Goal: Task Accomplishment & Management: Use online tool/utility

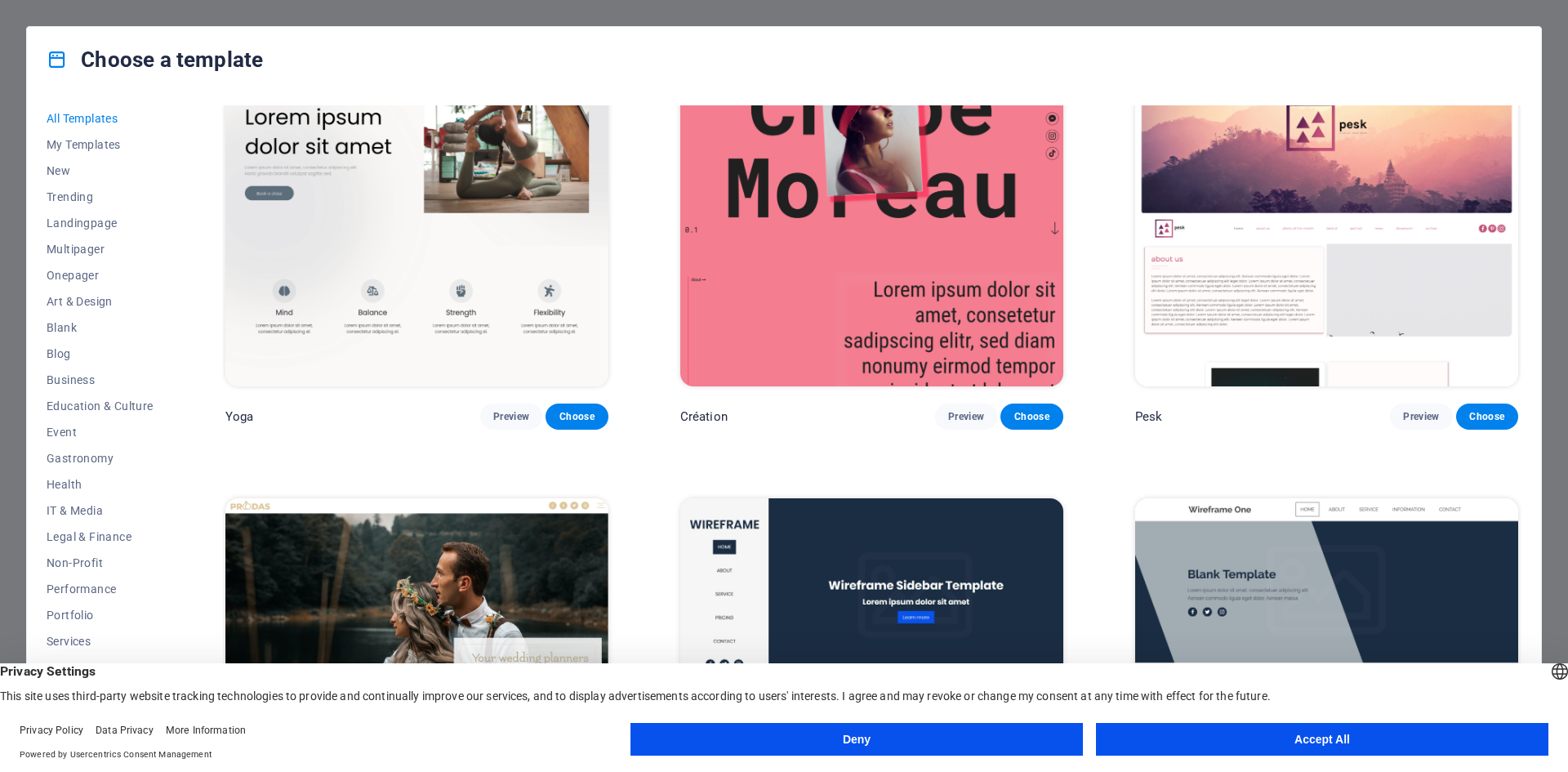
click at [1229, 739] on button "Accept All" at bounding box center [1322, 739] width 452 height 33
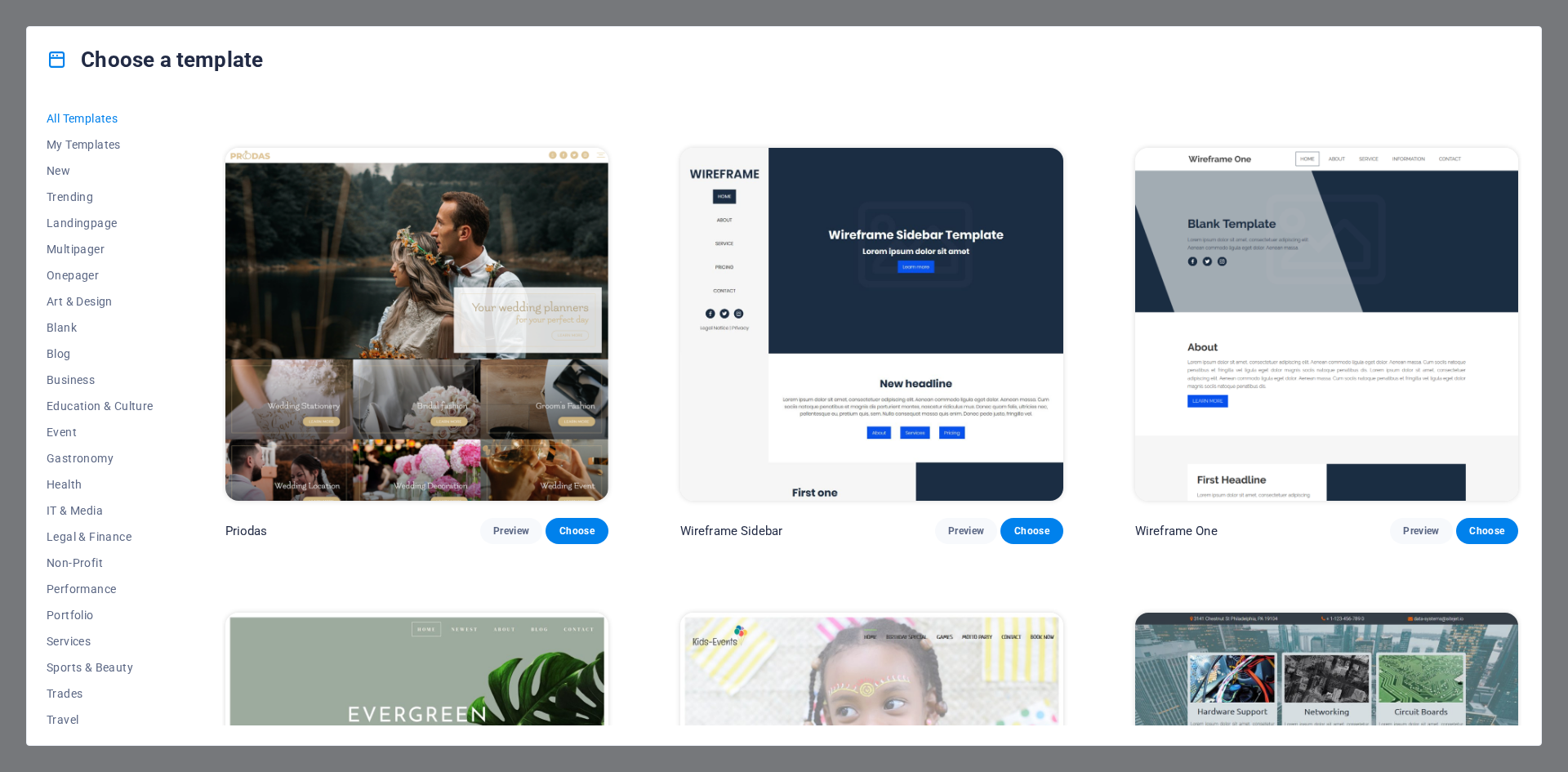
scroll to position [8086, 0]
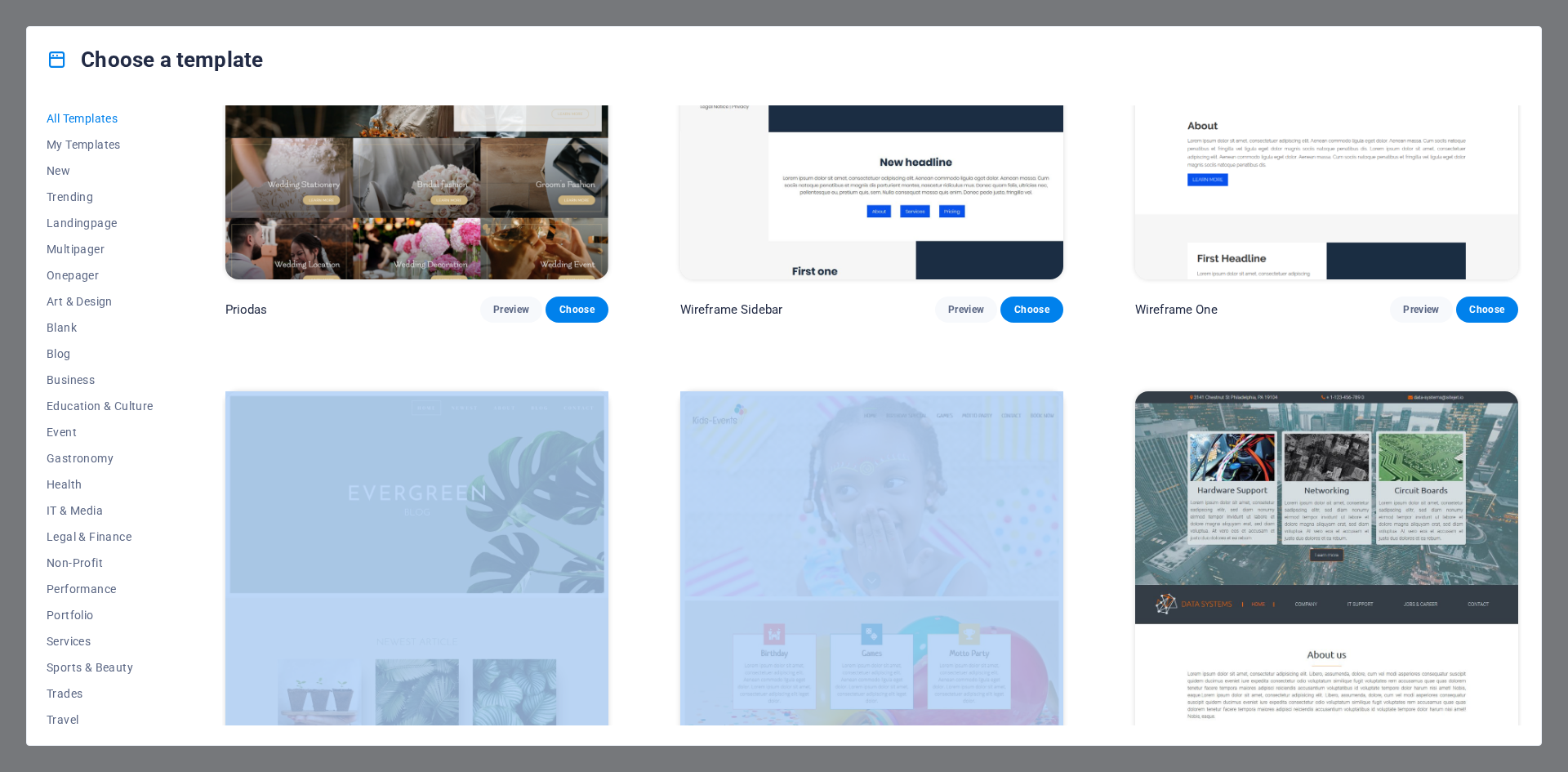
click at [1523, 316] on div "All Templates My Templates New Trending Landingpage Multipager Onepager Art & D…" at bounding box center [784, 418] width 1514 height 653
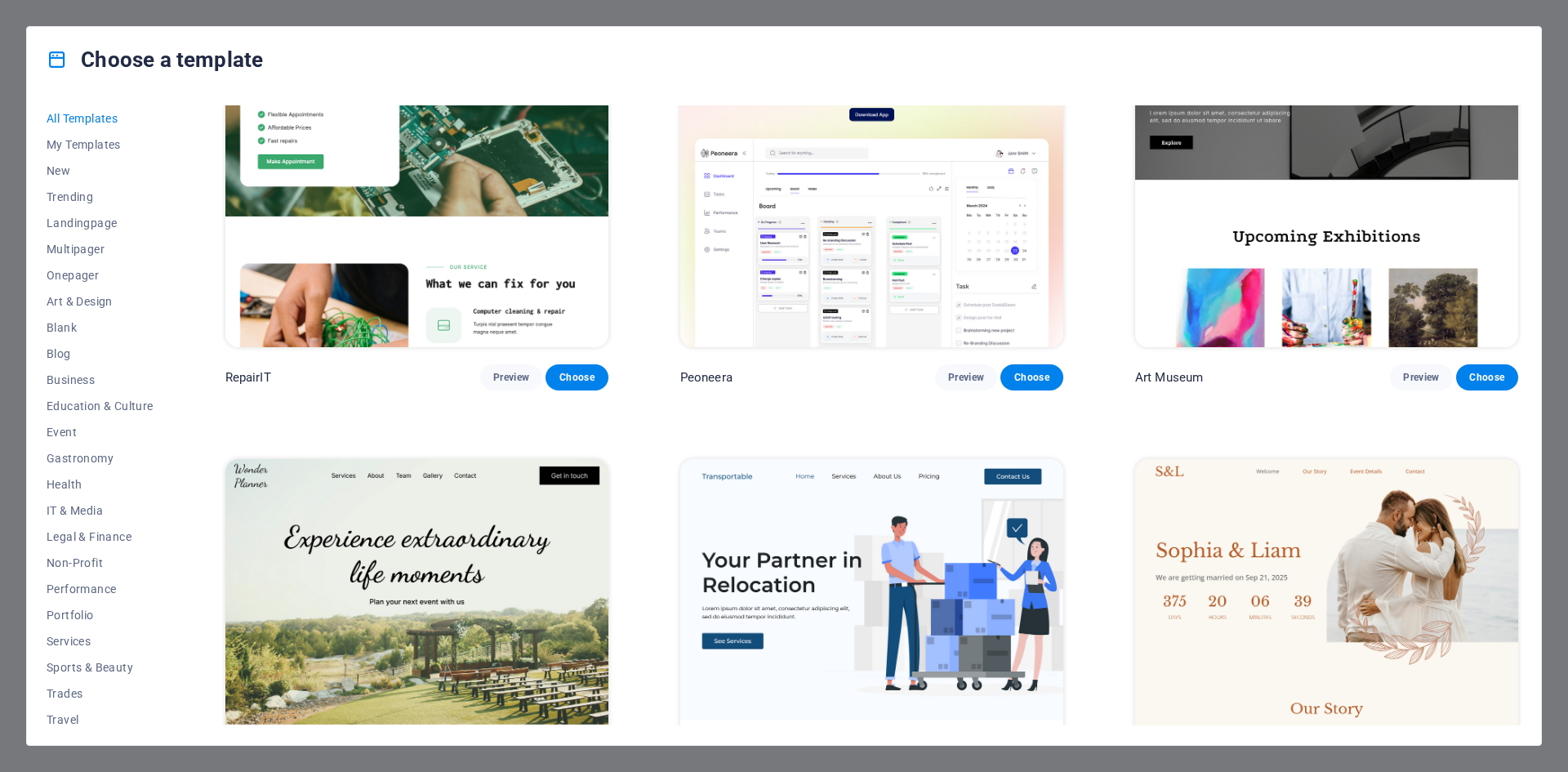
scroll to position [0, 0]
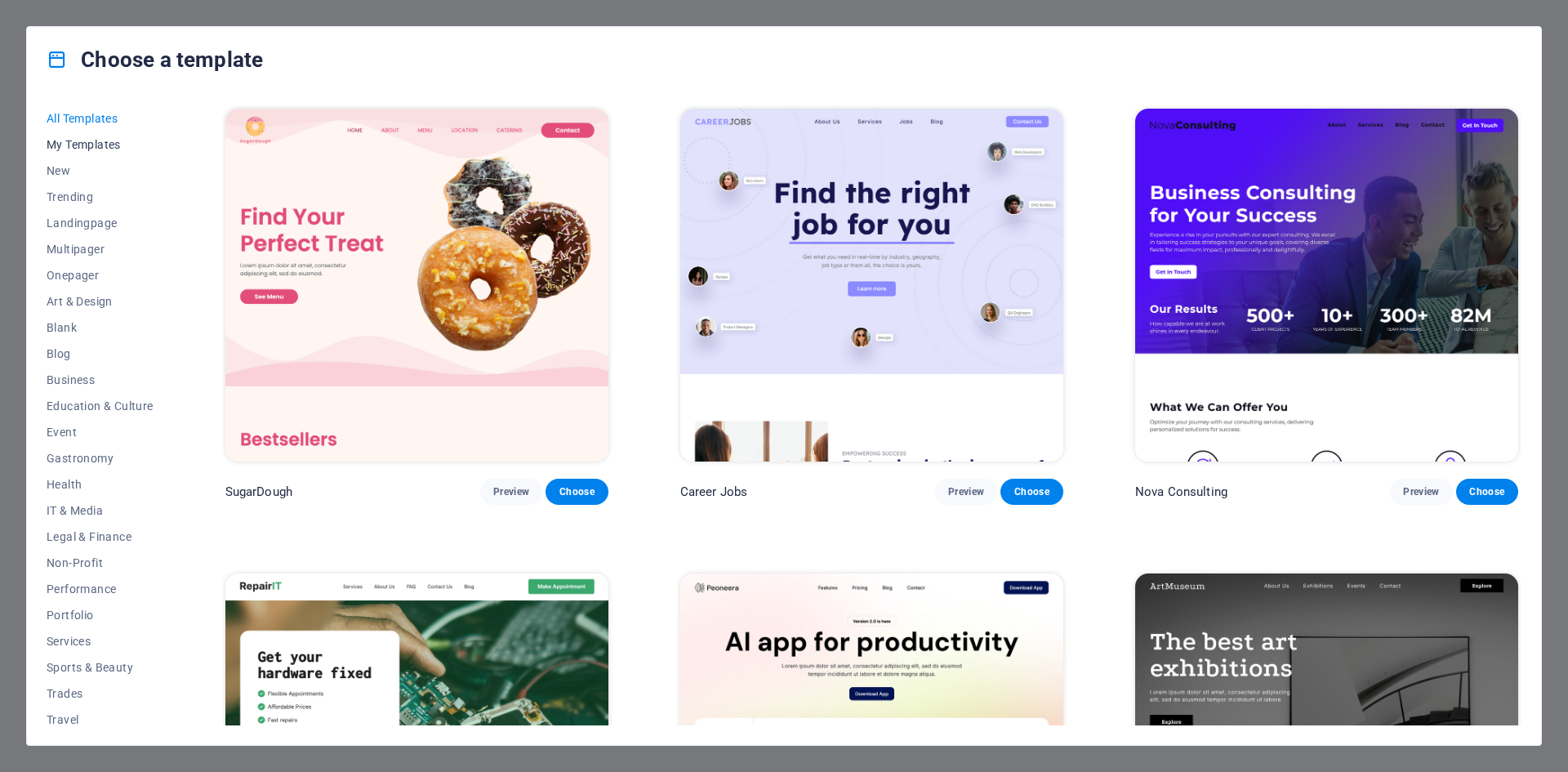
click at [102, 136] on button "My Templates" at bounding box center [100, 144] width 107 height 26
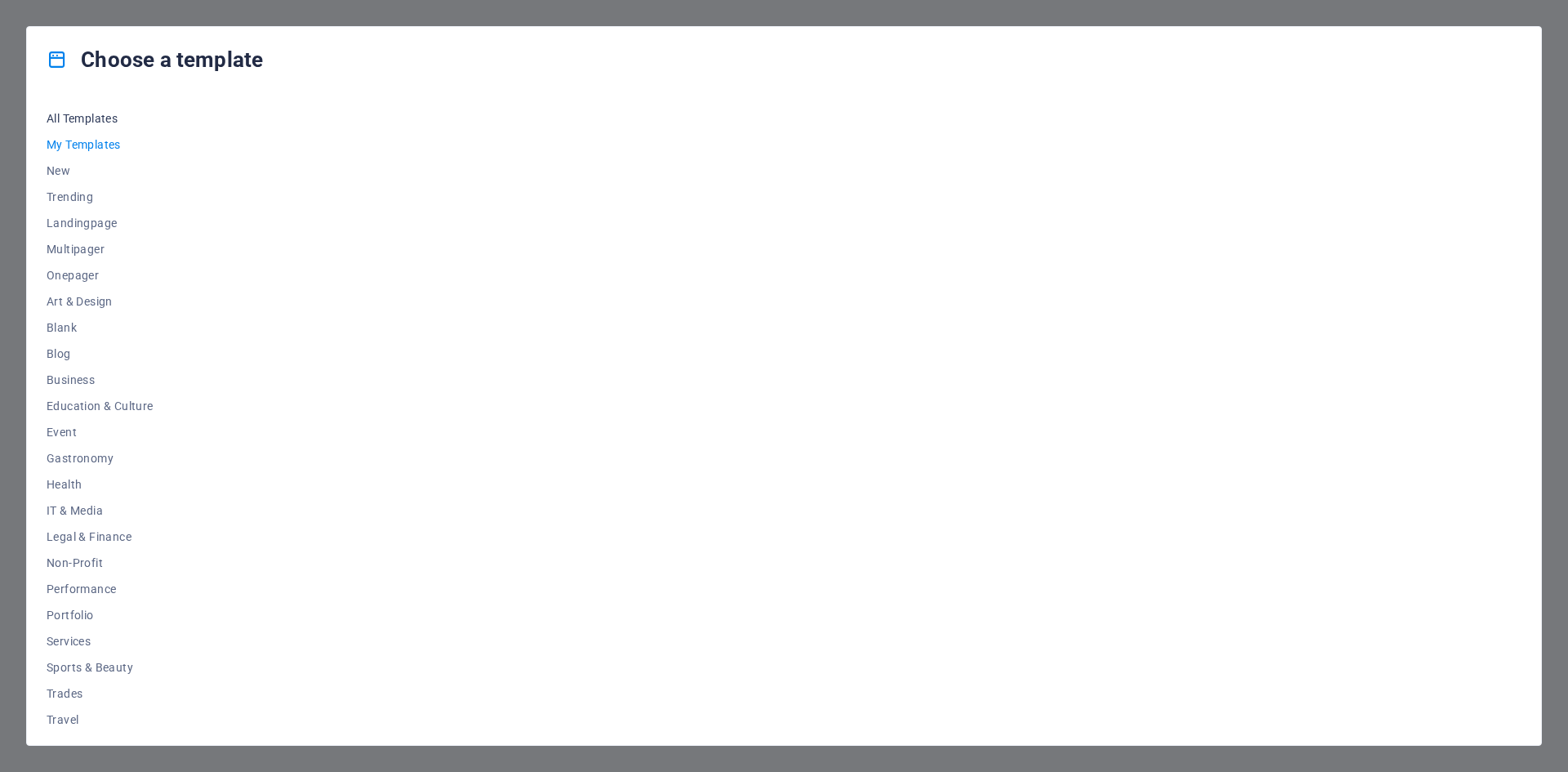
click at [97, 120] on span "All Templates" at bounding box center [100, 118] width 107 height 13
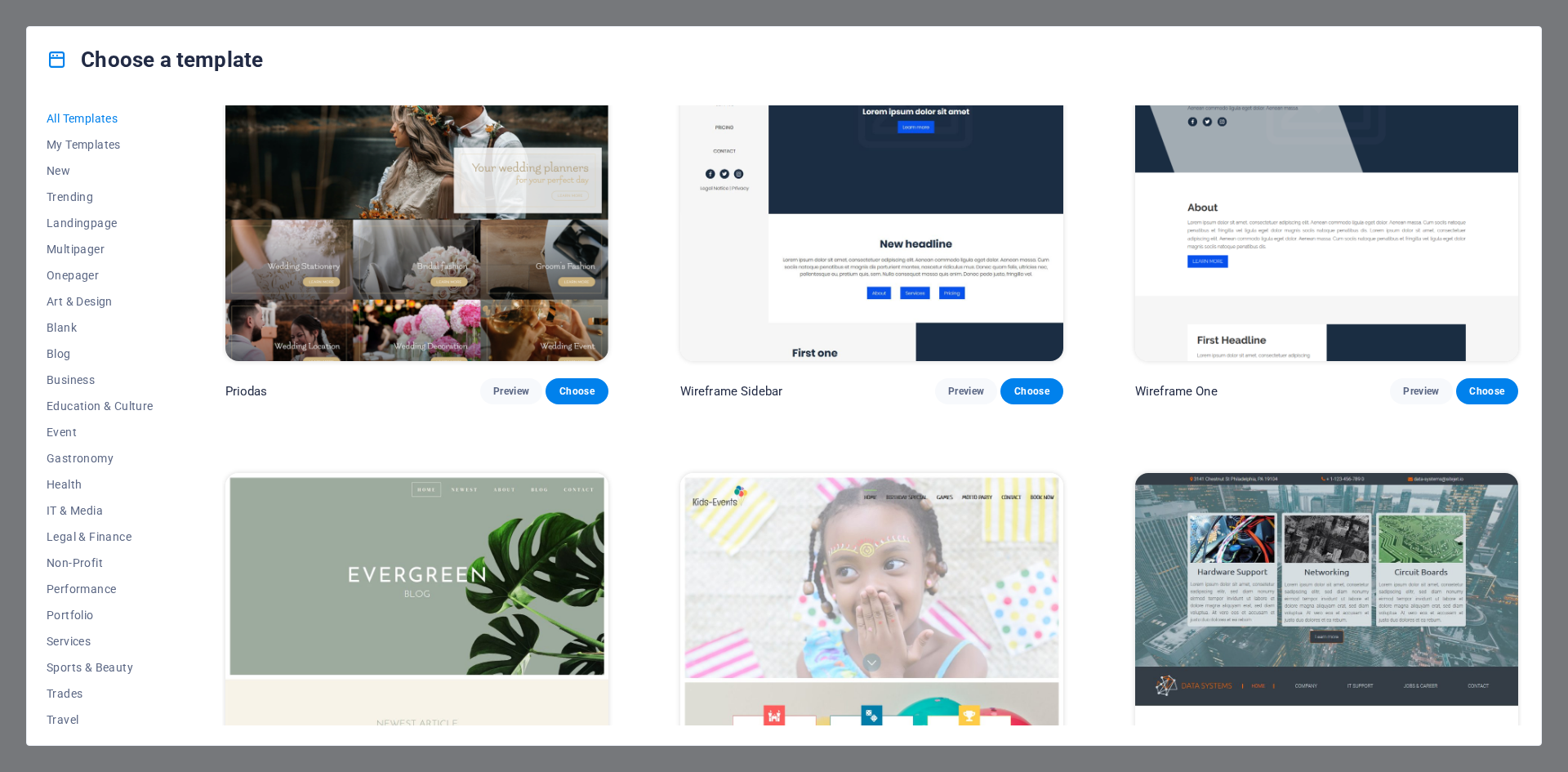
scroll to position [8250, 0]
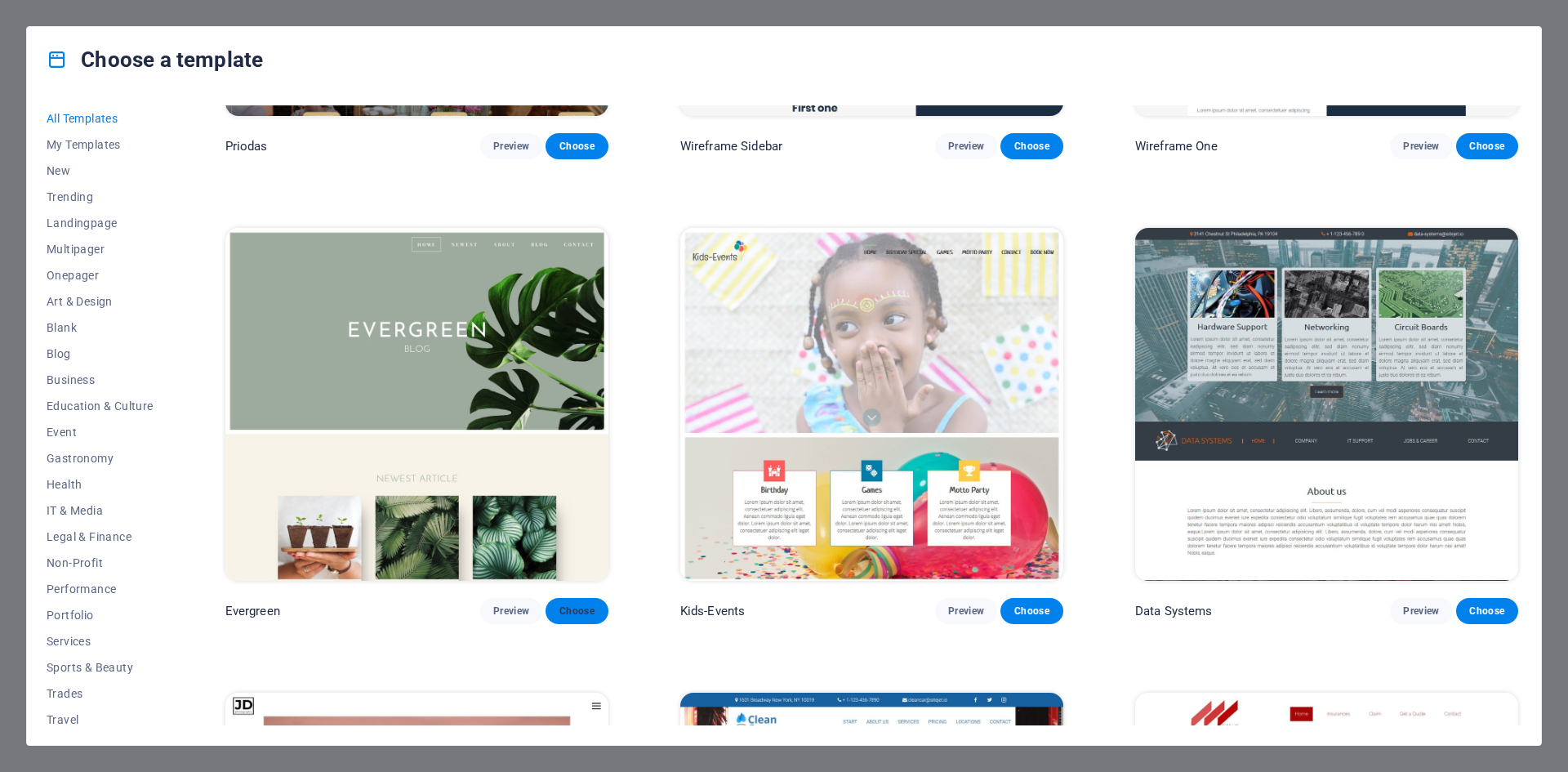
click at [573, 598] on button "Choose" at bounding box center [577, 611] width 62 height 26
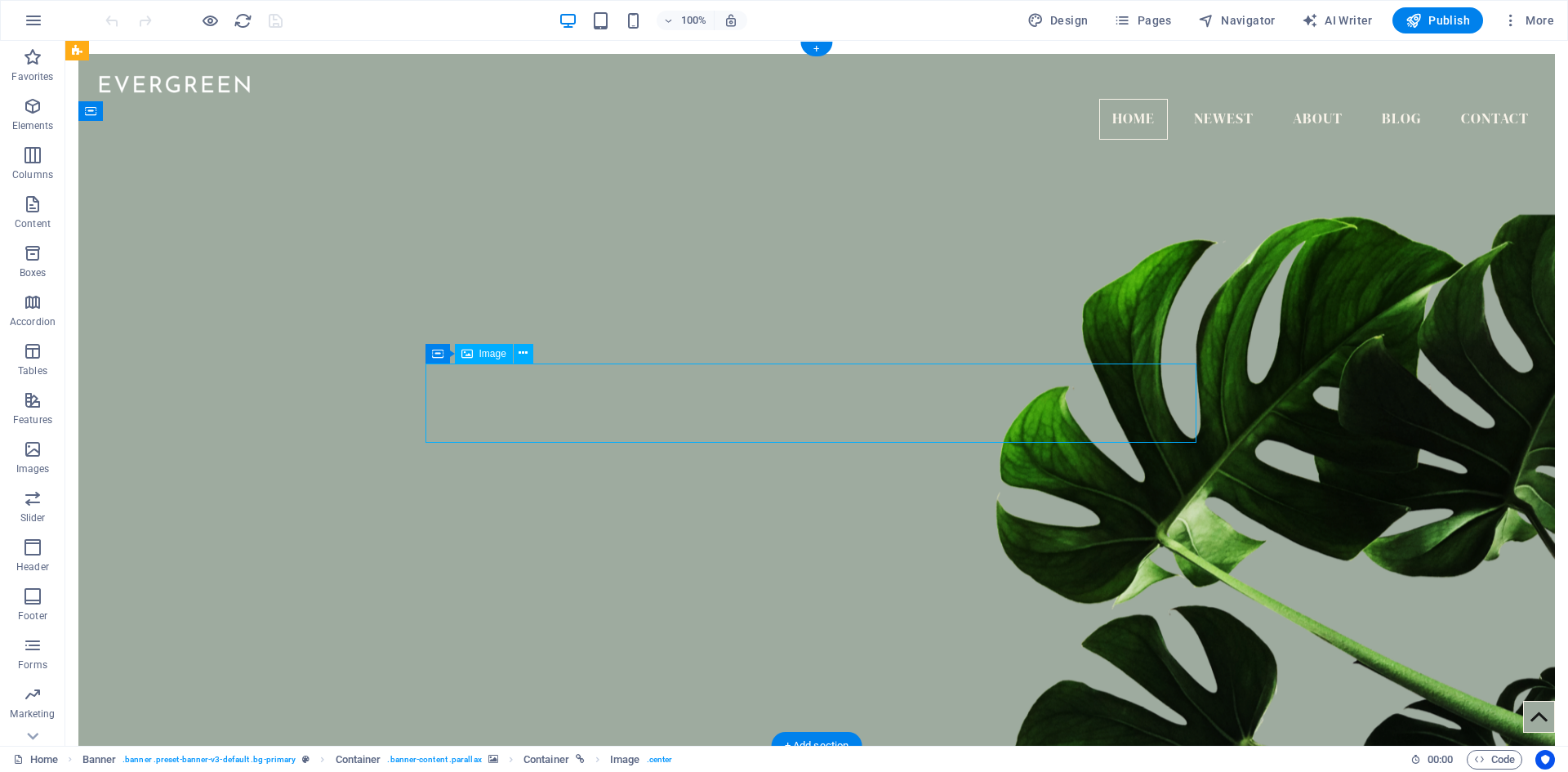
select select "px"
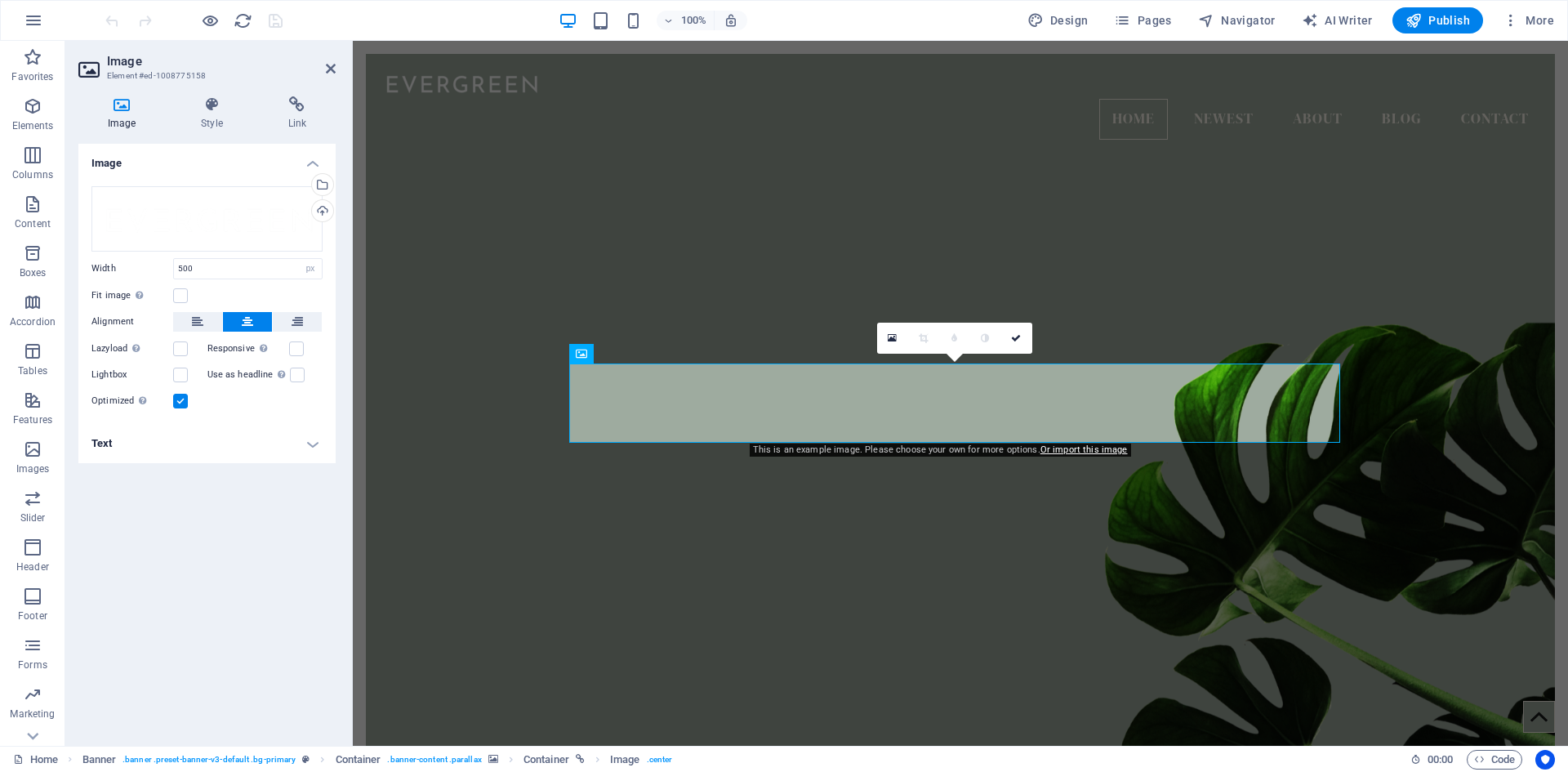
click at [1159, 179] on figure at bounding box center [960, 446] width 1189 height 649
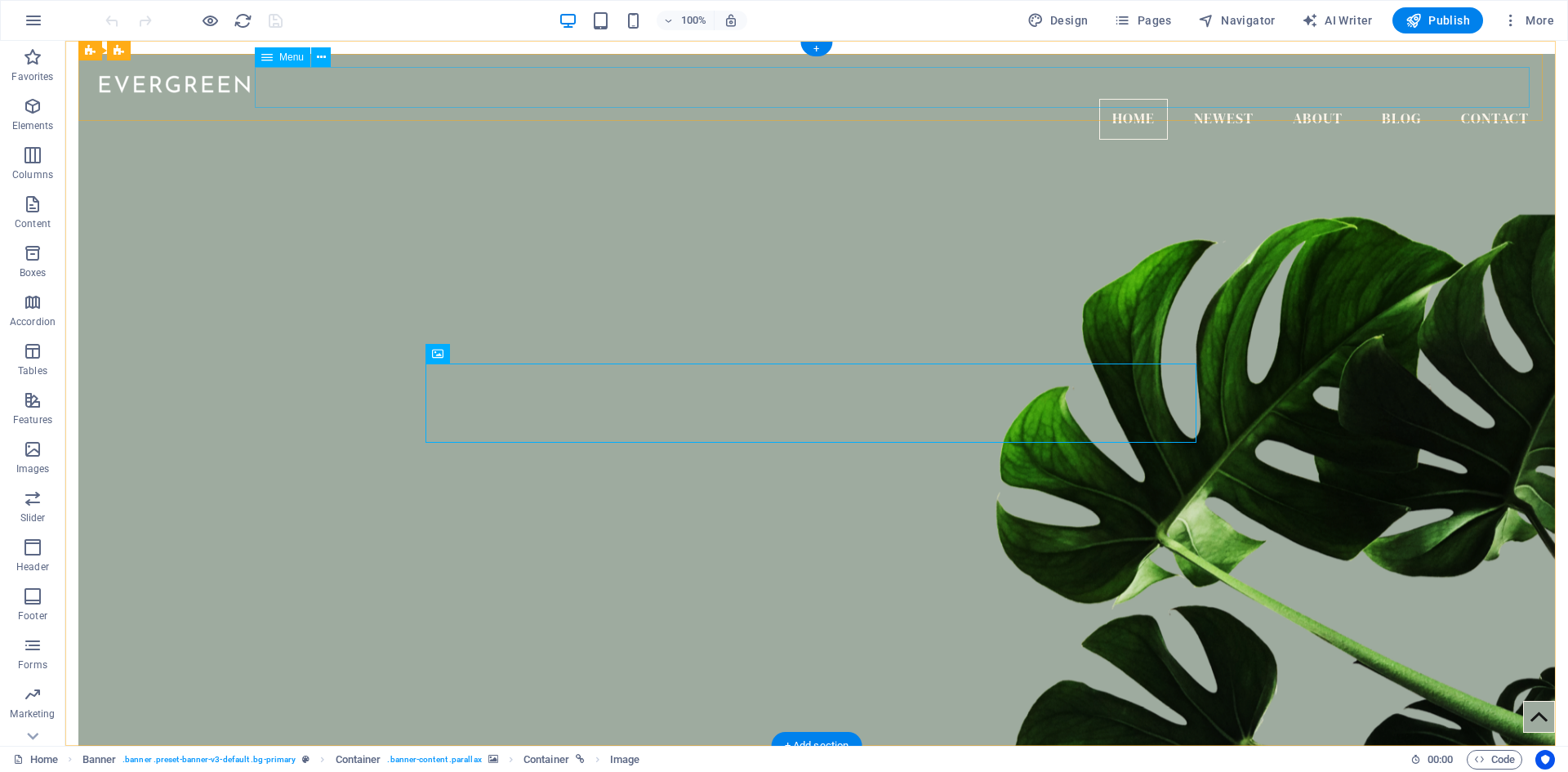
click at [1230, 98] on nav "Home Newest About Blog Contact" at bounding box center [817, 119] width 1450 height 41
click at [1206, 98] on nav "Home Newest About Blog Contact" at bounding box center [817, 119] width 1450 height 41
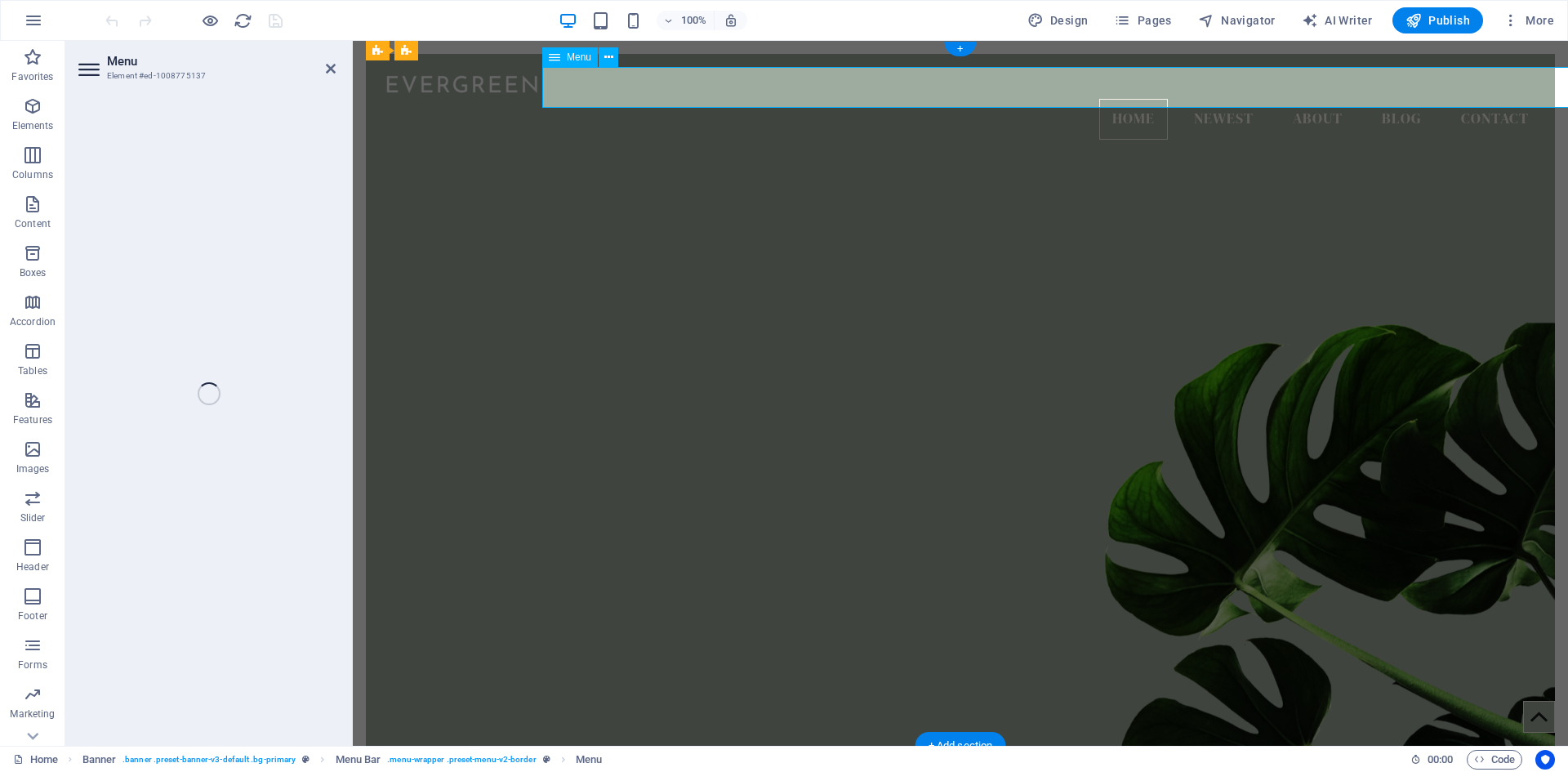
select select
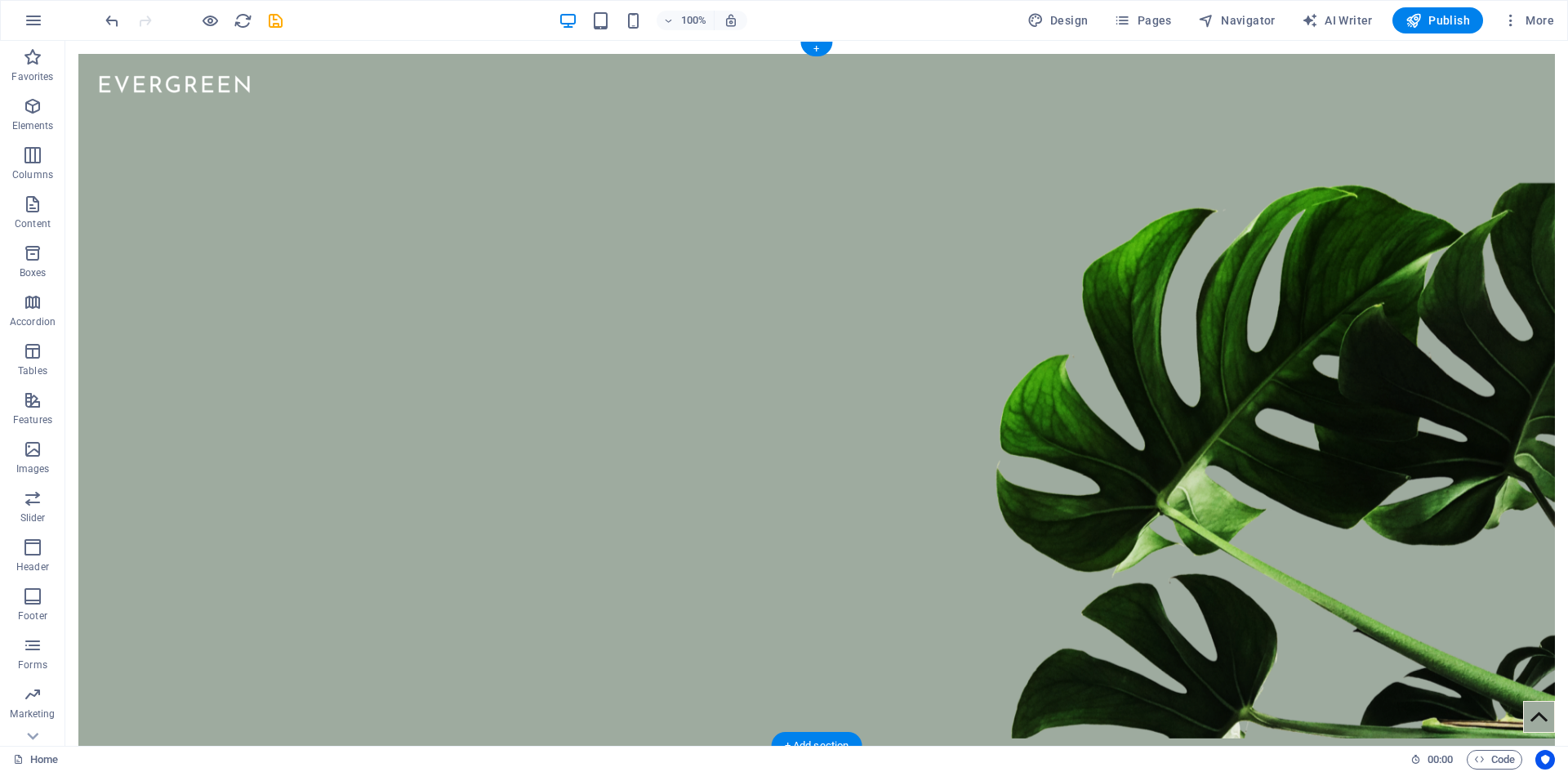
click at [1196, 335] on figure at bounding box center [817, 411] width 1476 height 655
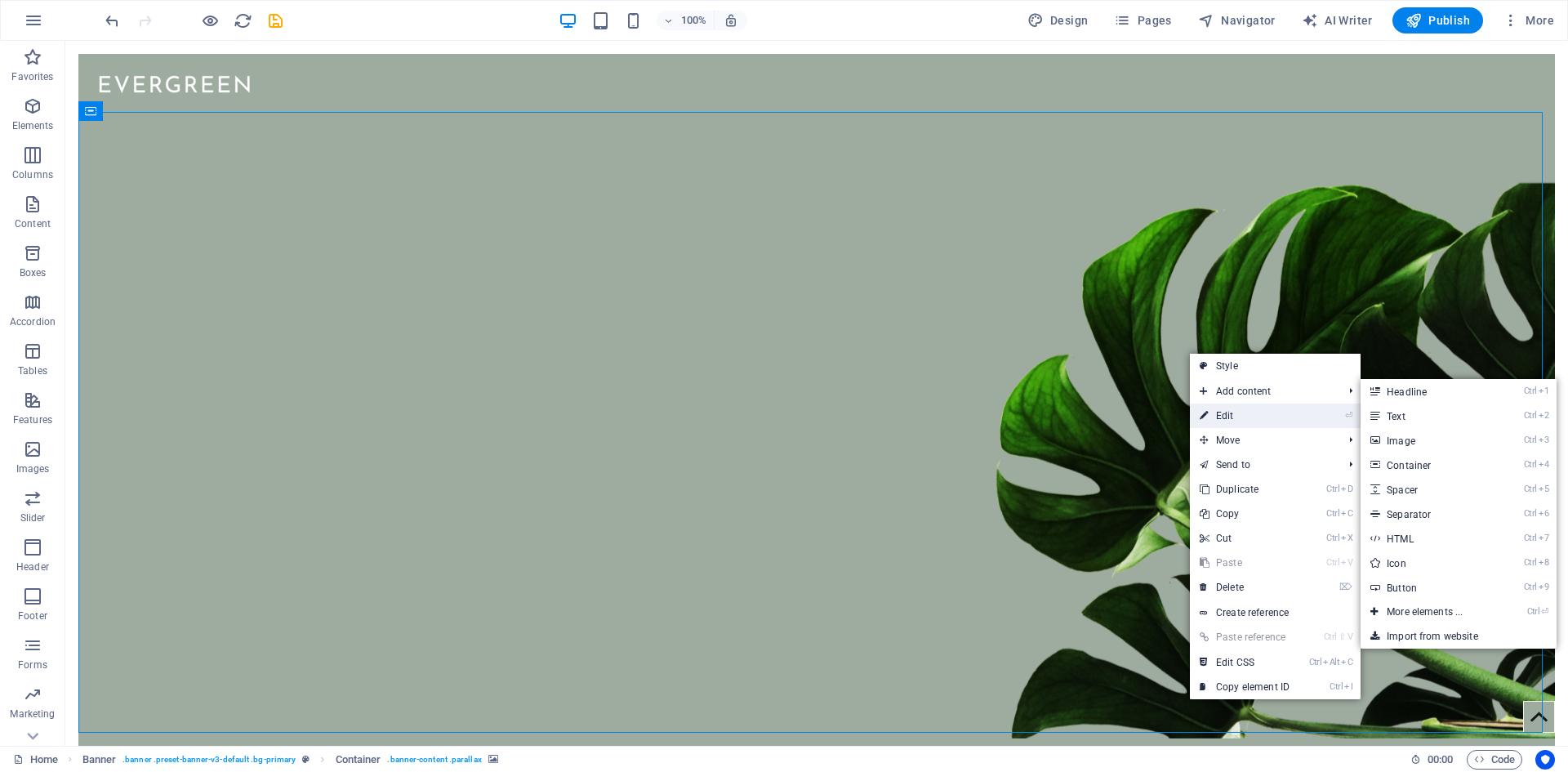
click at [1219, 414] on link "⏎ Edit" at bounding box center [1244, 416] width 110 height 24
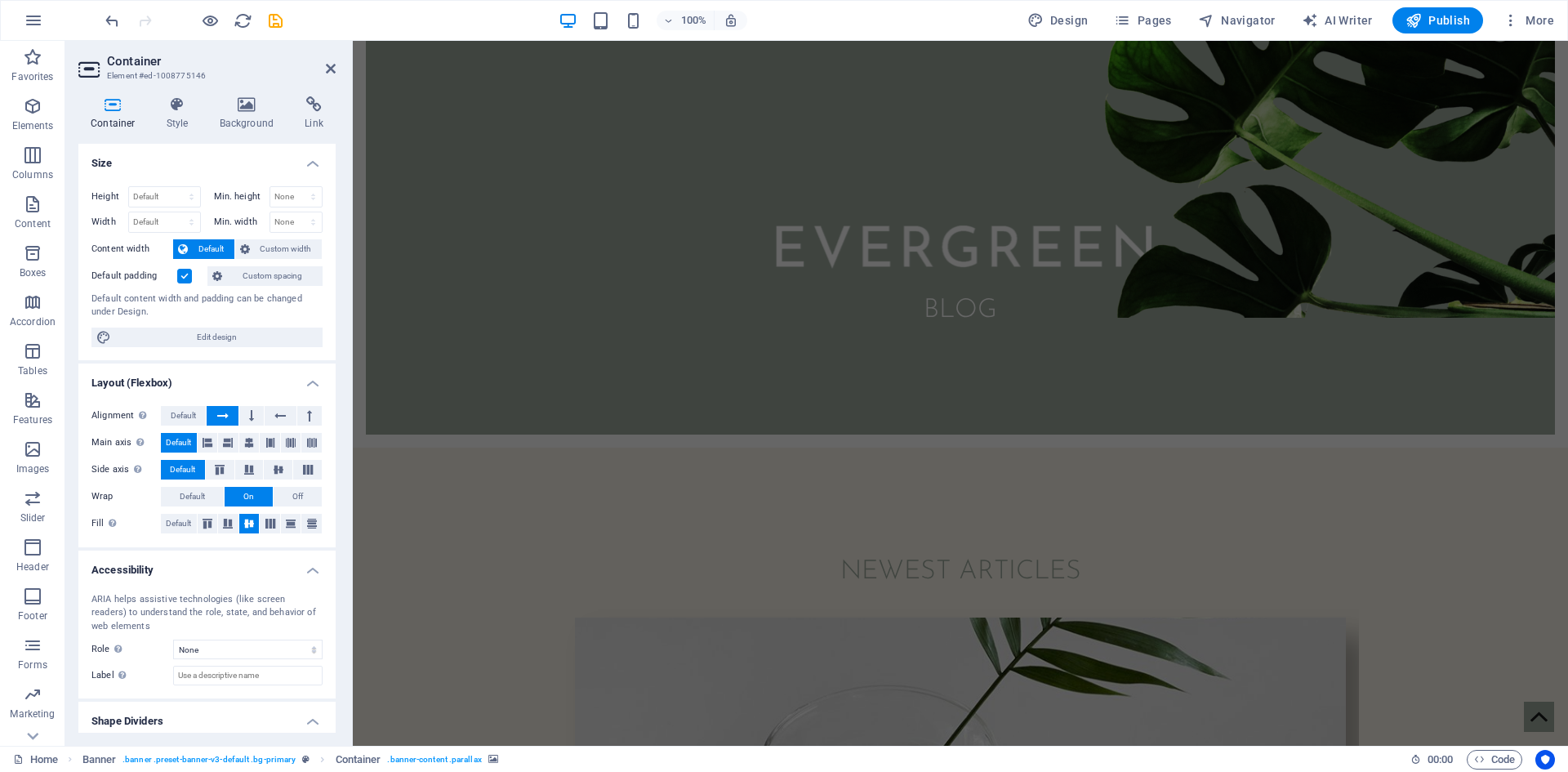
scroll to position [799, 0]
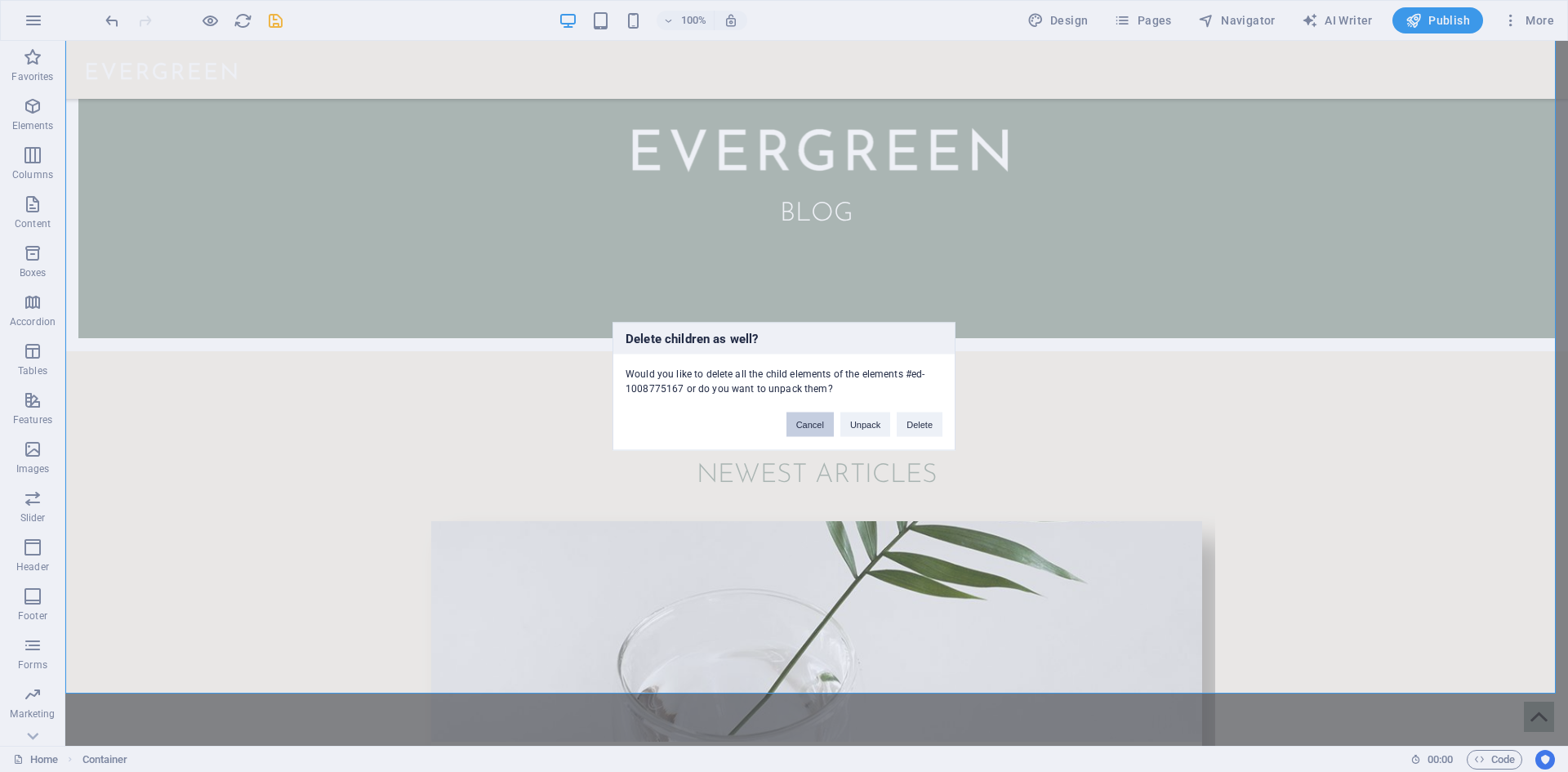
click at [810, 422] on button "Cancel" at bounding box center [810, 424] width 48 height 24
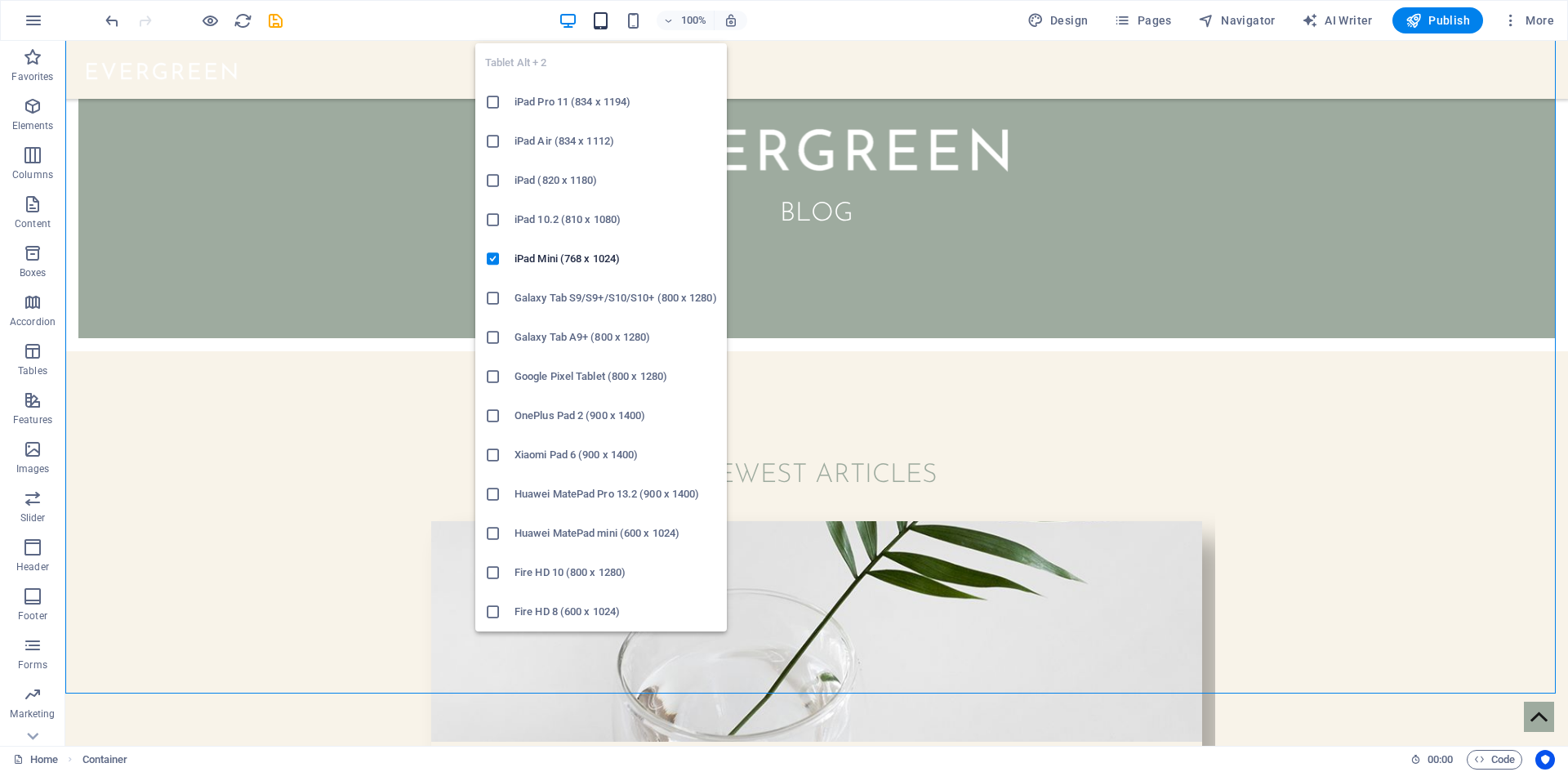
click at [600, 25] on icon "button" at bounding box center [600, 21] width 19 height 19
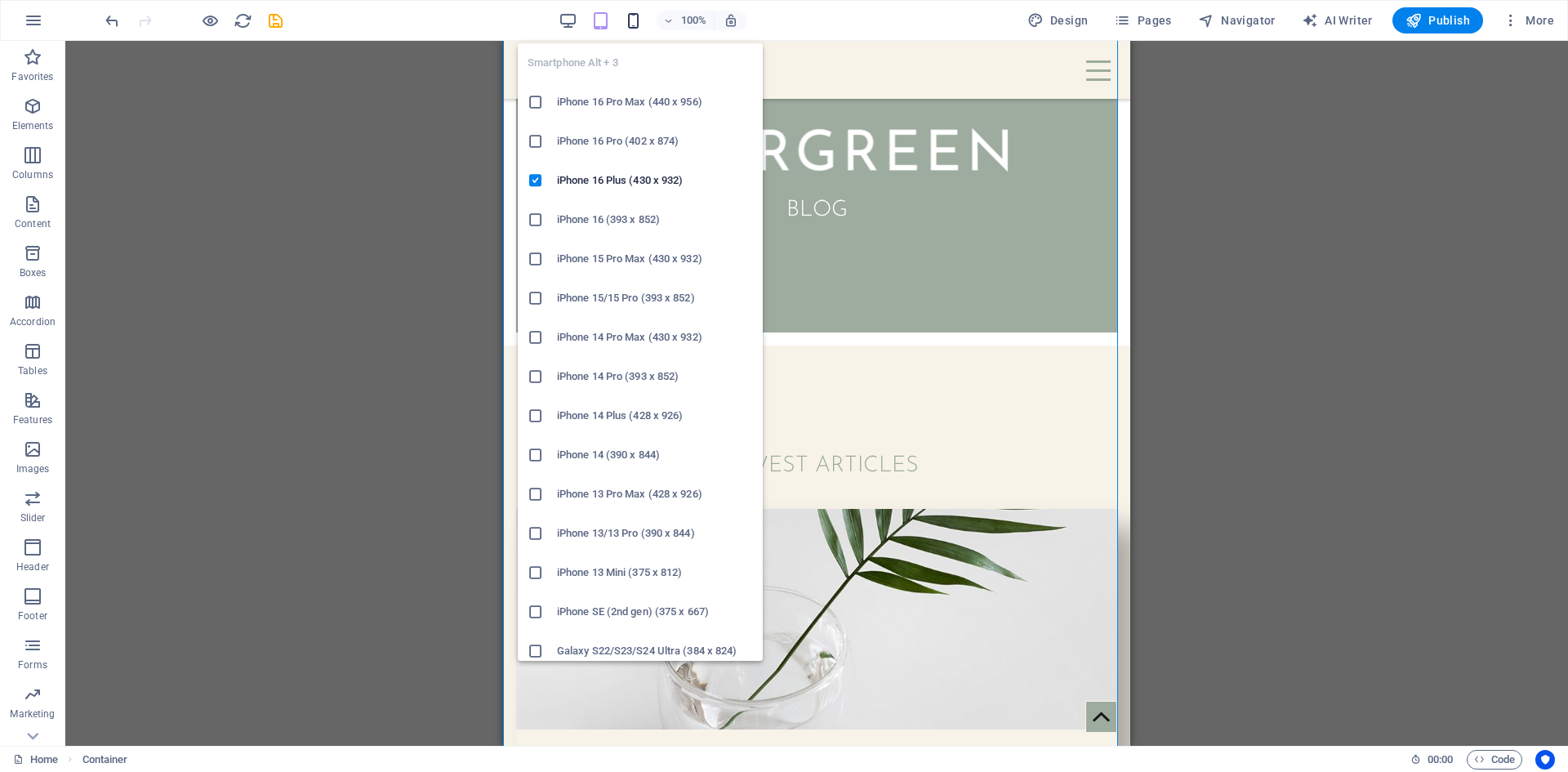
click at [635, 19] on icon "button" at bounding box center [633, 21] width 19 height 19
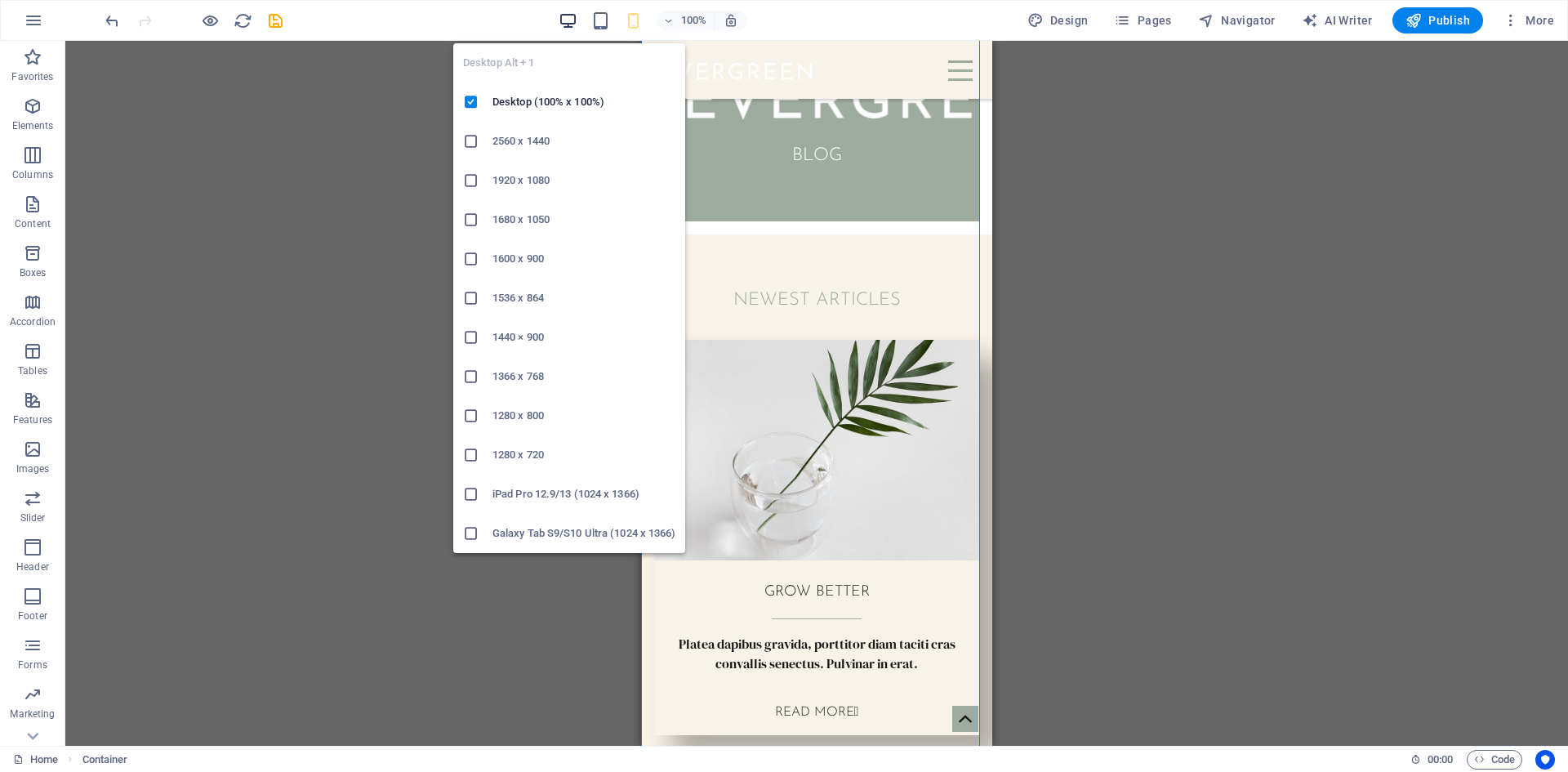
click at [573, 17] on icon "button" at bounding box center [568, 21] width 19 height 19
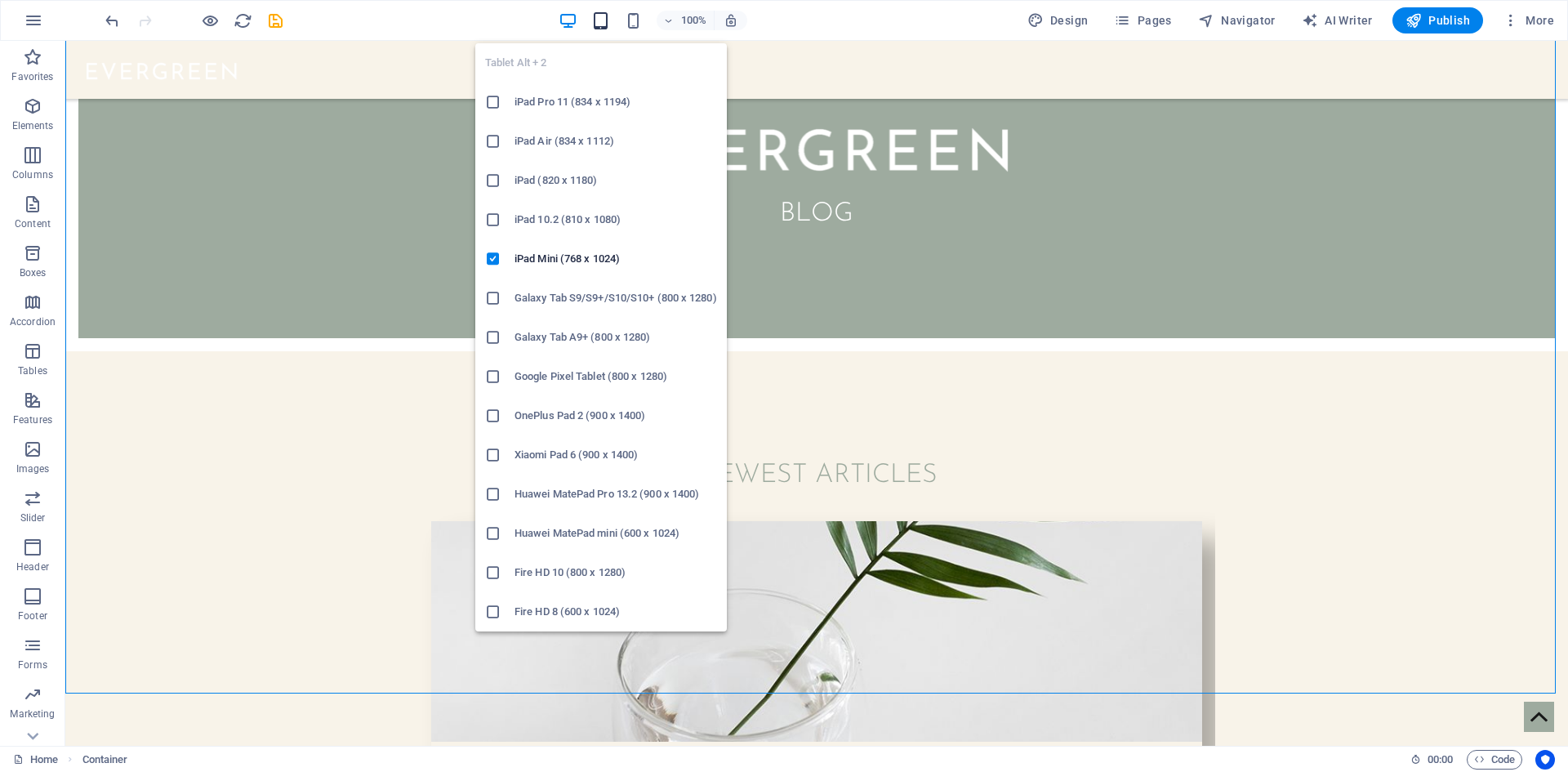
click at [602, 16] on icon "button" at bounding box center [600, 21] width 19 height 19
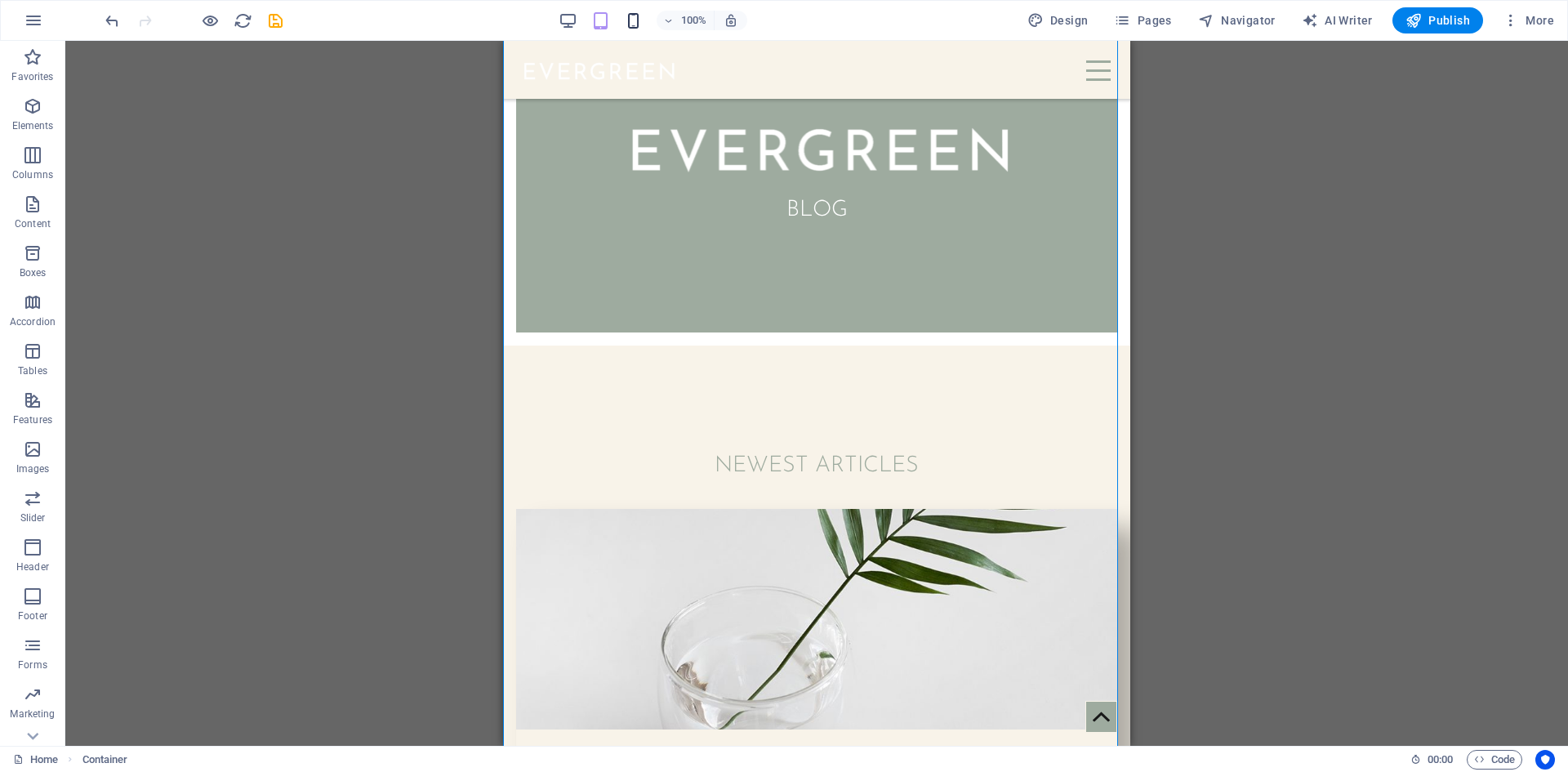
click at [627, 17] on icon "button" at bounding box center [633, 21] width 19 height 19
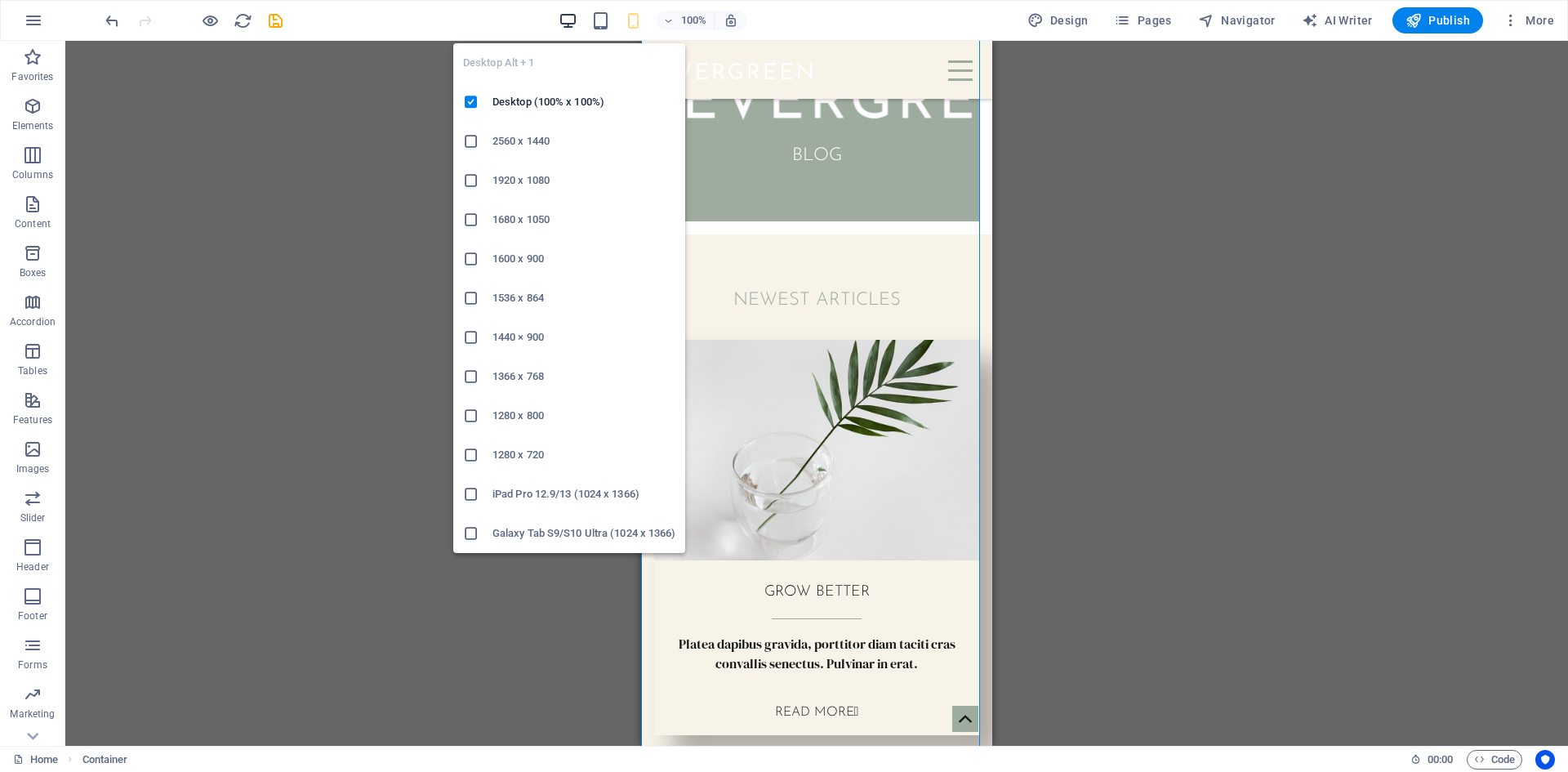
click at [567, 21] on icon "button" at bounding box center [568, 21] width 19 height 19
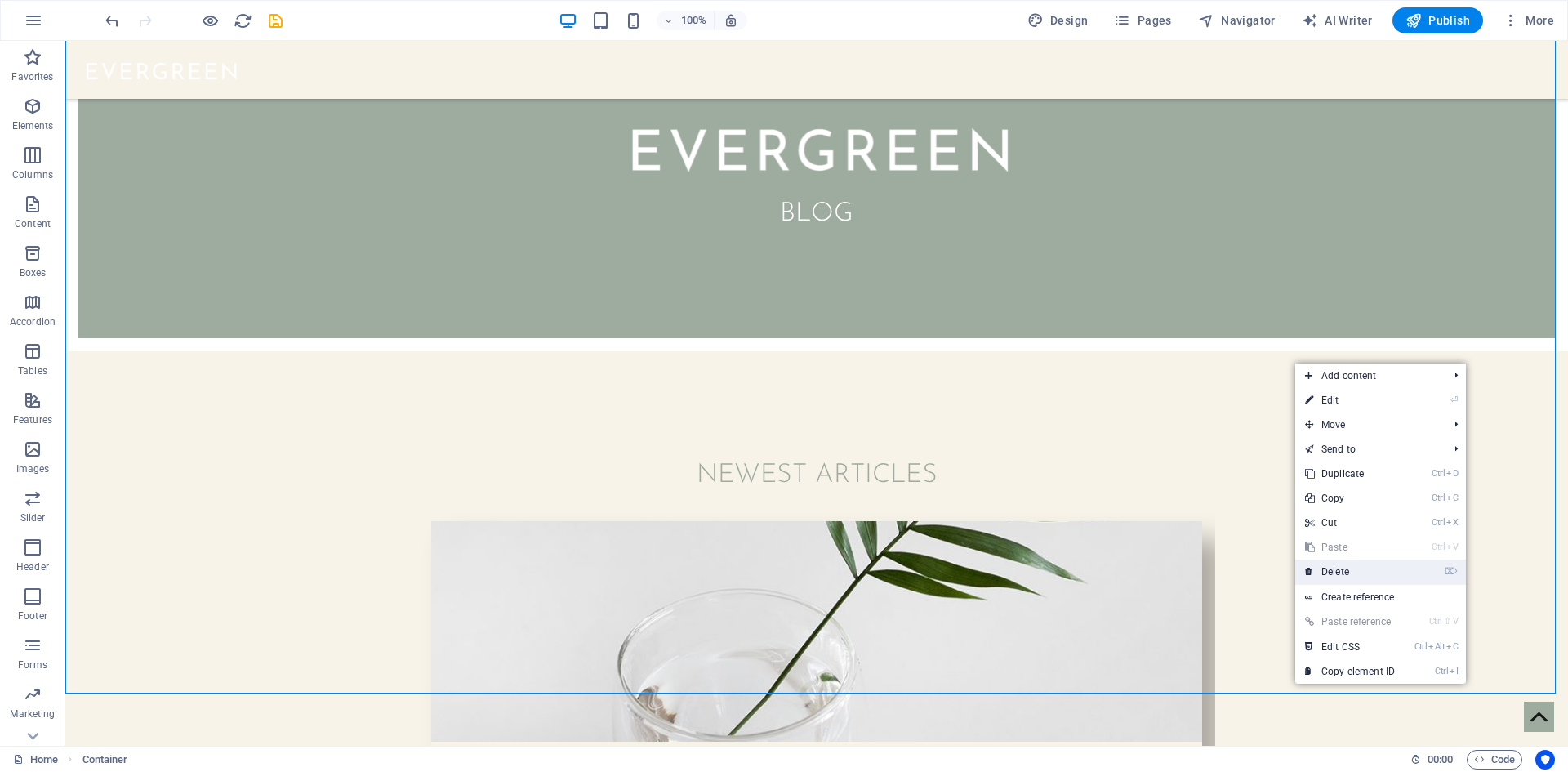
click at [1379, 572] on link "⌦ Delete" at bounding box center [1349, 571] width 110 height 24
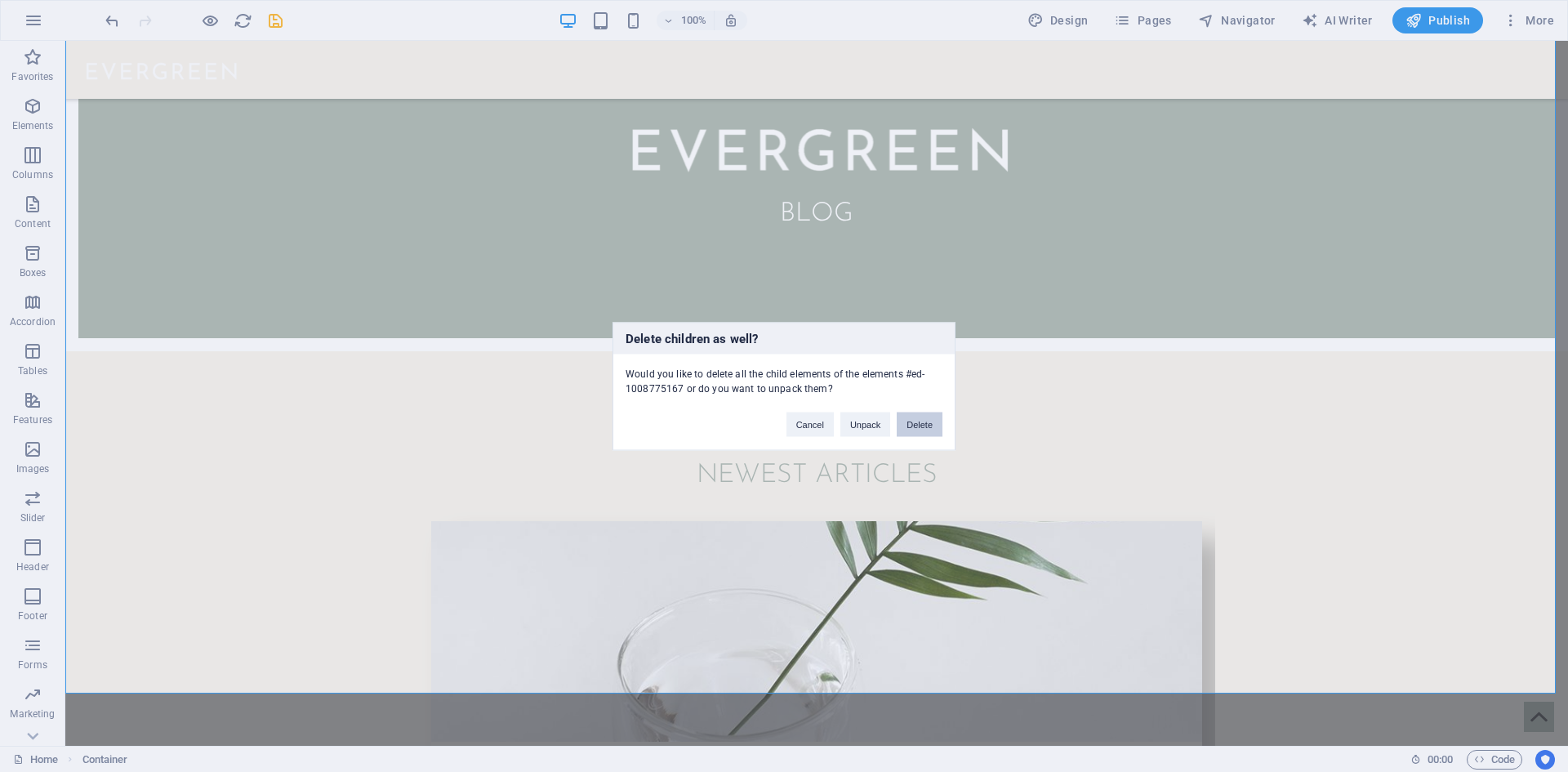
click at [923, 429] on button "Delete" at bounding box center [919, 424] width 46 height 24
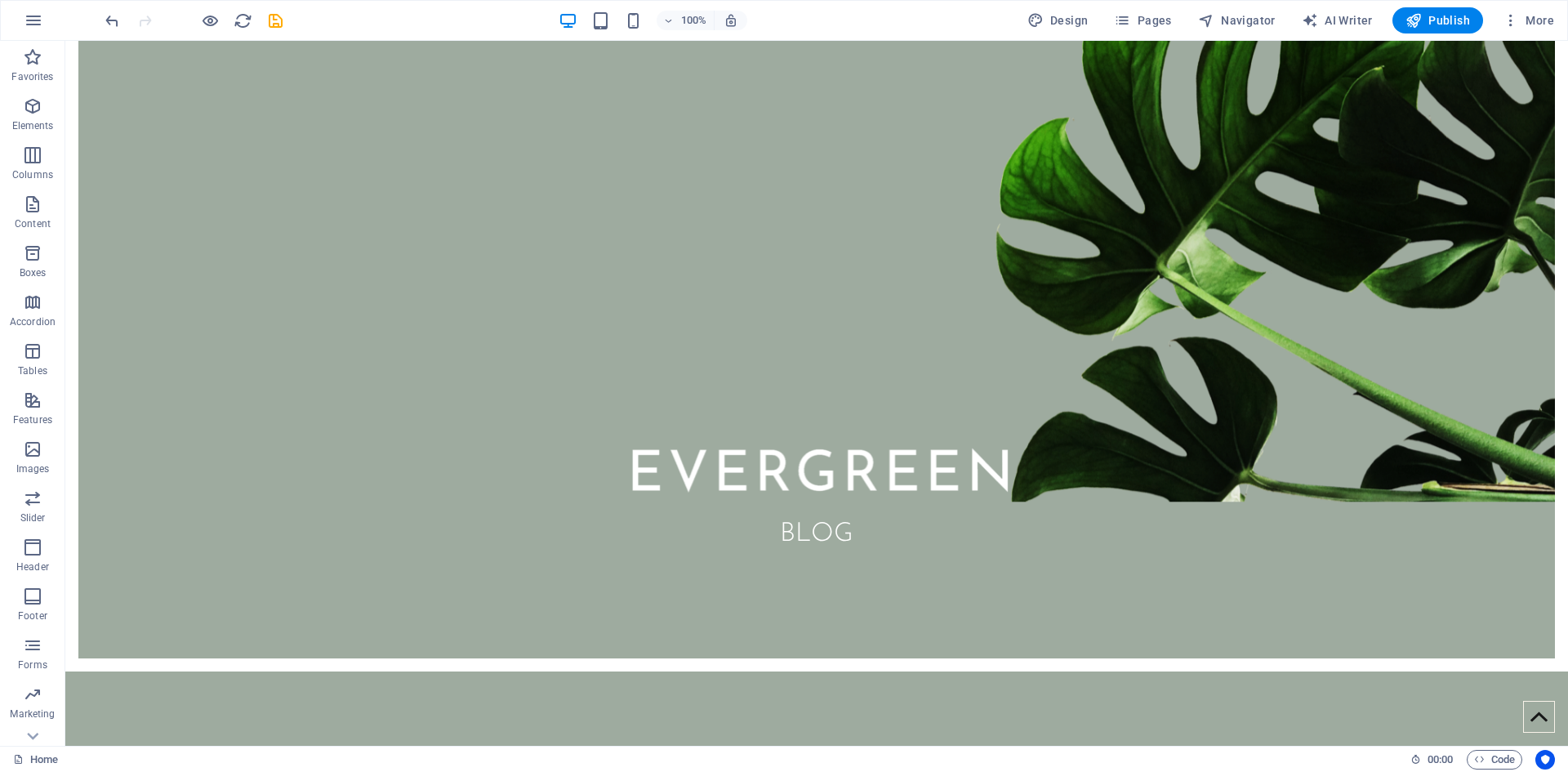
scroll to position [813, 0]
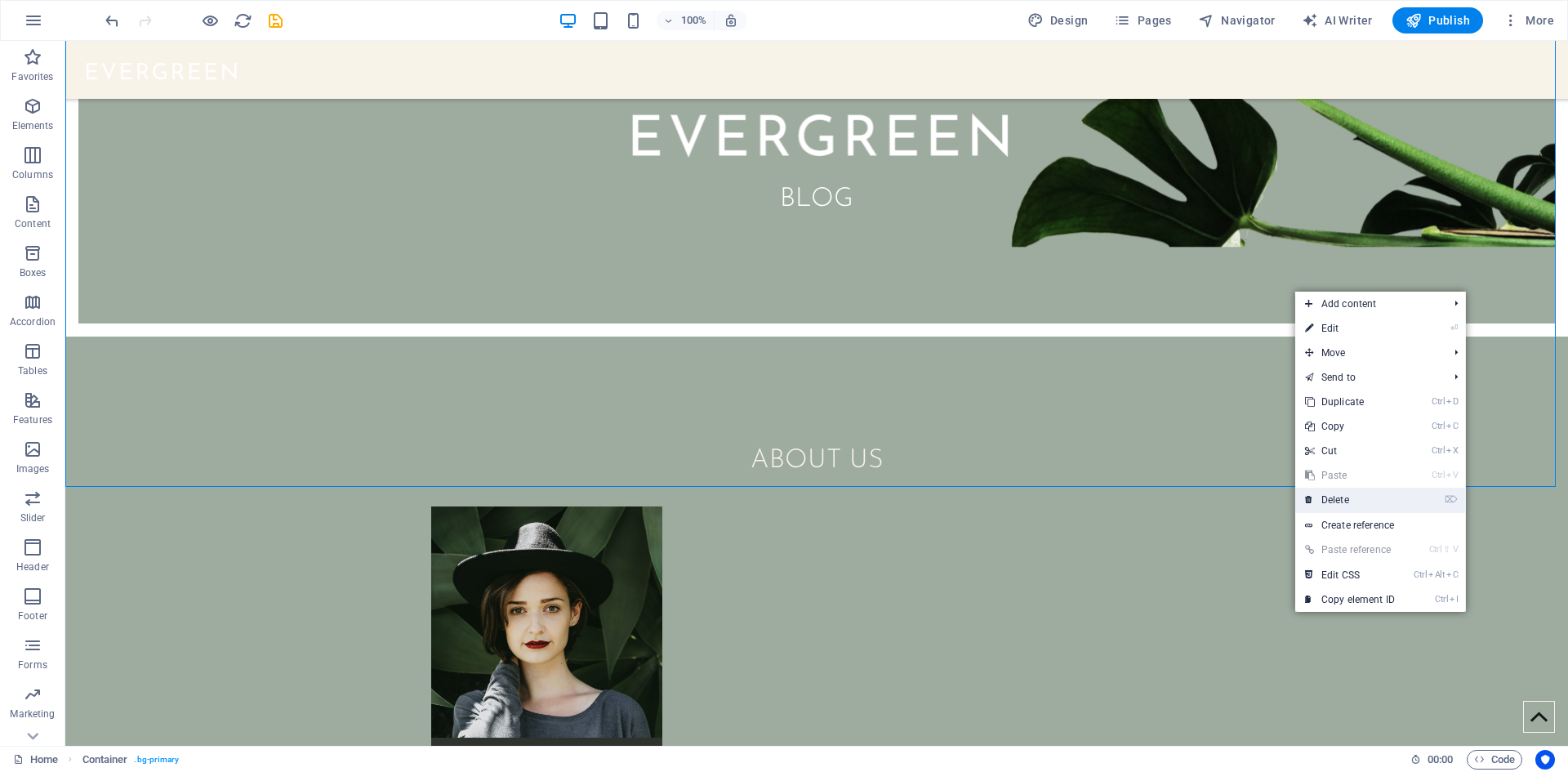
click at [1376, 507] on link "⌦ Delete" at bounding box center [1349, 500] width 110 height 24
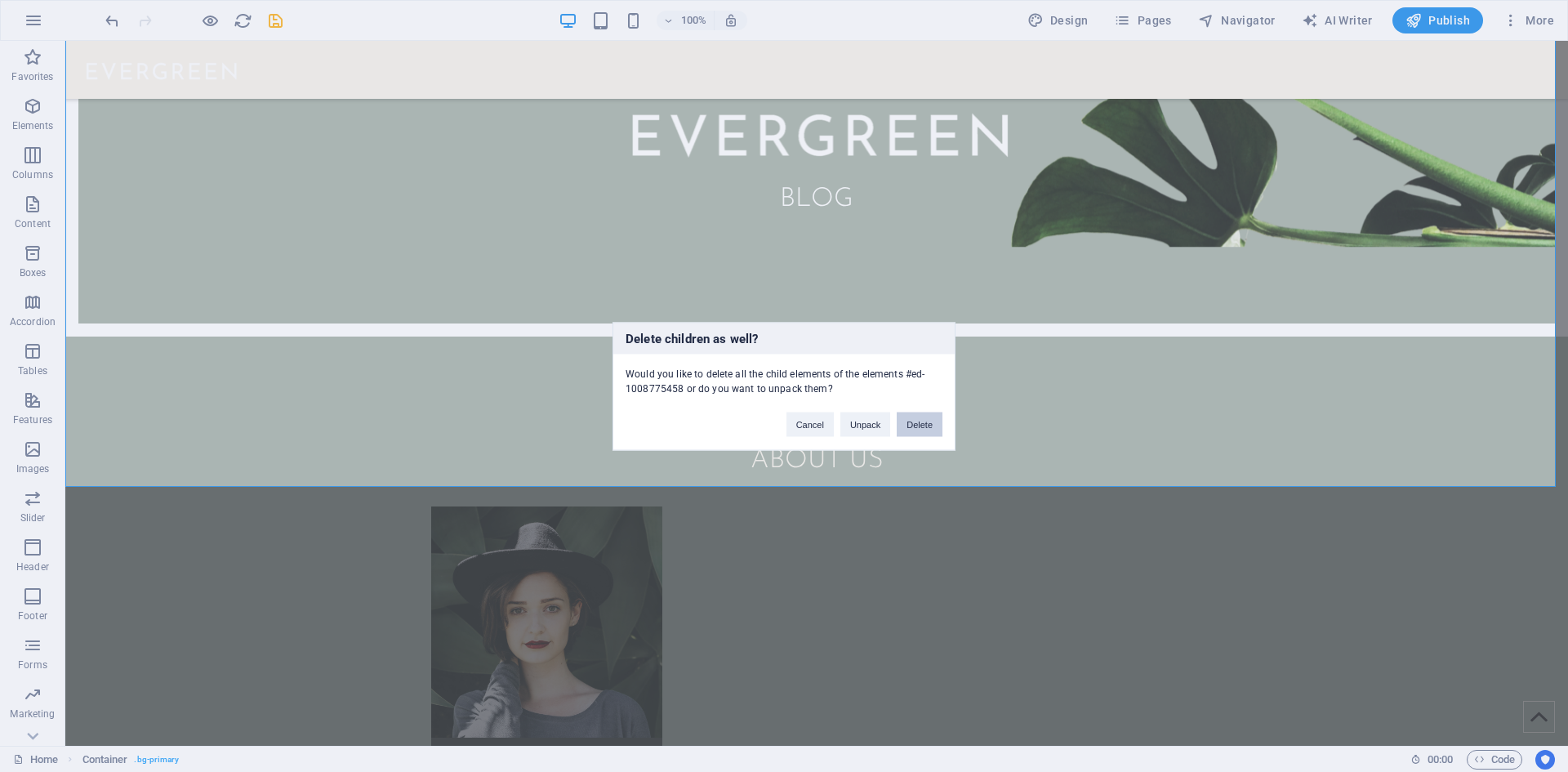
click at [912, 426] on button "Delete" at bounding box center [919, 424] width 46 height 24
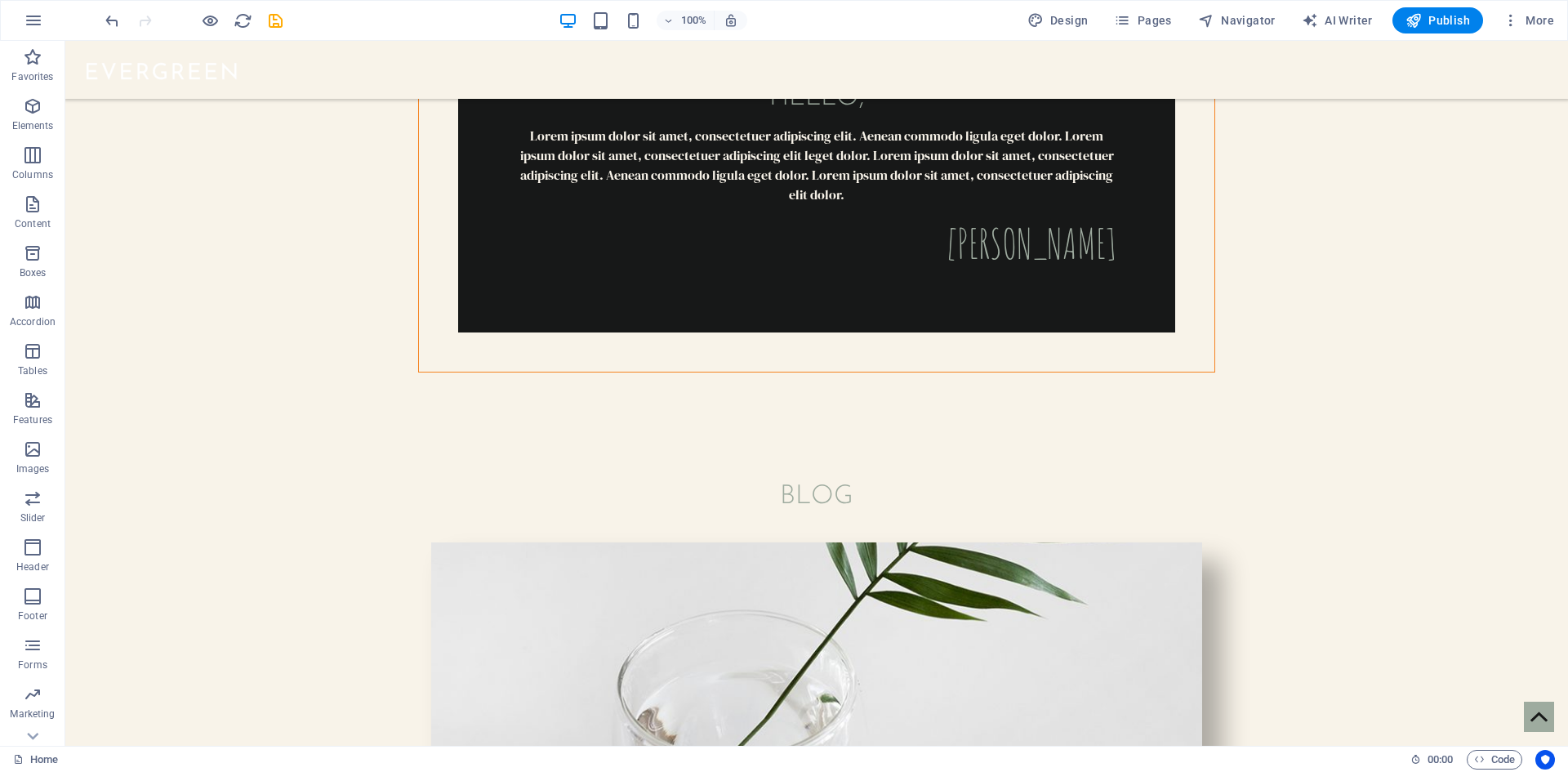
scroll to position [3603, 0]
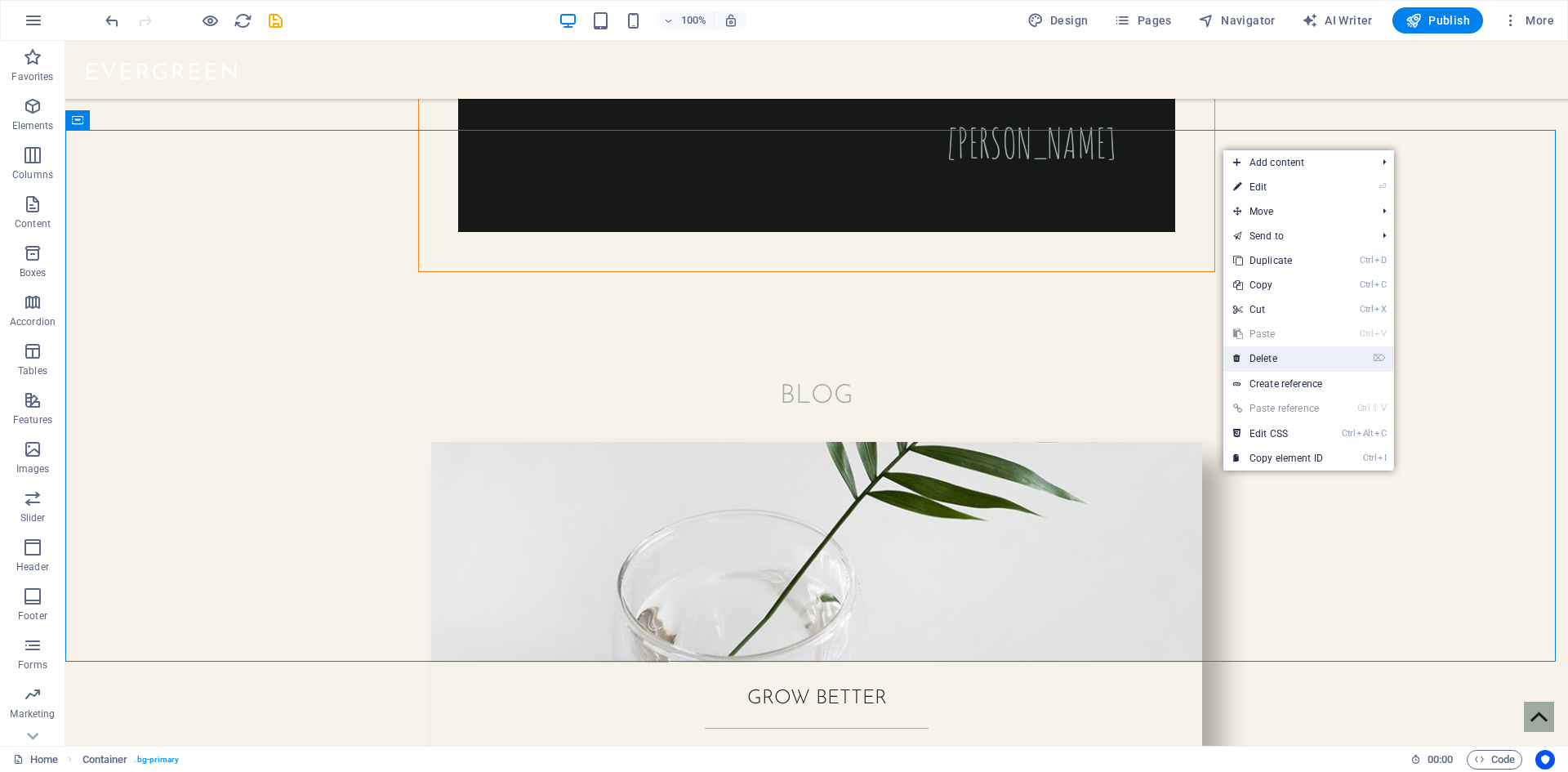
click at [1289, 351] on link "⌦ Delete" at bounding box center [1277, 358] width 110 height 24
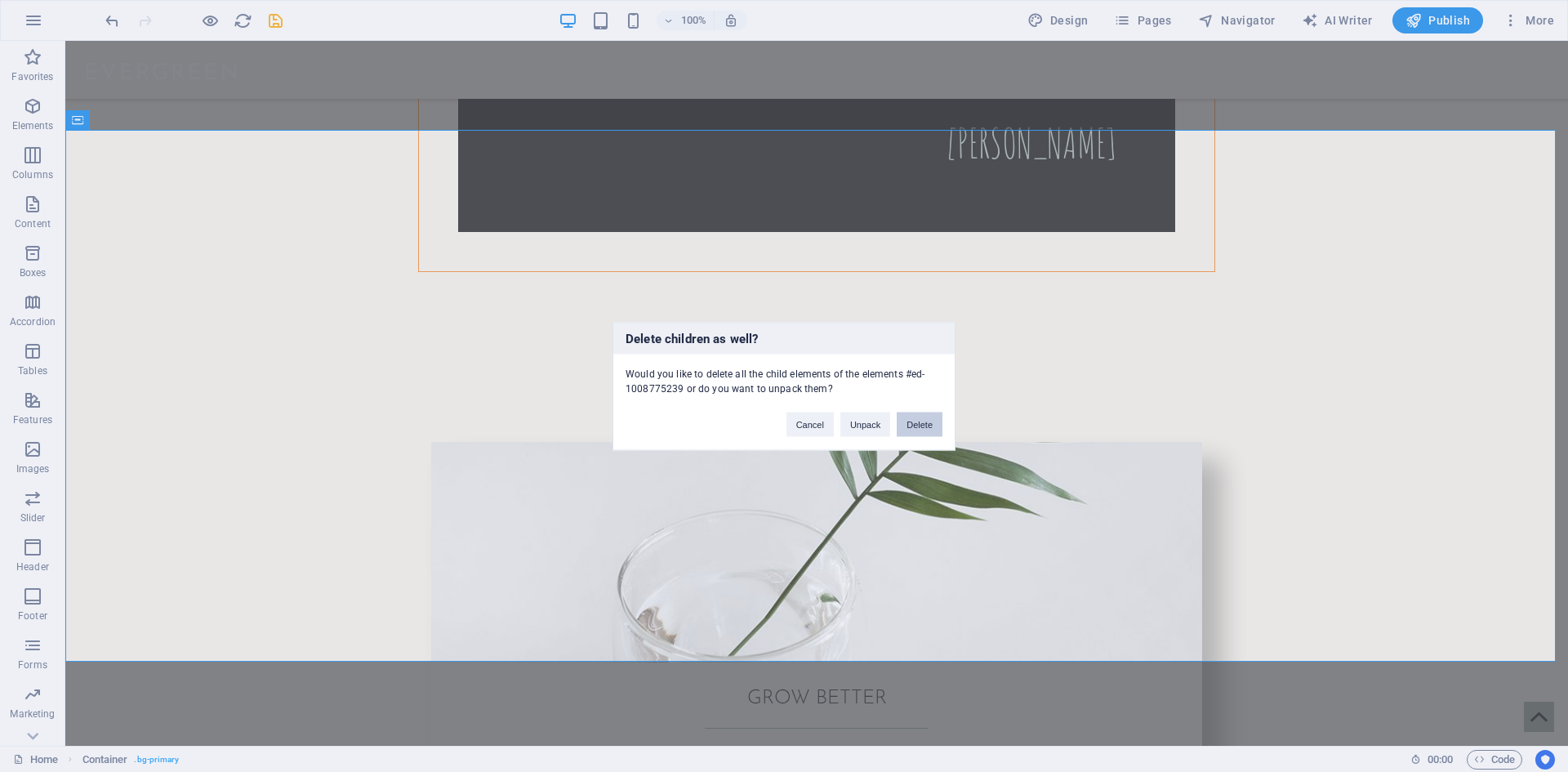
click at [925, 424] on button "Delete" at bounding box center [919, 424] width 46 height 24
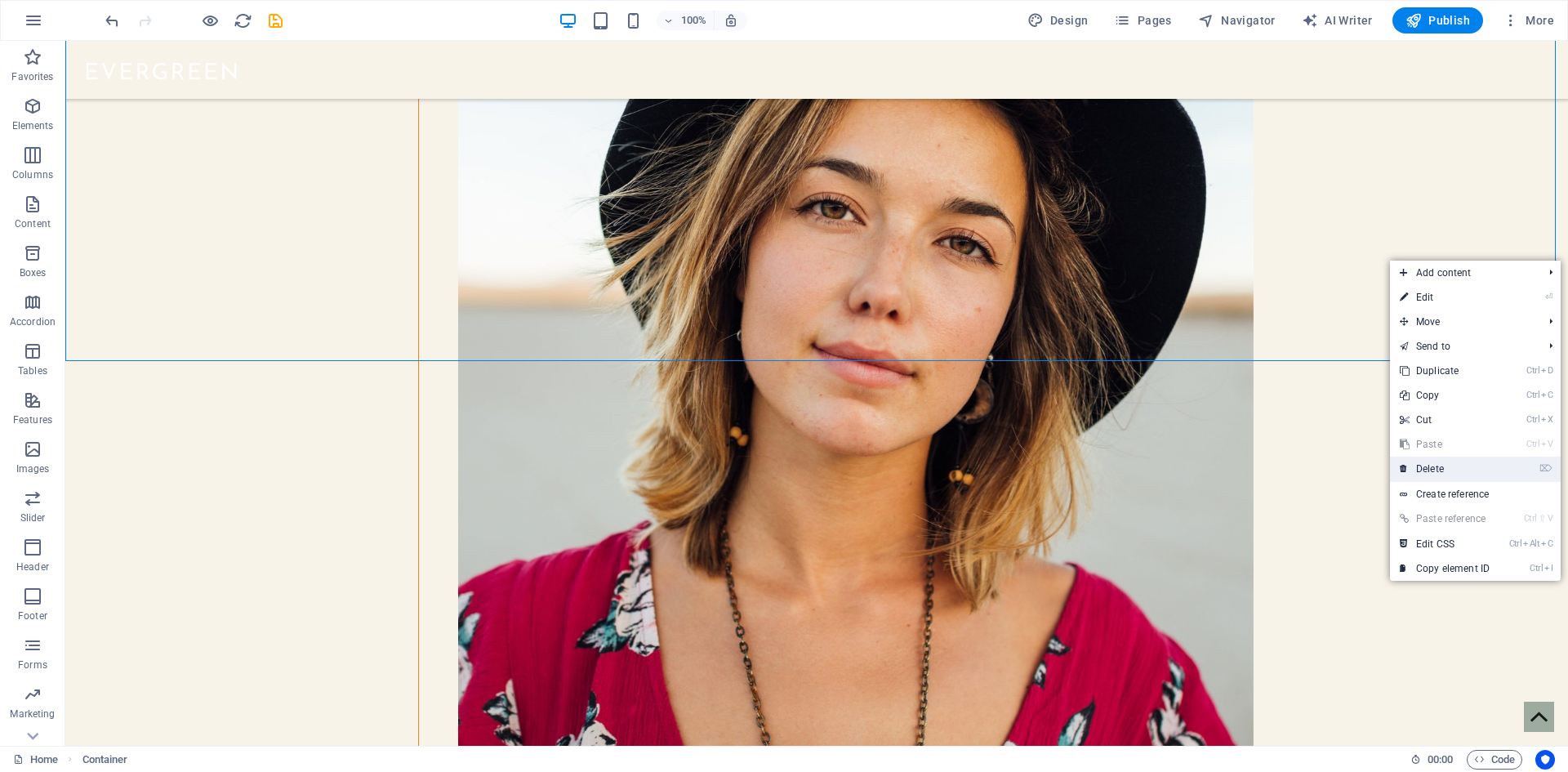
click at [1438, 468] on link "⌦ Delete" at bounding box center [1444, 469] width 110 height 24
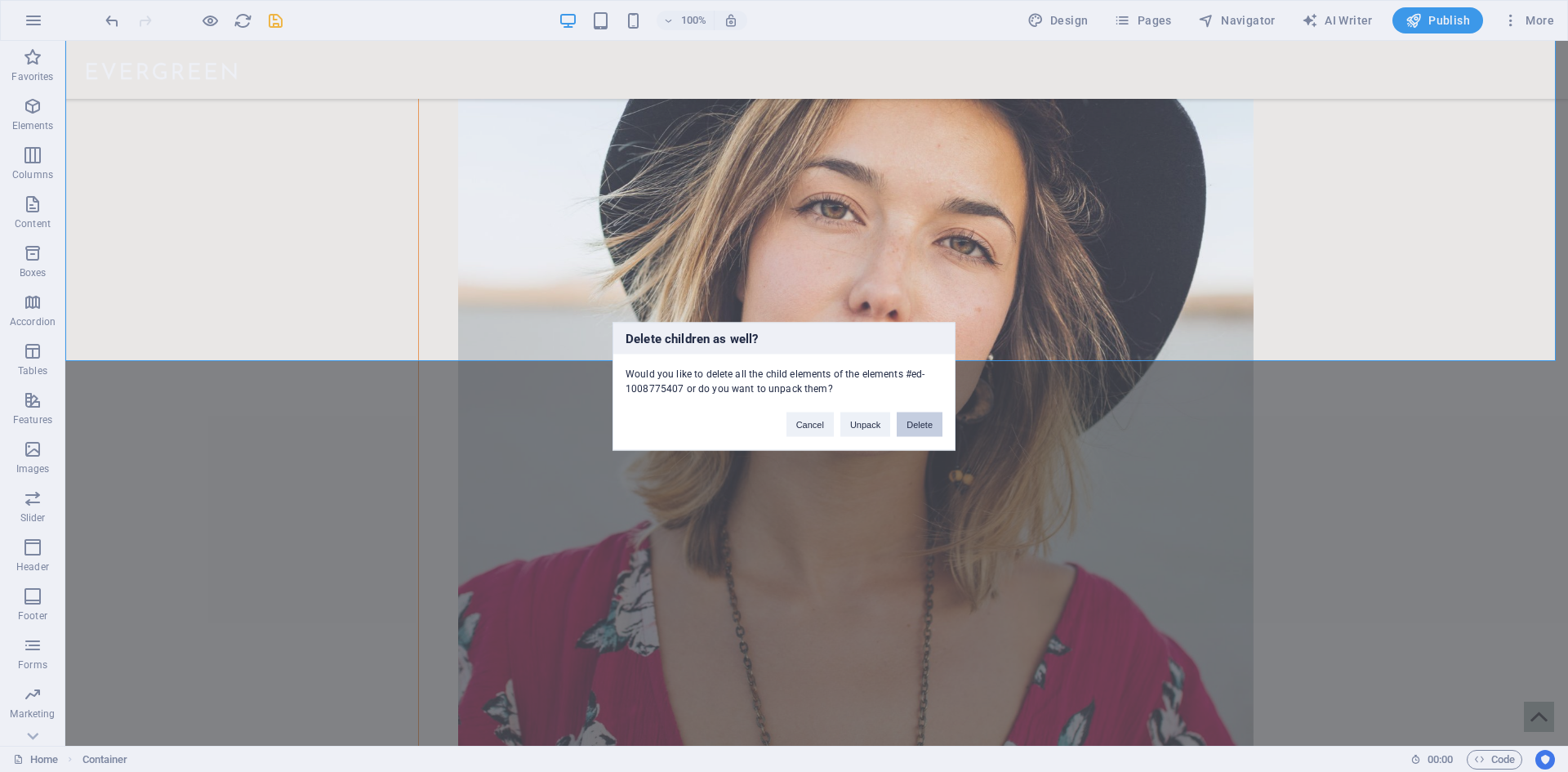
click at [933, 427] on button "Delete" at bounding box center [919, 424] width 46 height 24
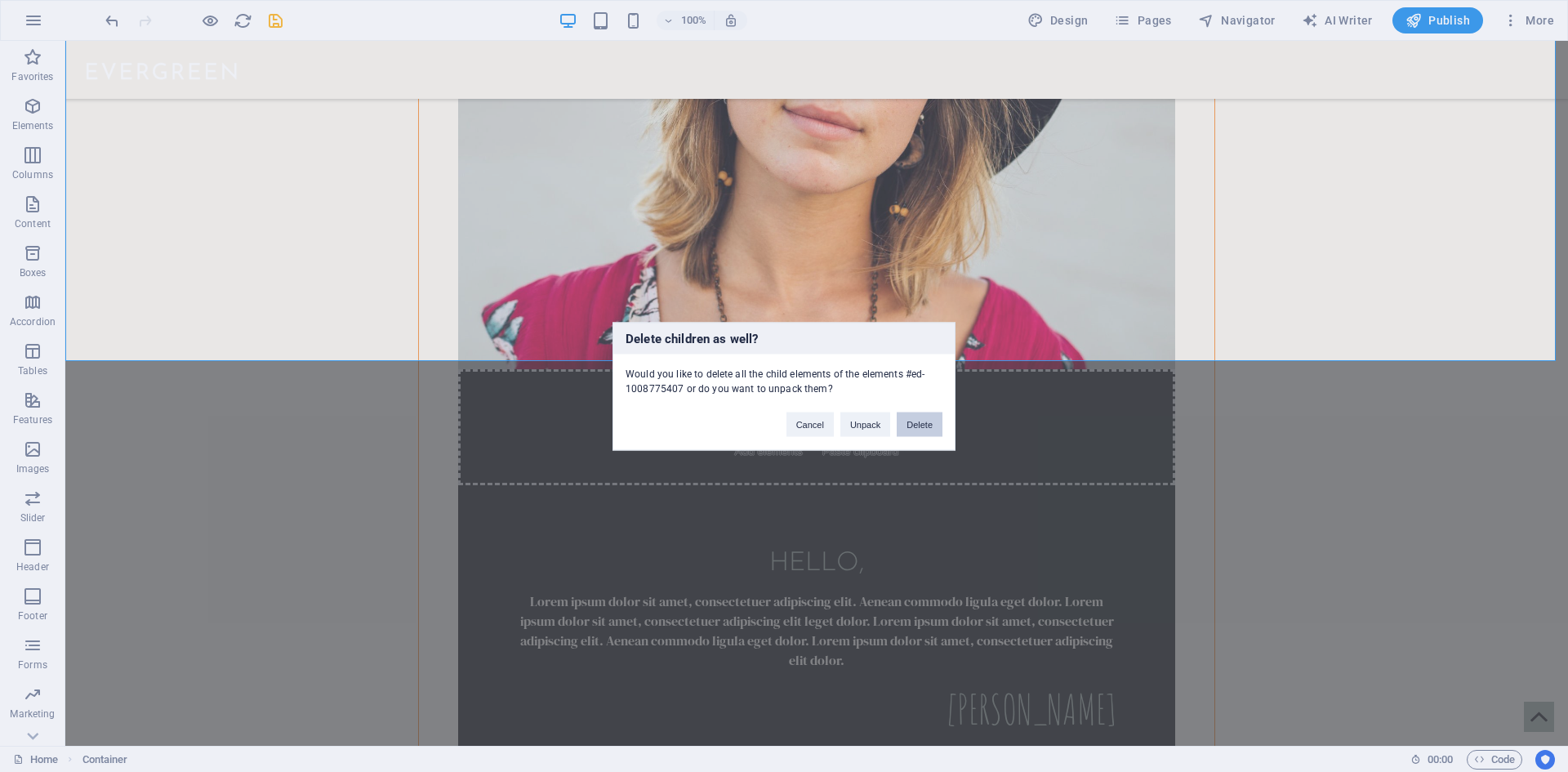
scroll to position [1857, 0]
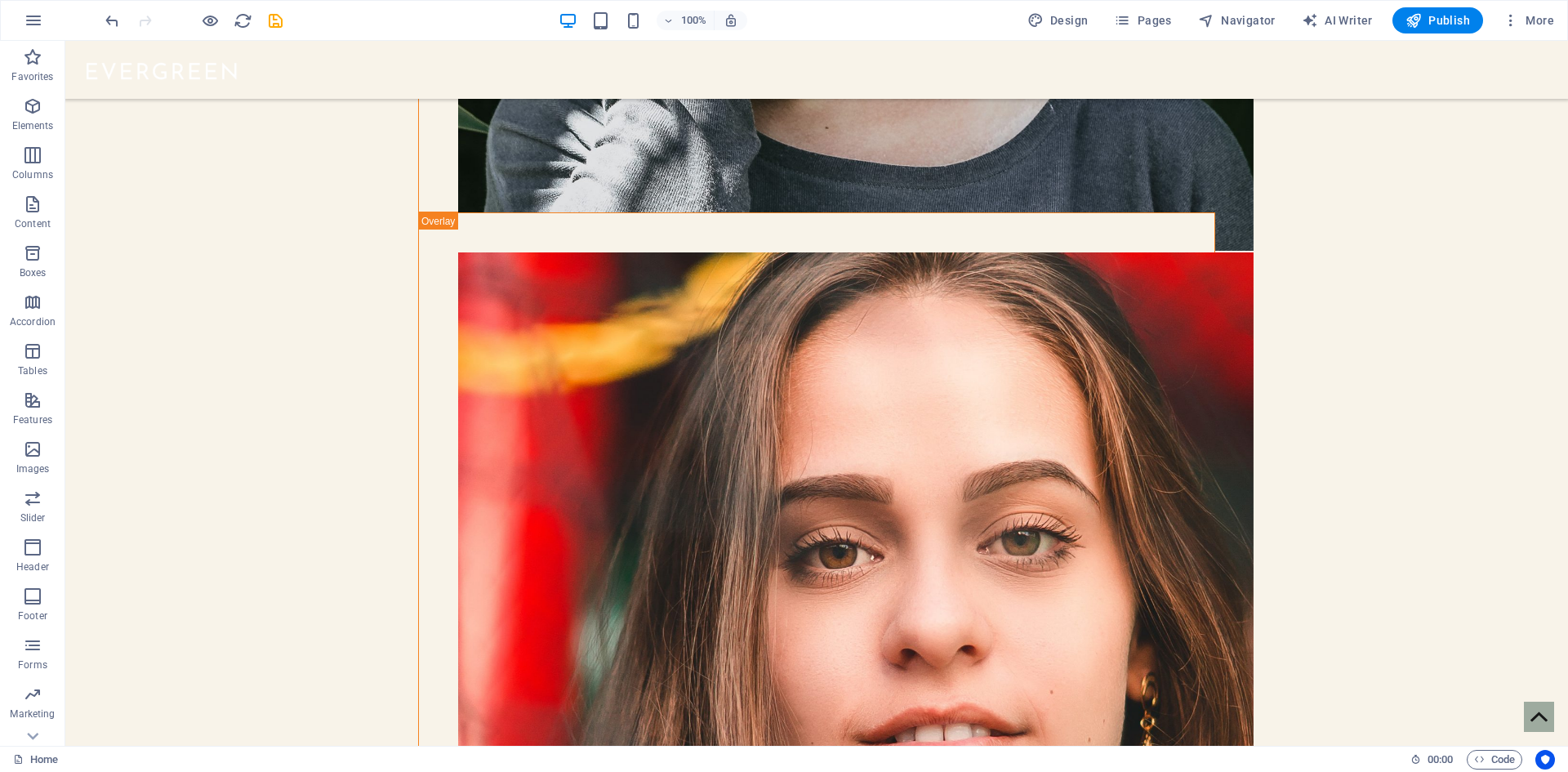
drag, startPoint x: 1419, startPoint y: 271, endPoint x: 1435, endPoint y: 708, distance: 437.3
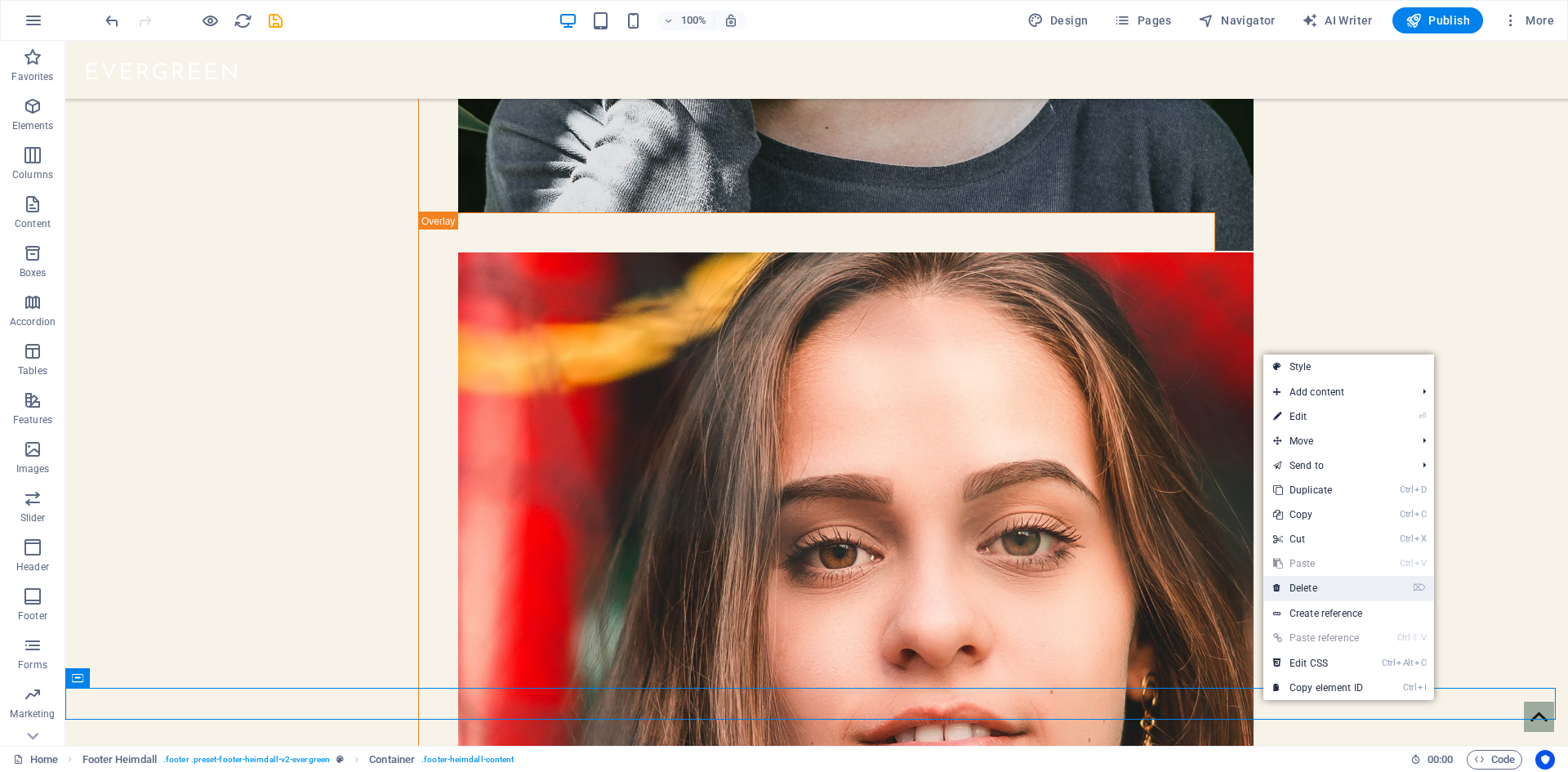
click at [1356, 593] on link "⌦ Delete" at bounding box center [1318, 588] width 110 height 24
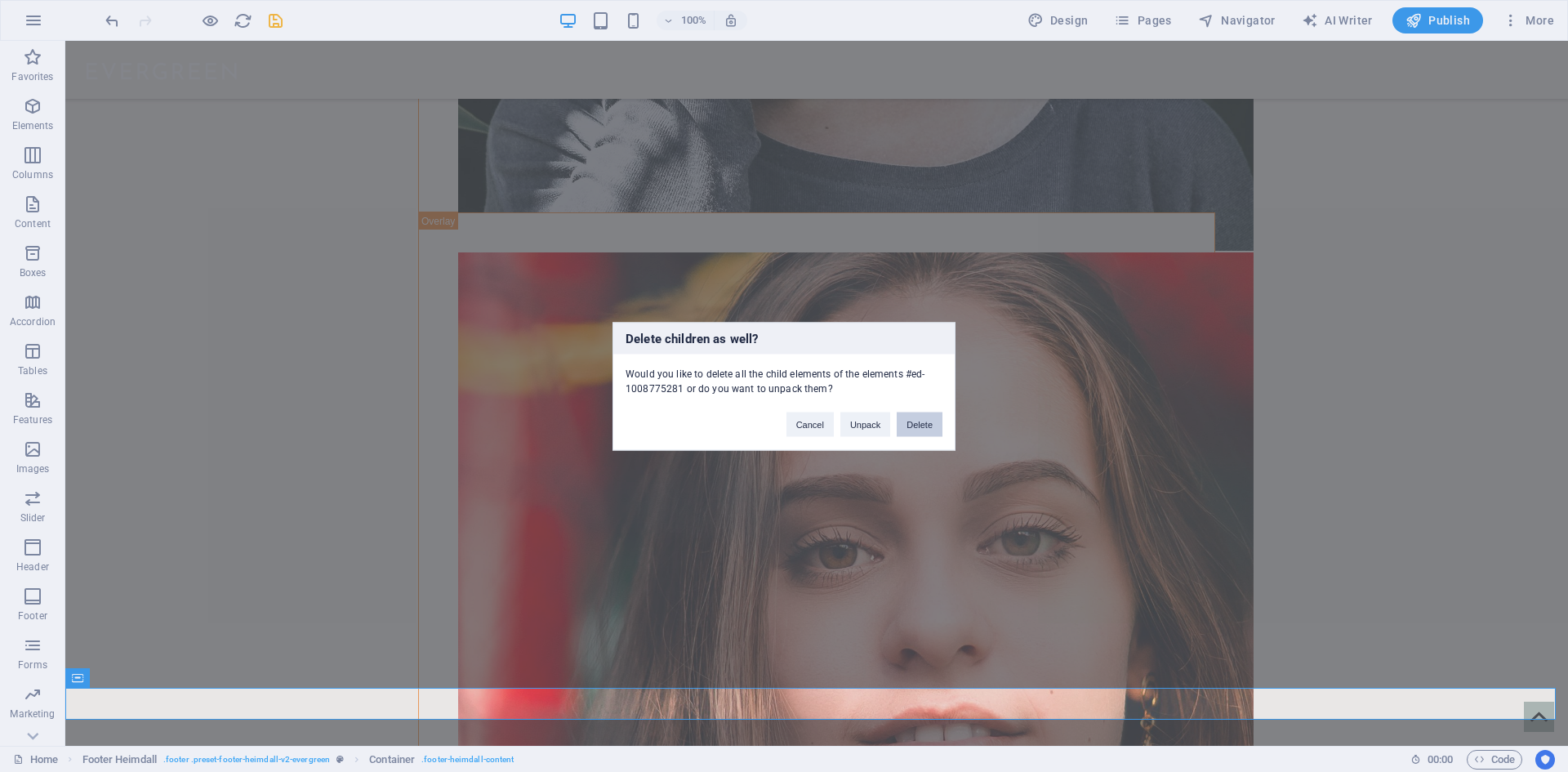
click at [923, 431] on button "Delete" at bounding box center [919, 424] width 46 height 24
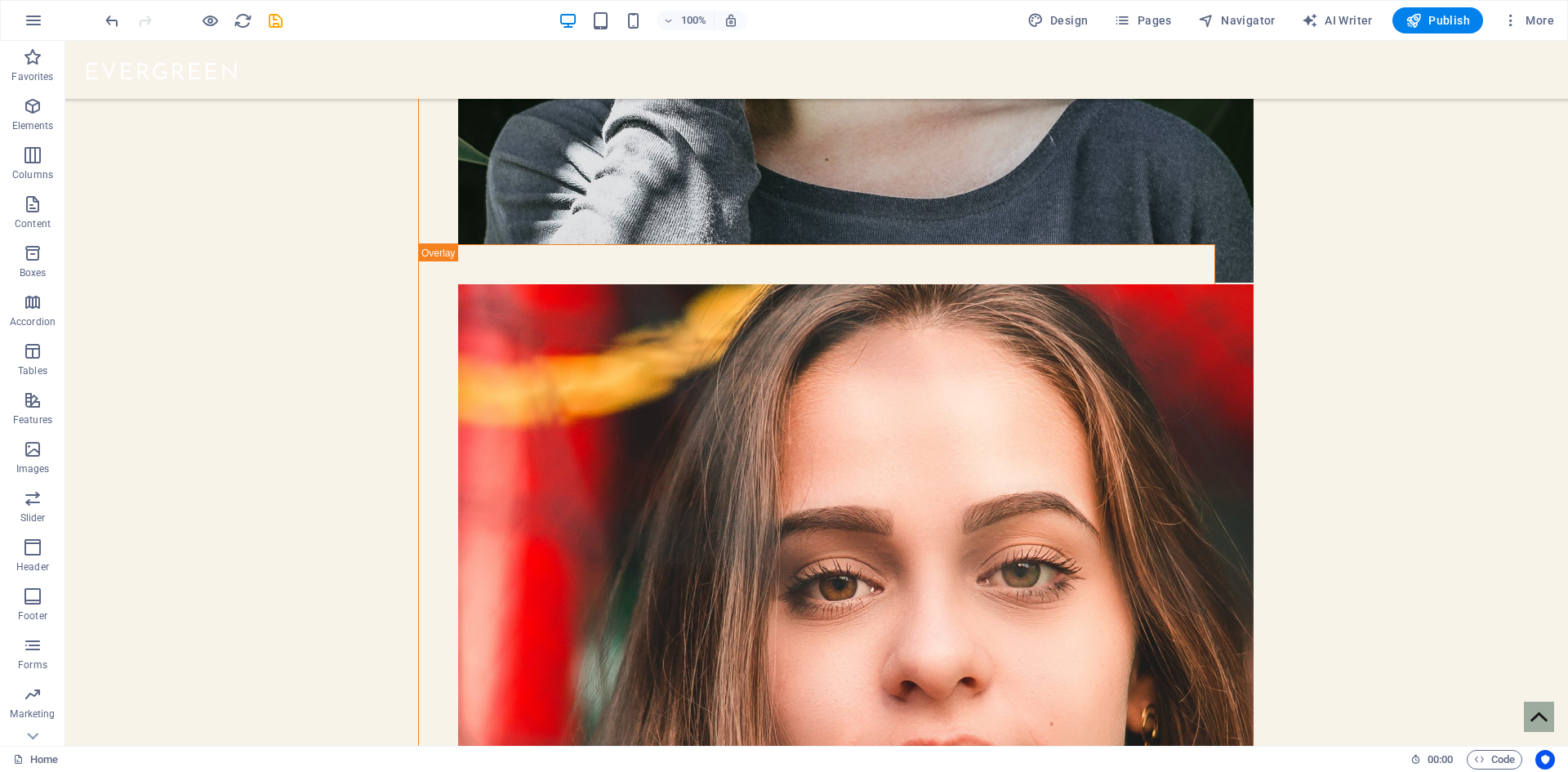
click at [1347, 281] on div "Menu Blog Drop content here or Add elements Paste clipboard HI, Lorem ipsum dol…" at bounding box center [817, 534] width 1502 height 4638
drag, startPoint x: 1349, startPoint y: 280, endPoint x: 740, endPoint y: 699, distance: 739.2
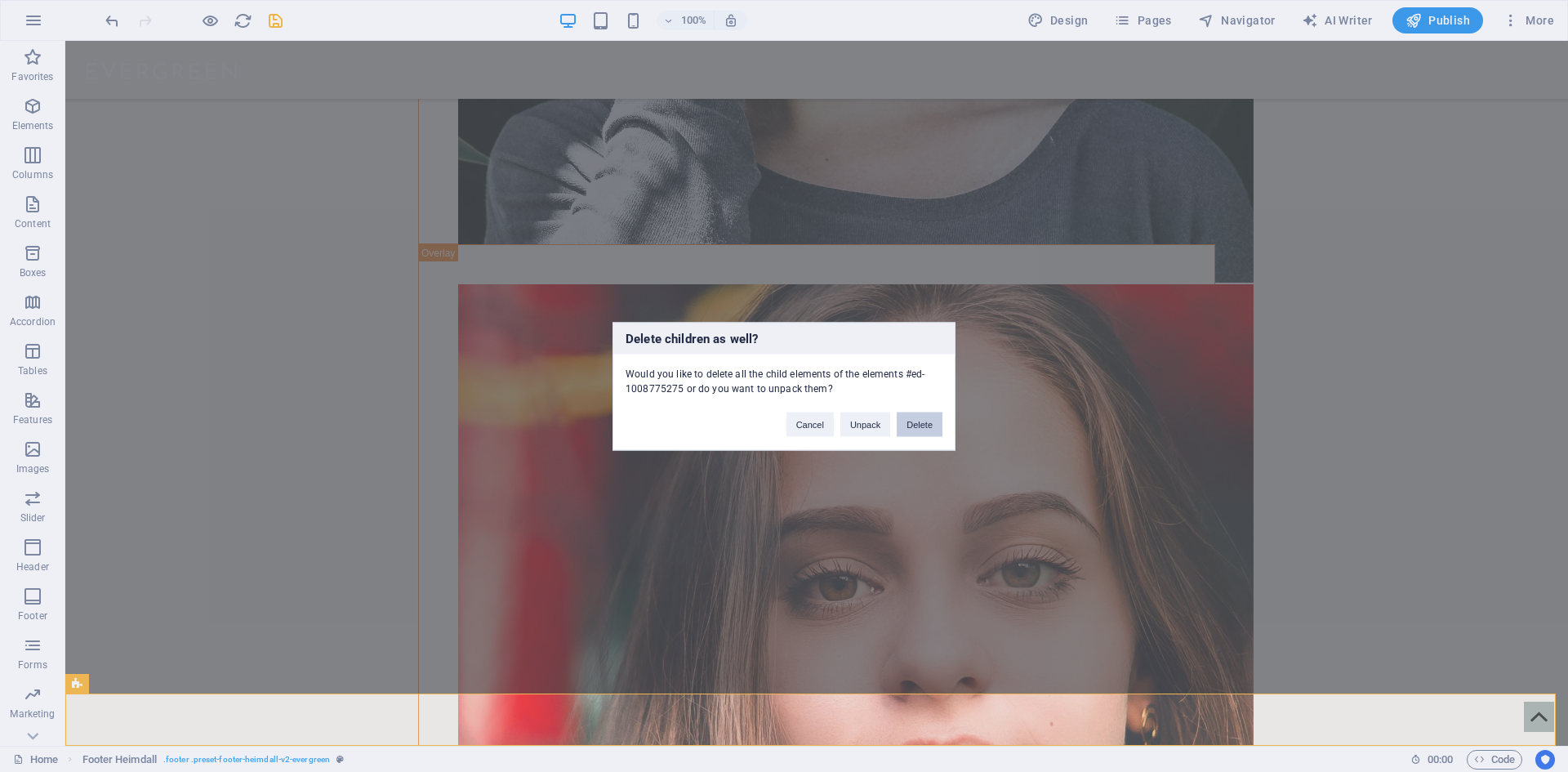
click at [916, 426] on button "Delete" at bounding box center [919, 424] width 46 height 24
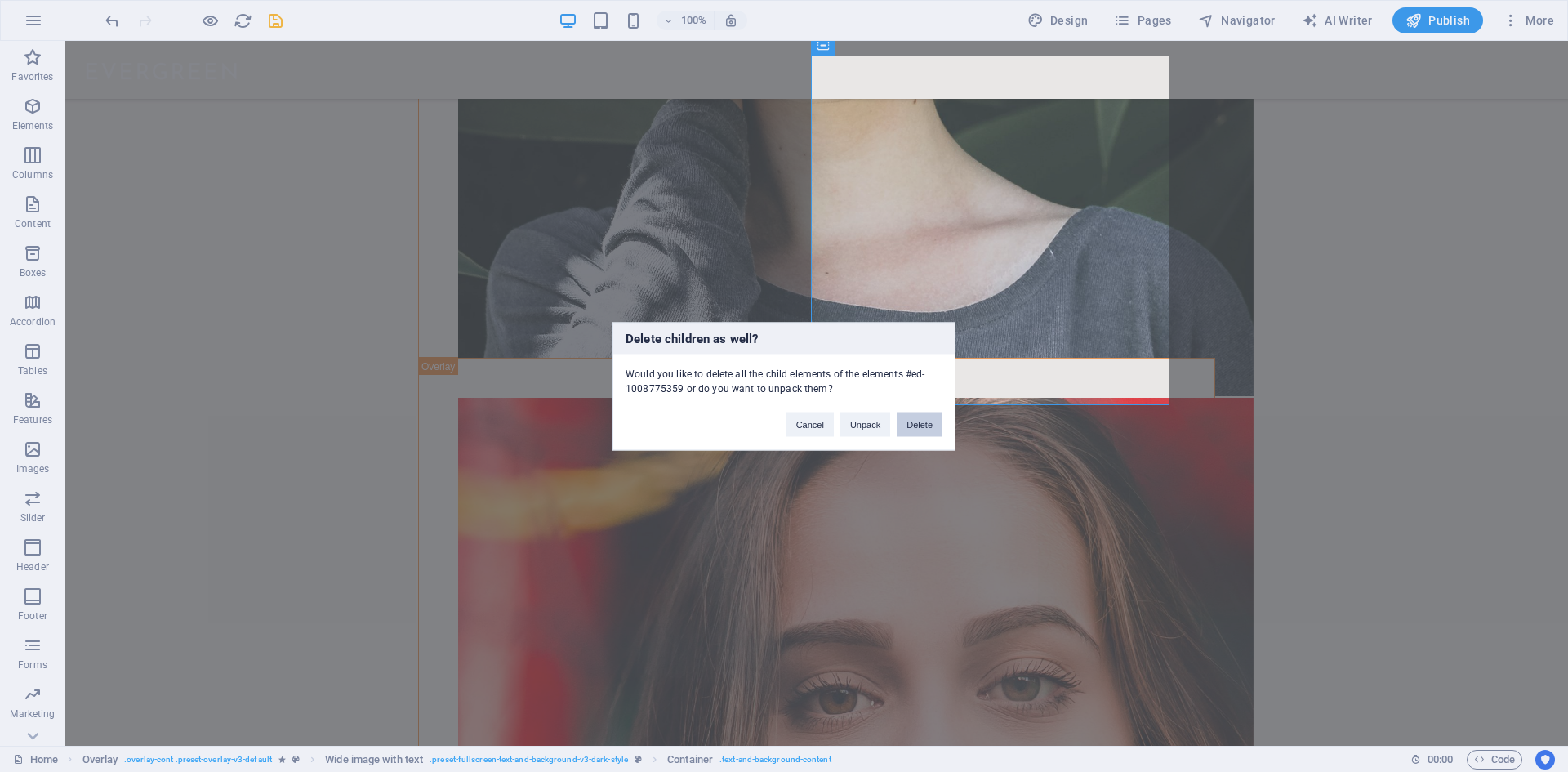
click at [921, 425] on button "Delete" at bounding box center [919, 424] width 46 height 24
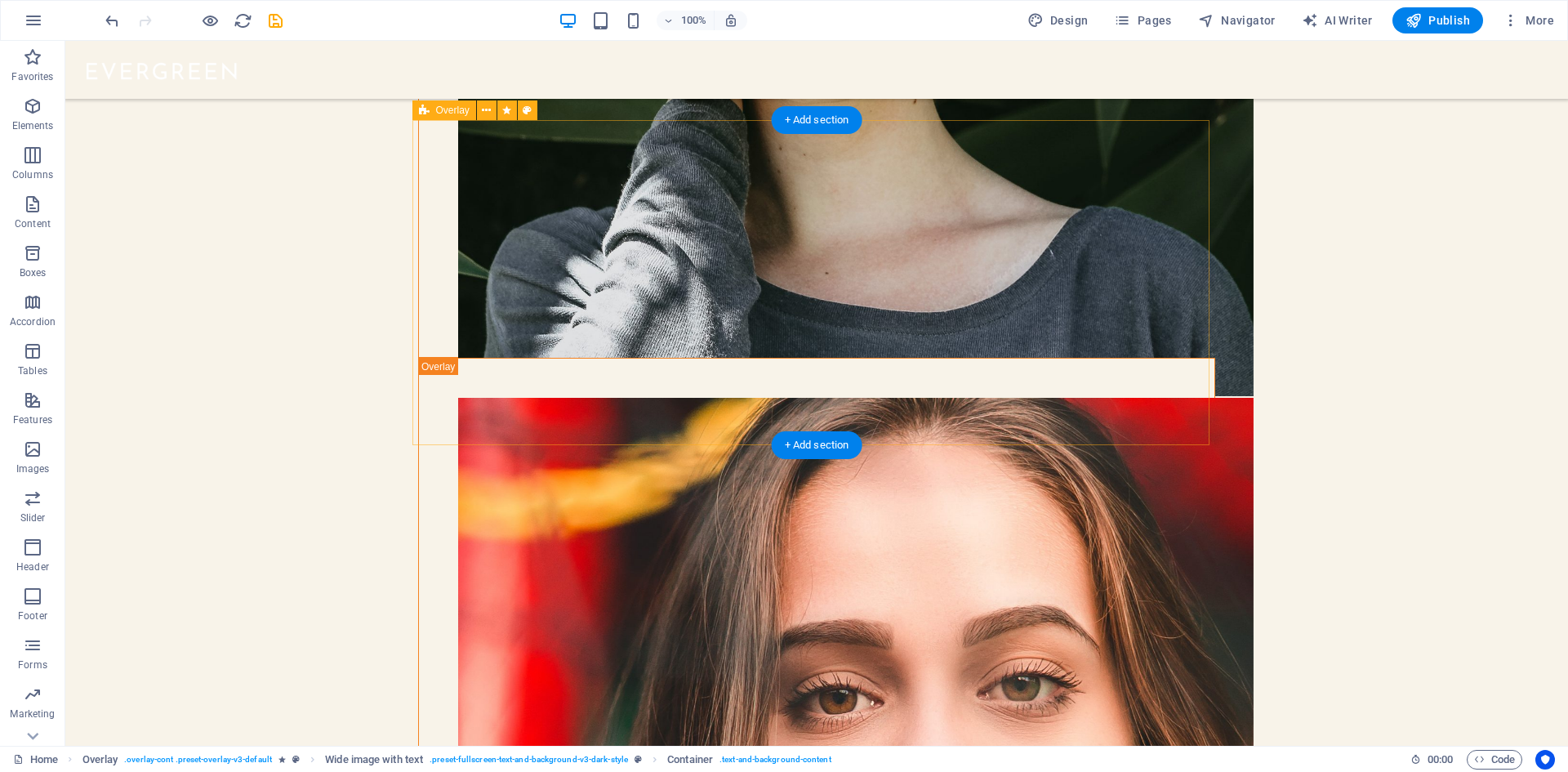
scroll to position [1608, 0]
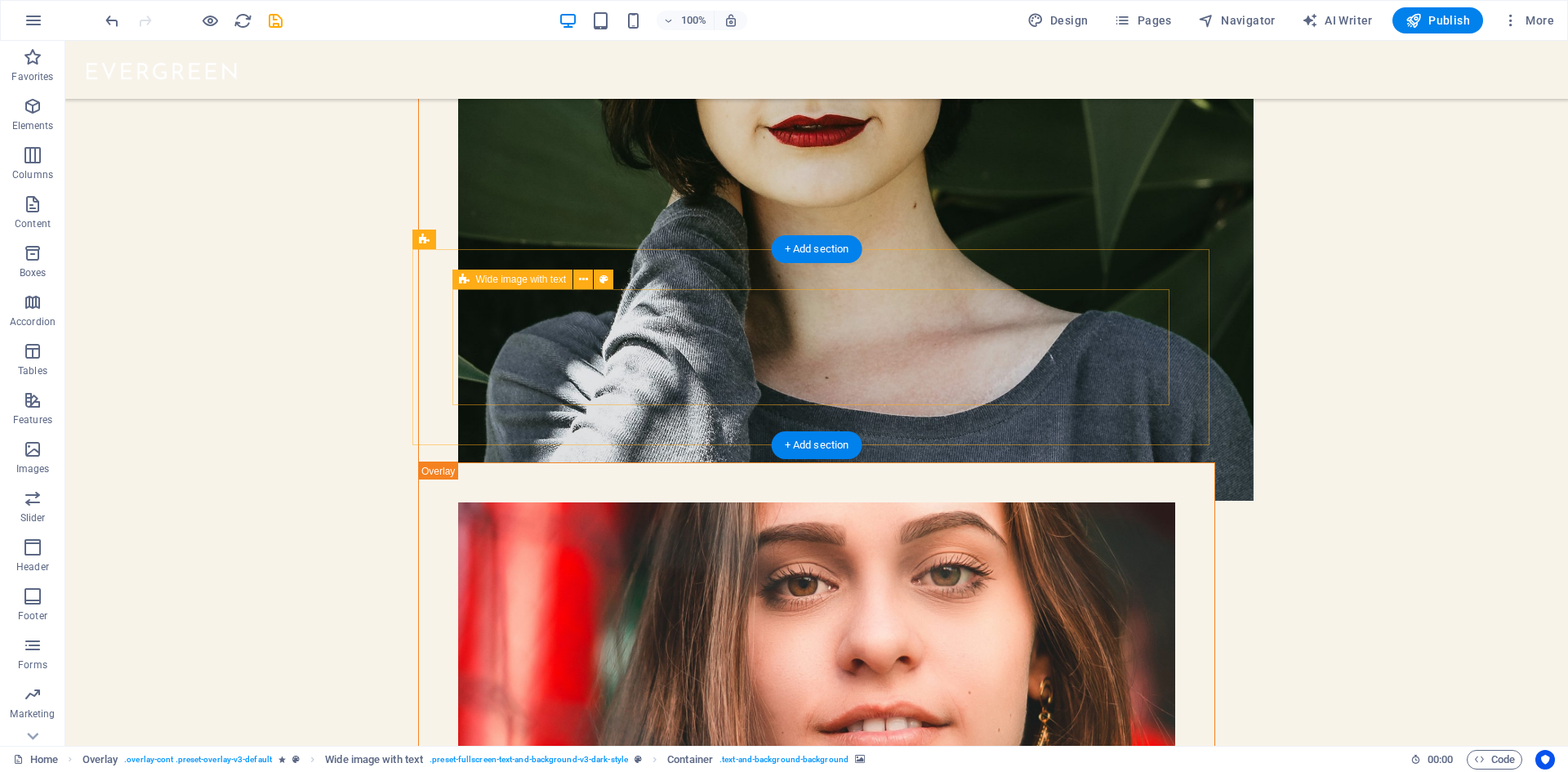
scroll to position [1478, 0]
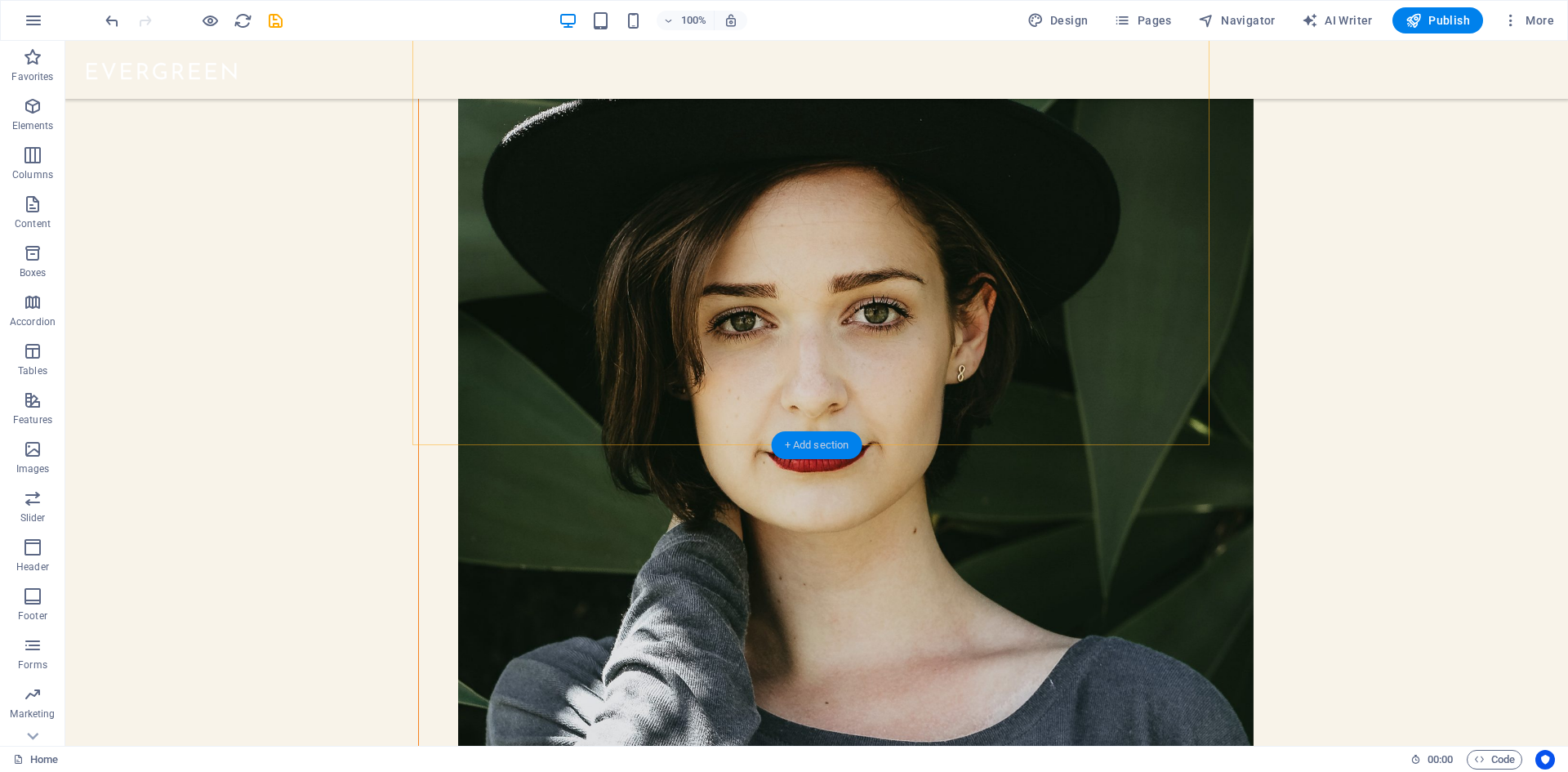
click at [826, 436] on div "+ Add section" at bounding box center [817, 446] width 91 height 28
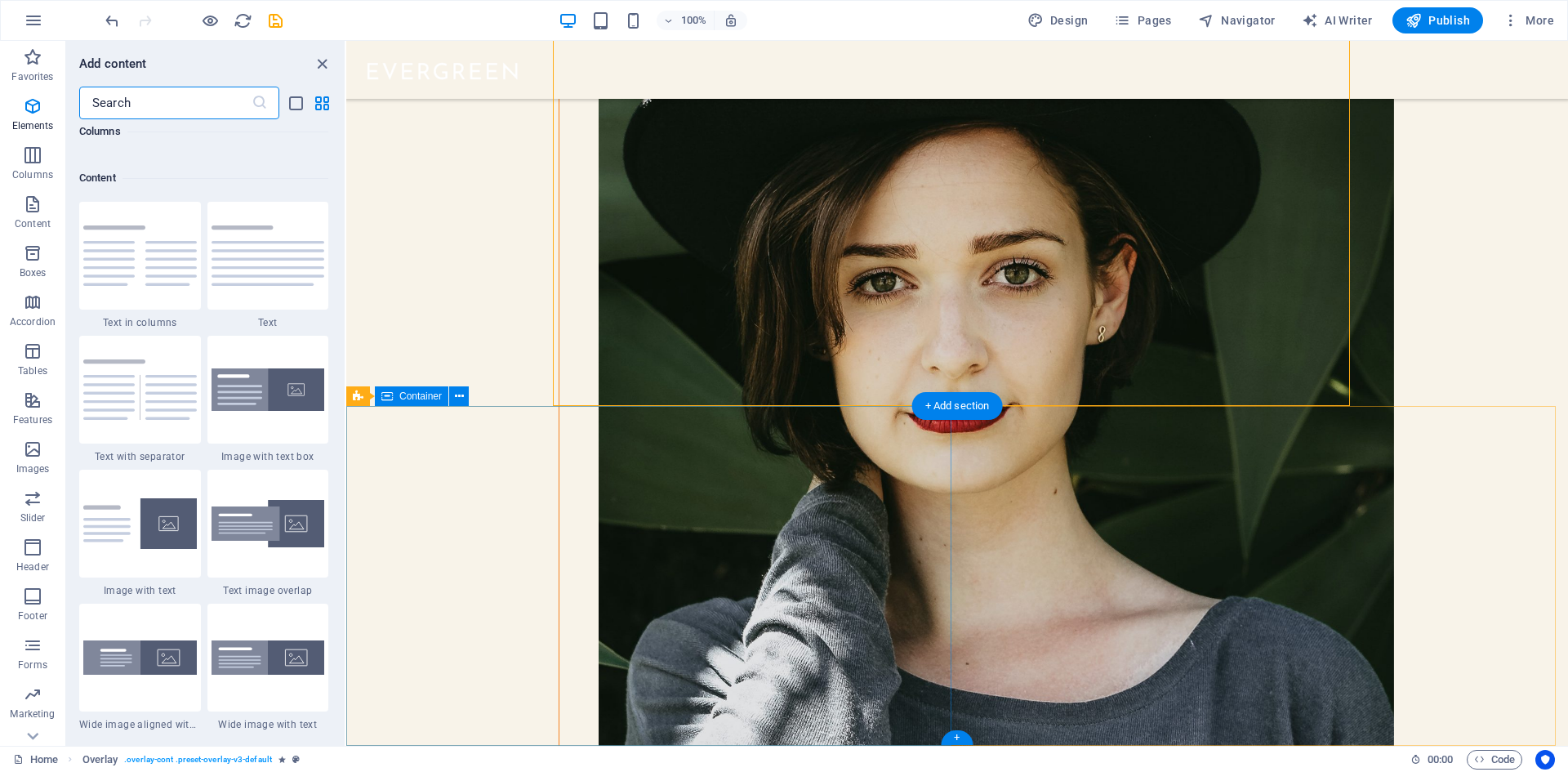
scroll to position [2858, 0]
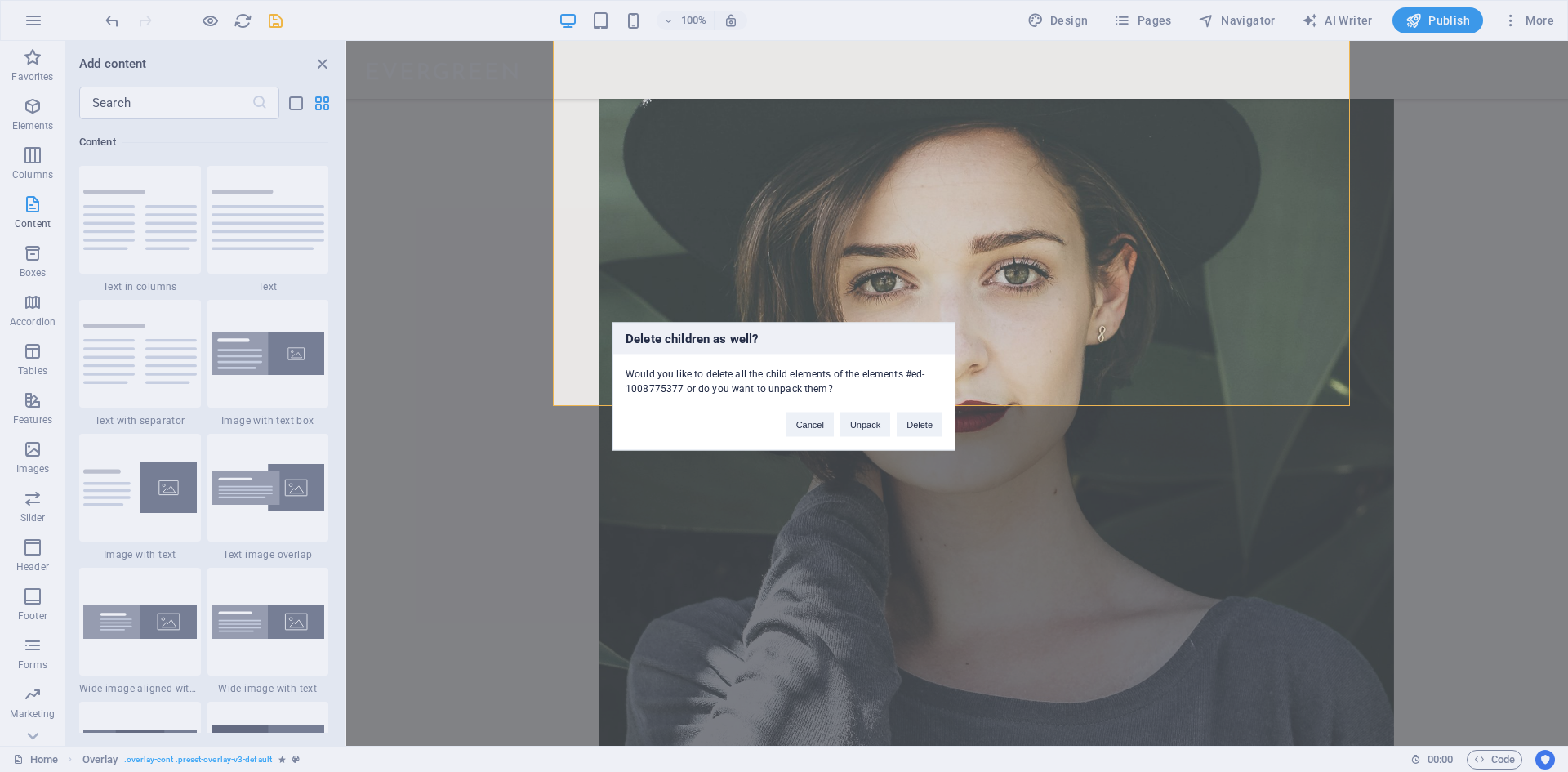
click at [927, 437] on div "Delete children as well? Would you like to delete all the child elements of the…" at bounding box center [784, 386] width 343 height 129
click at [914, 426] on button "Delete" at bounding box center [919, 424] width 46 height 24
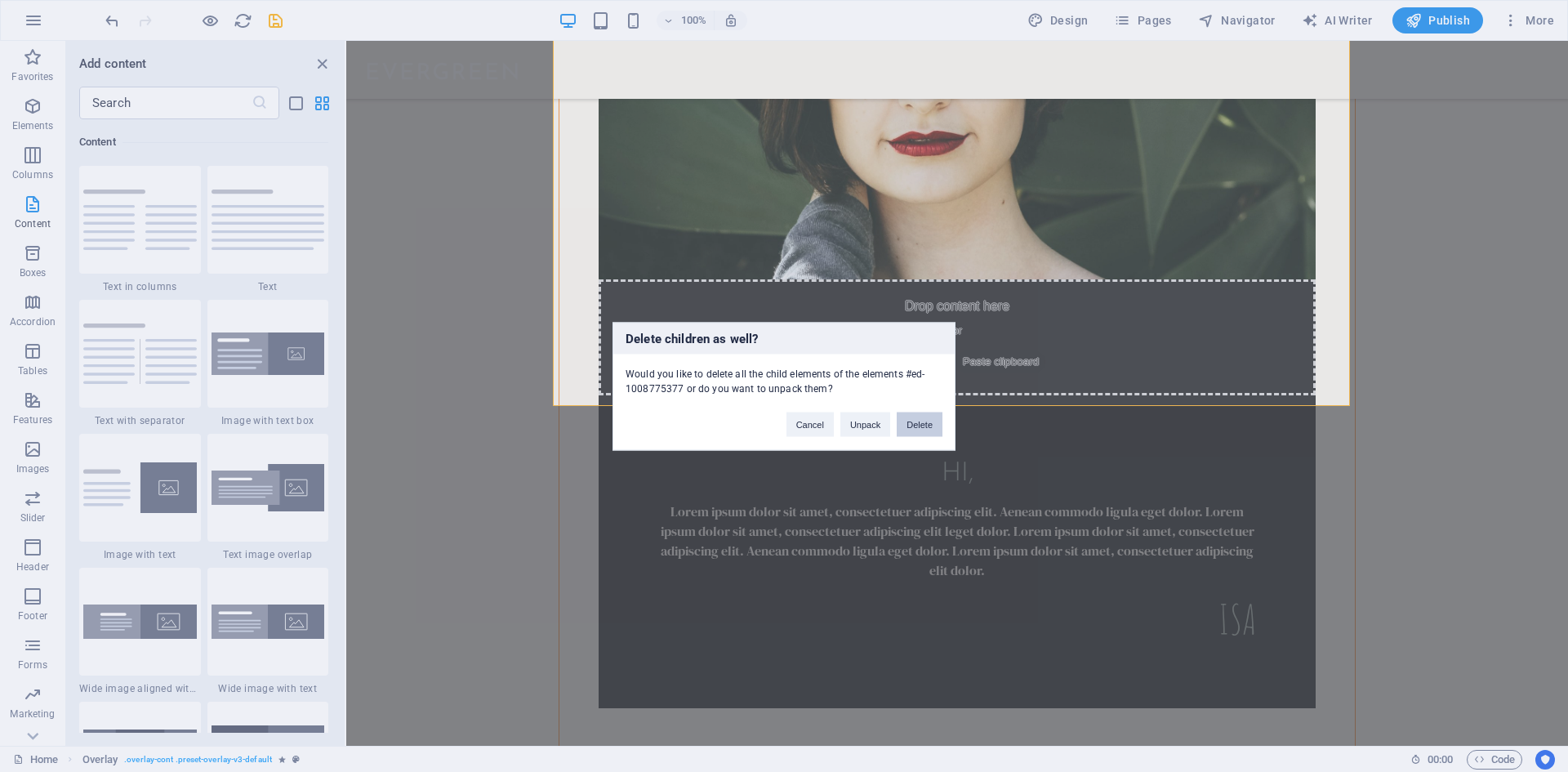
scroll to position [831, 0]
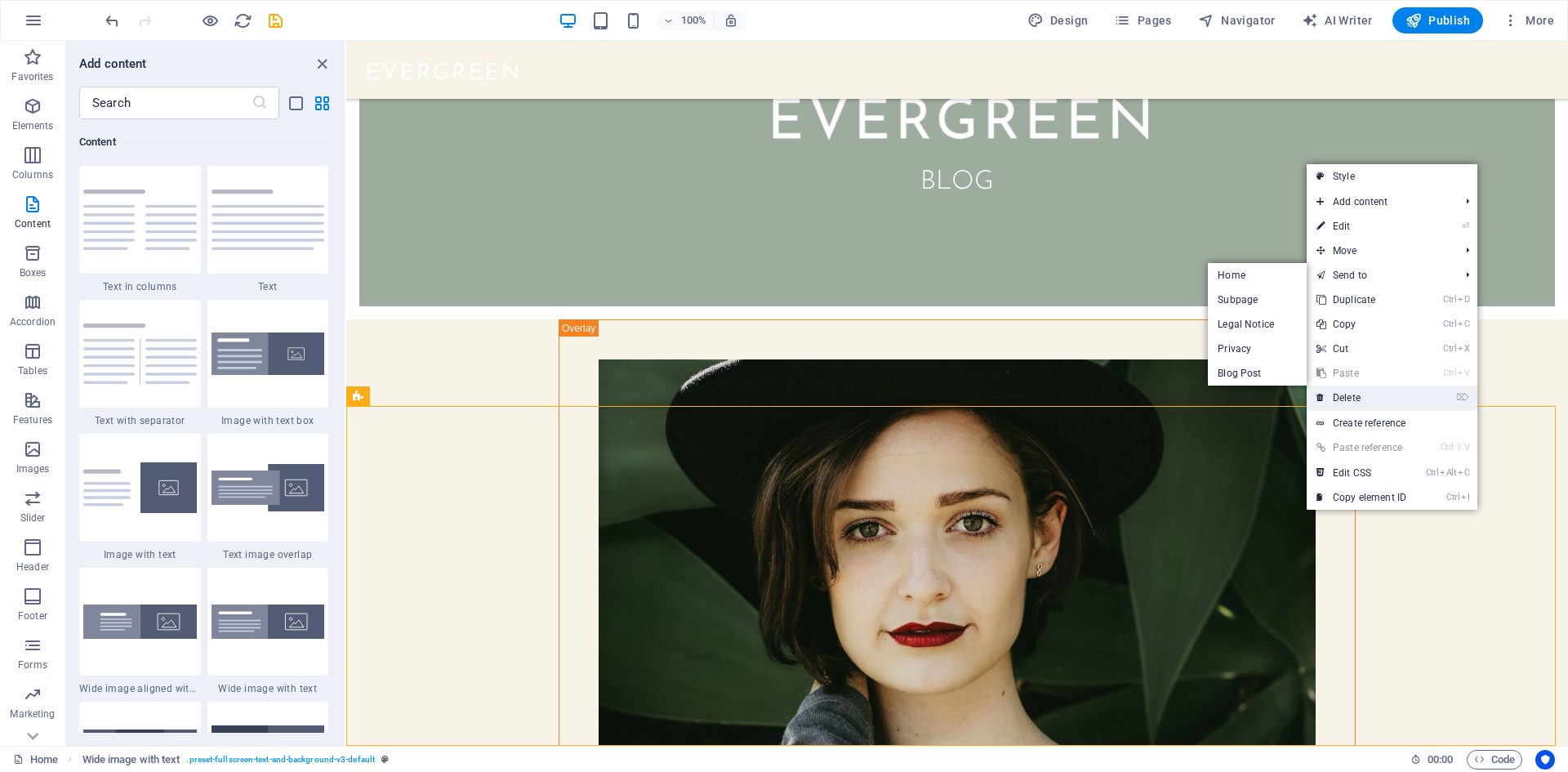
click at [1374, 395] on link "⌦ Delete" at bounding box center [1361, 398] width 110 height 24
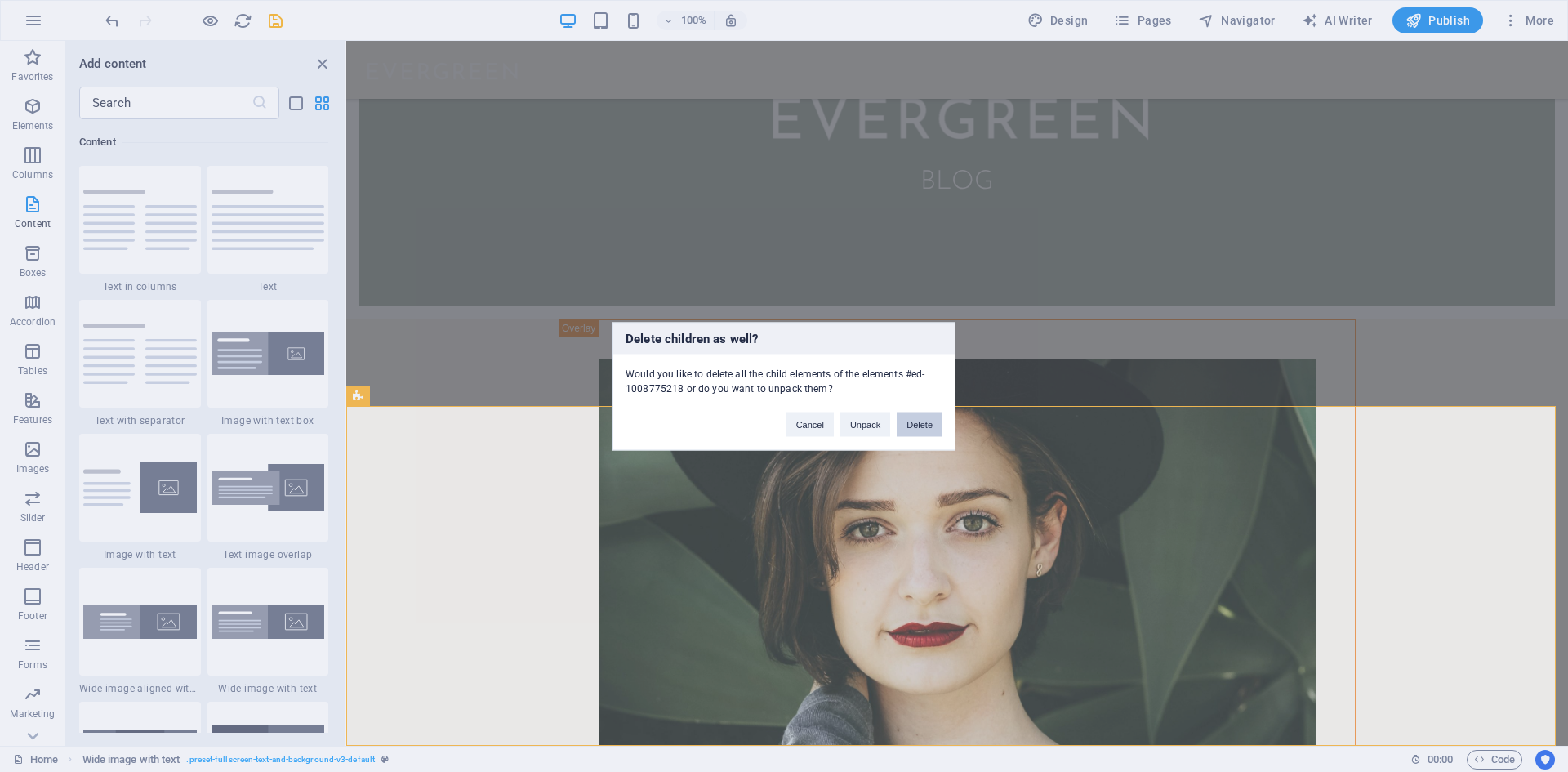
click at [907, 416] on button "Delete" at bounding box center [919, 424] width 46 height 24
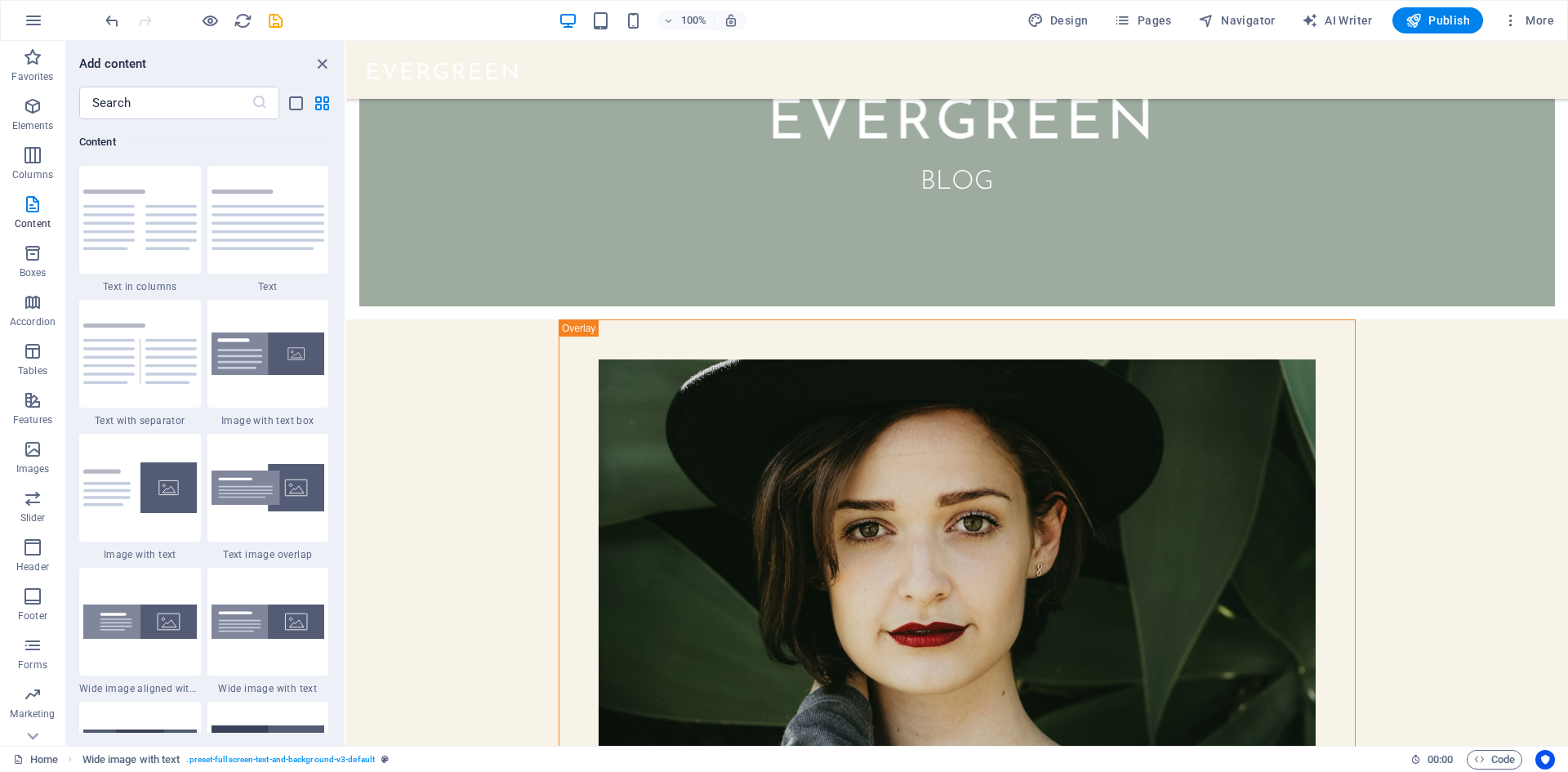
scroll to position [491, 0]
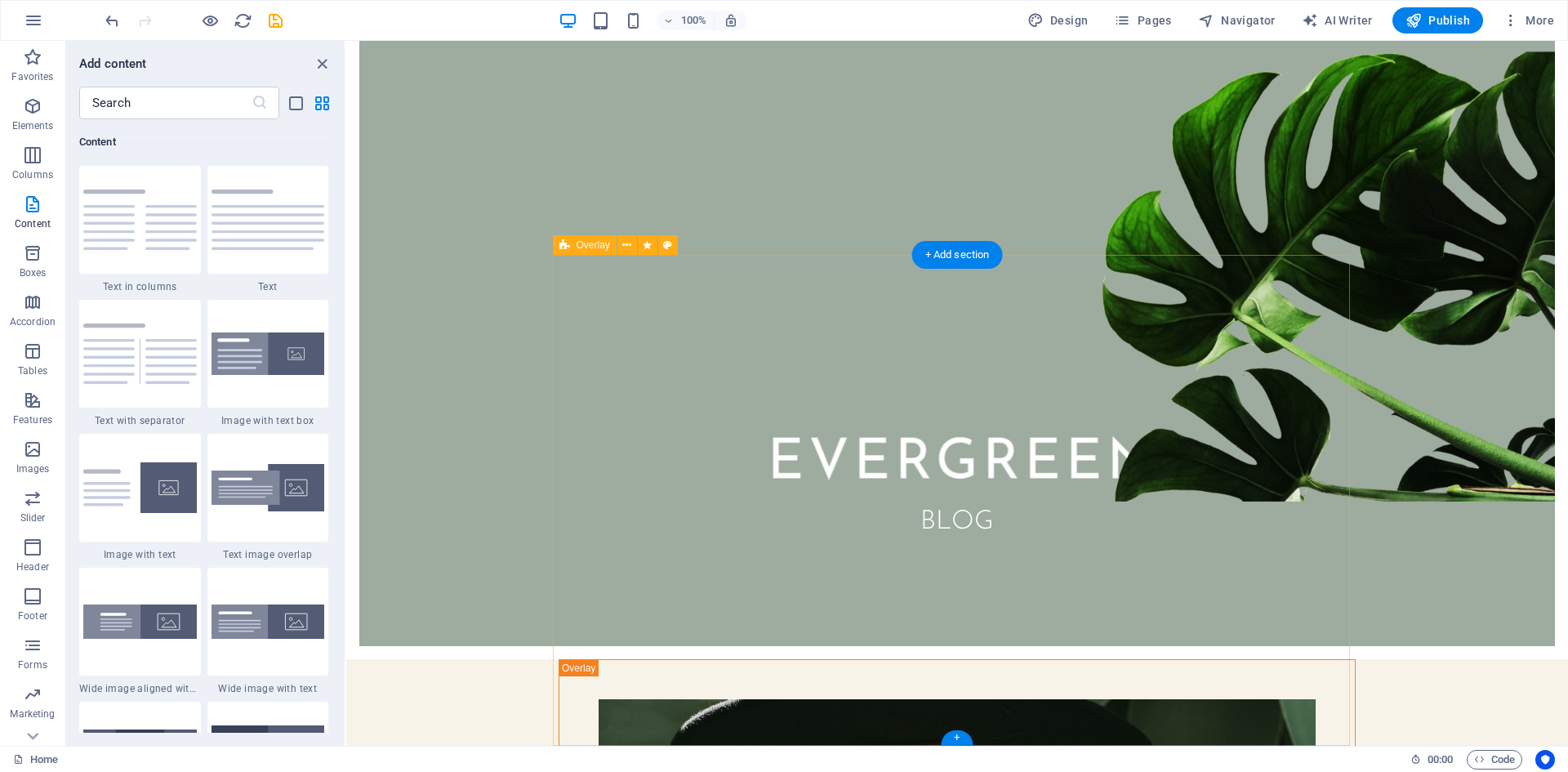
click at [1420, 442] on div "Menu Blog Drop content here or Add elements Paste clipboard HI, Lorem ipsum dol…" at bounding box center [957, 564] width 1222 height 2029
drag, startPoint x: 1420, startPoint y: 442, endPoint x: 1509, endPoint y: 539, distance: 131.6
click at [1545, 537] on div "Menu Blog Drop content here or Add elements Paste clipboard HI, Lorem ipsum dol…" at bounding box center [957, 564] width 1222 height 2029
click at [1499, 539] on div "Menu Blog Drop content here or Add elements Paste clipboard HI, Lorem ipsum dol…" at bounding box center [957, 564] width 1222 height 2029
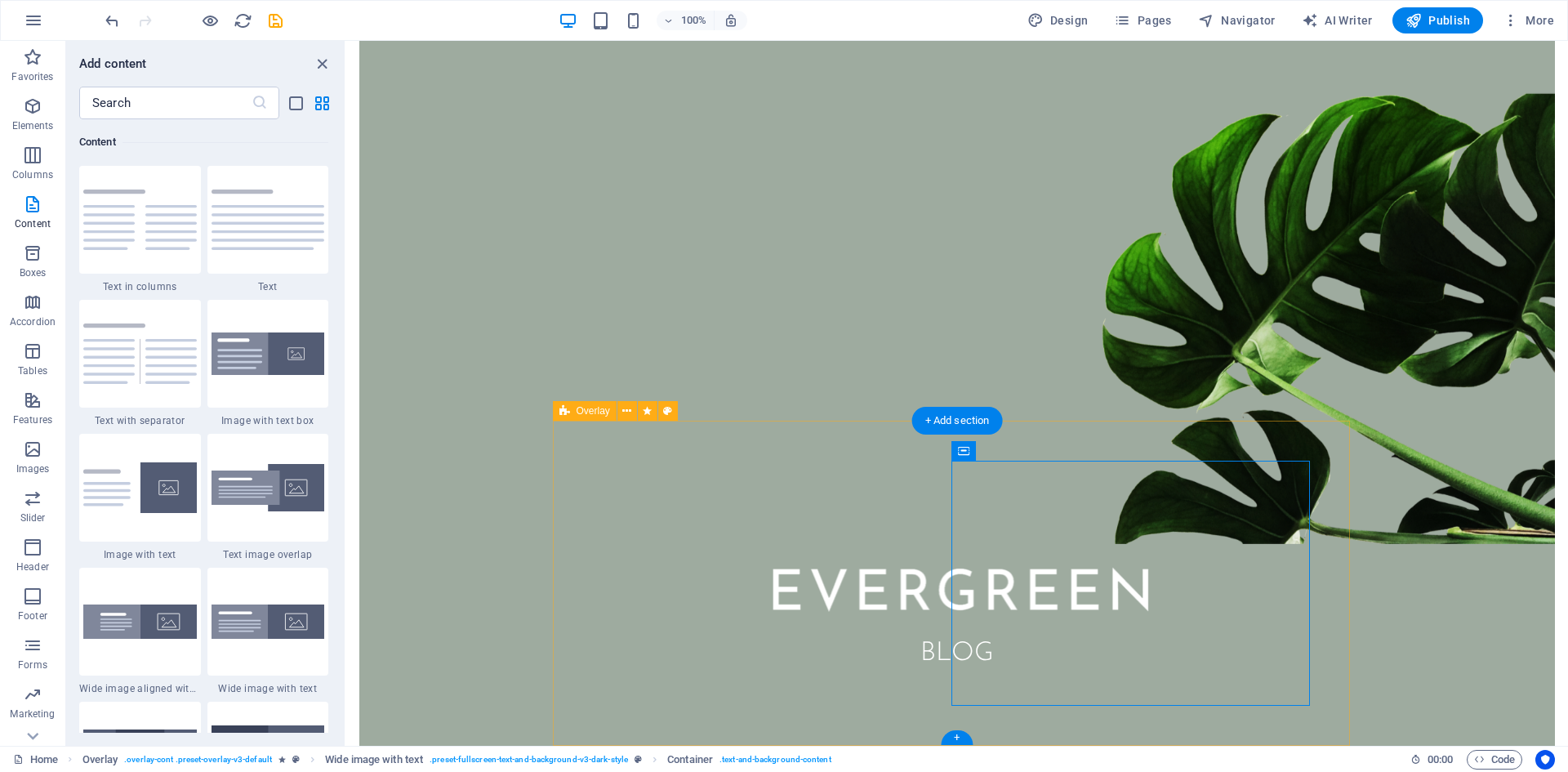
click at [1286, 419] on div "Menu Blog" at bounding box center [957, 253] width 1222 height 1075
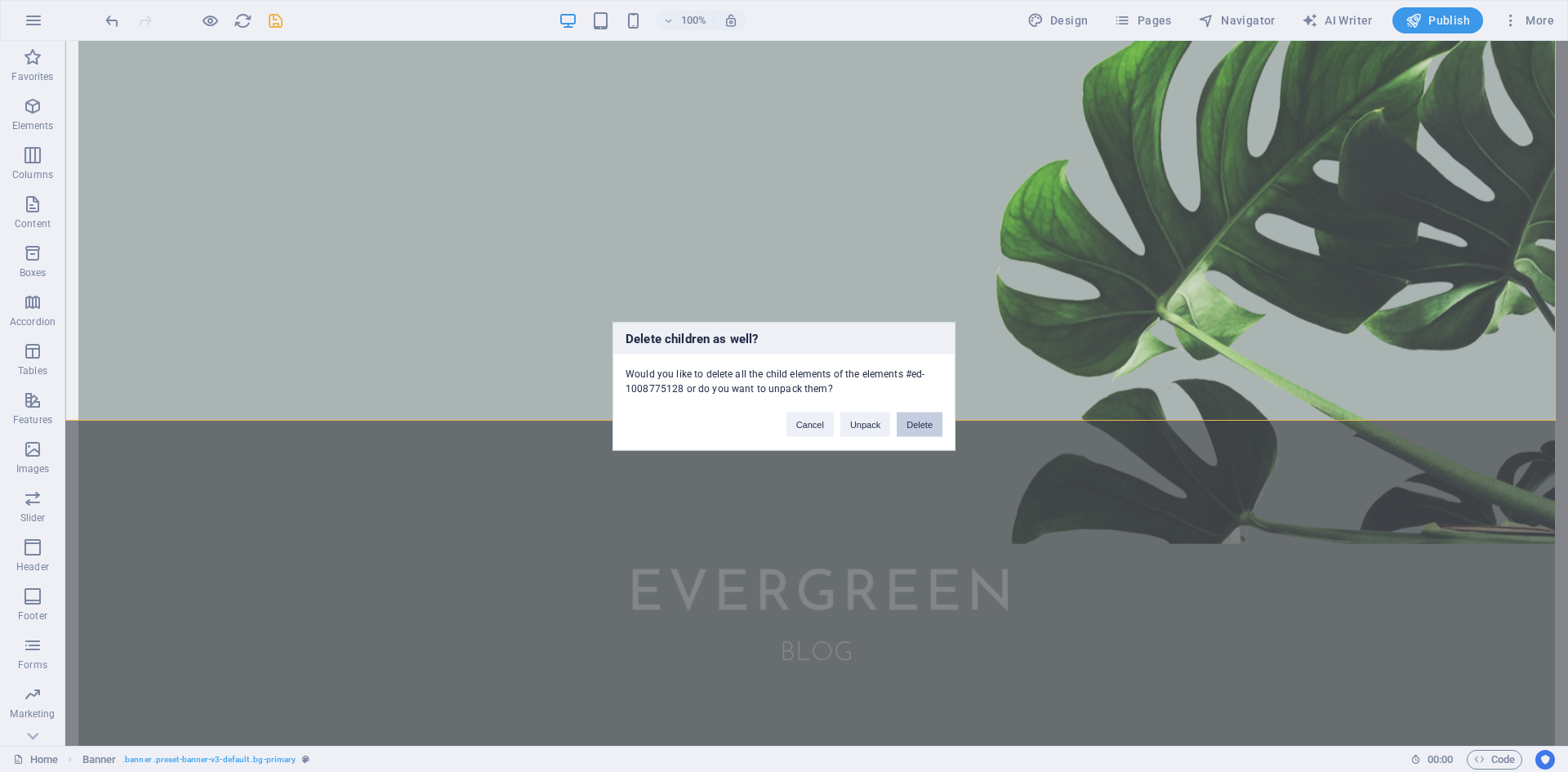
click at [925, 422] on button "Delete" at bounding box center [919, 424] width 46 height 24
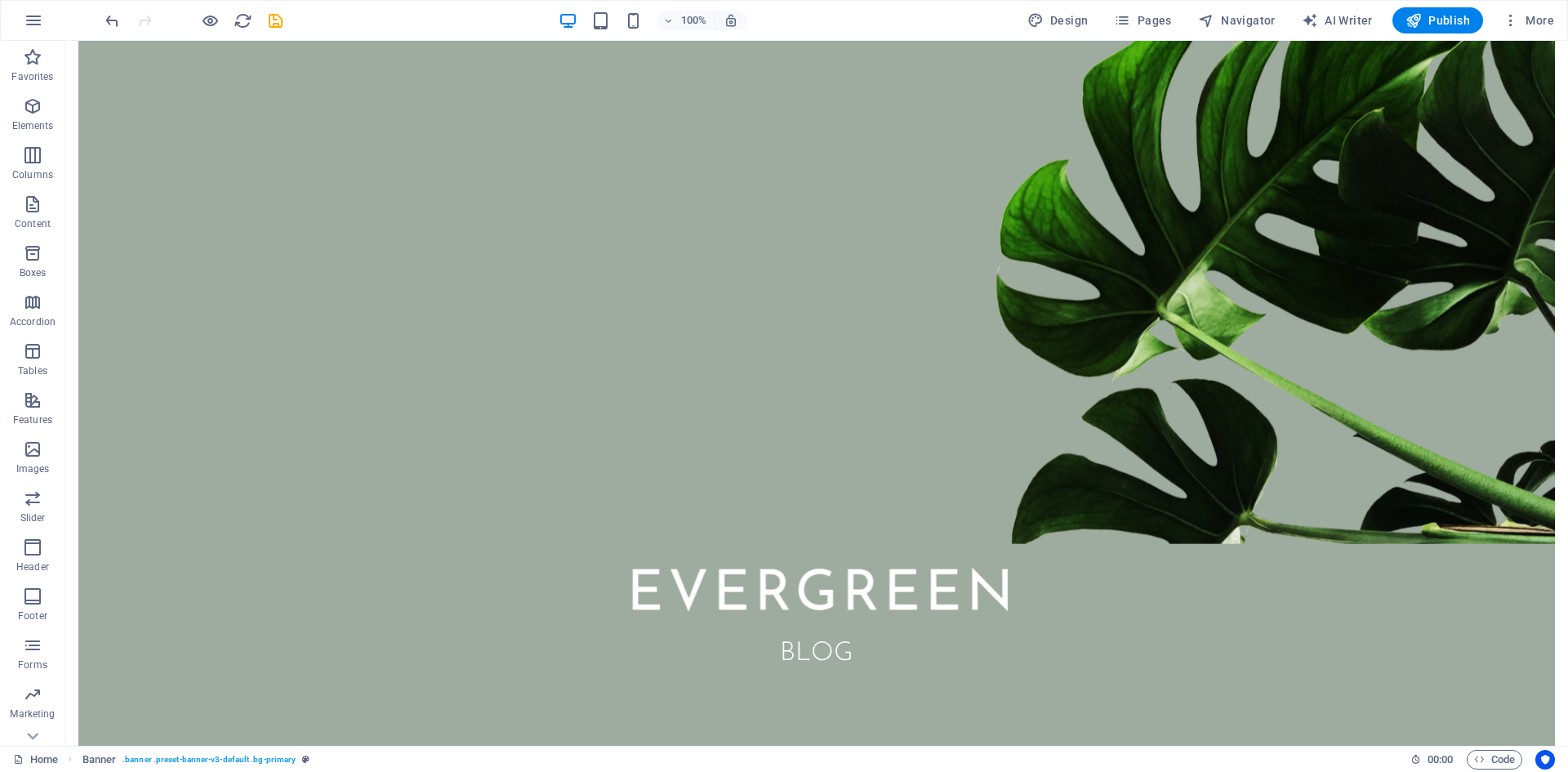
scroll to position [0, 0]
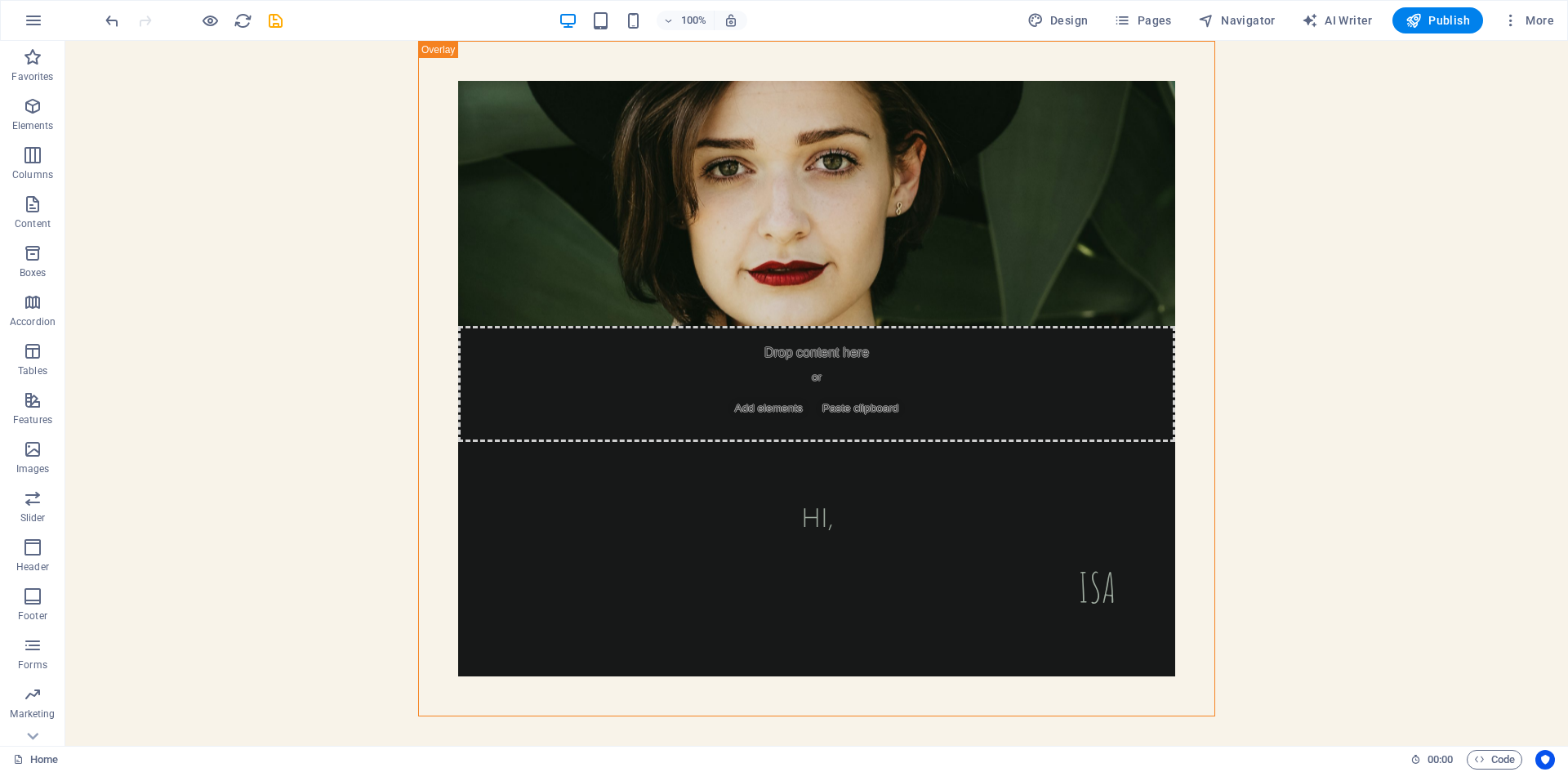
drag, startPoint x: 1067, startPoint y: 492, endPoint x: 1078, endPoint y: 401, distance: 91.7
click at [1067, 491] on html "Skip to main content Drop content here or Add elements Paste clipboard HI, ISA" at bounding box center [817, 379] width 1502 height 675
click at [1093, 365] on div "Drop content here or Add elements Paste clipboard HI, ISA" at bounding box center [817, 379] width 797 height 675
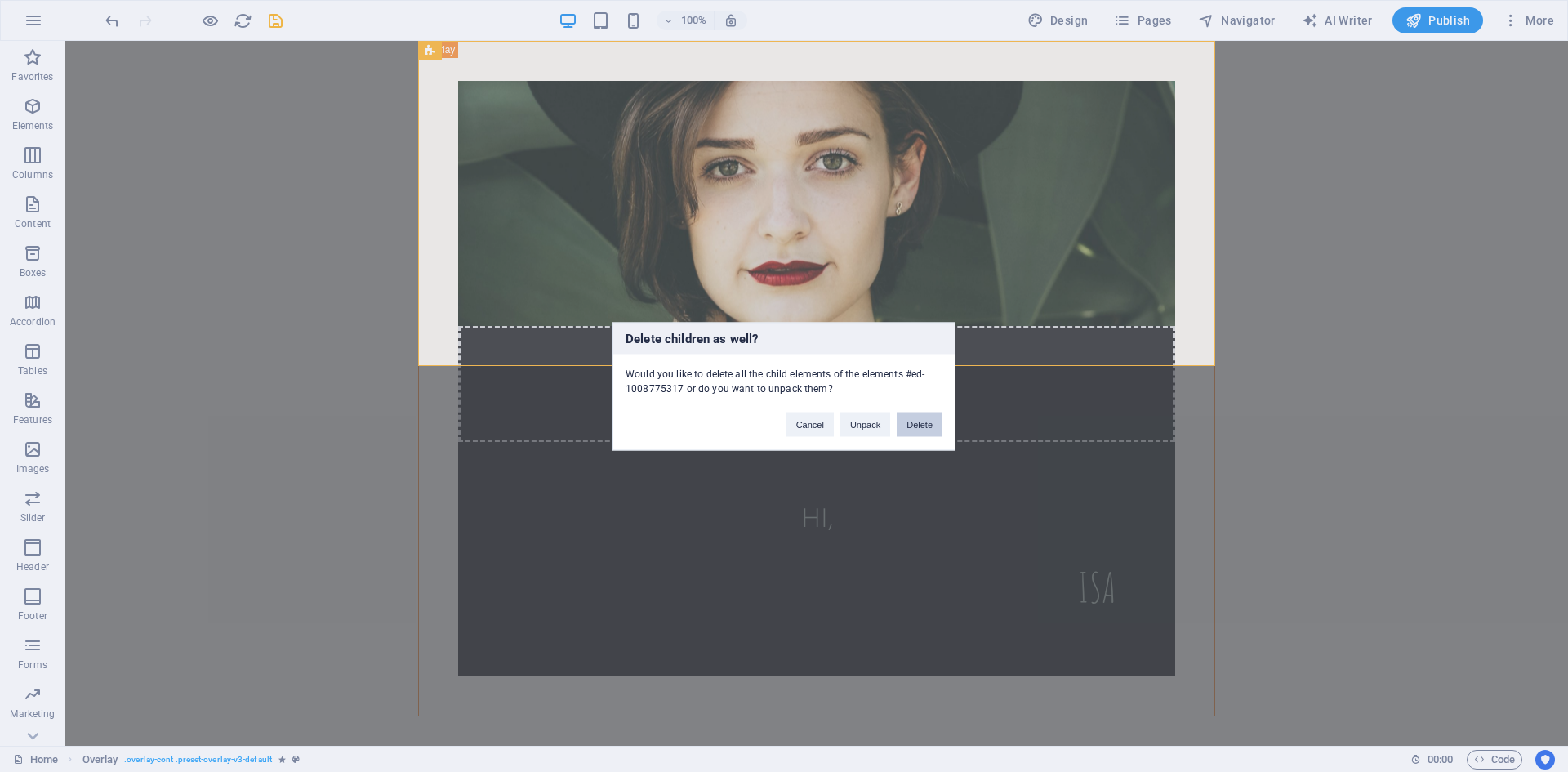
click at [921, 426] on button "Delete" at bounding box center [919, 424] width 46 height 24
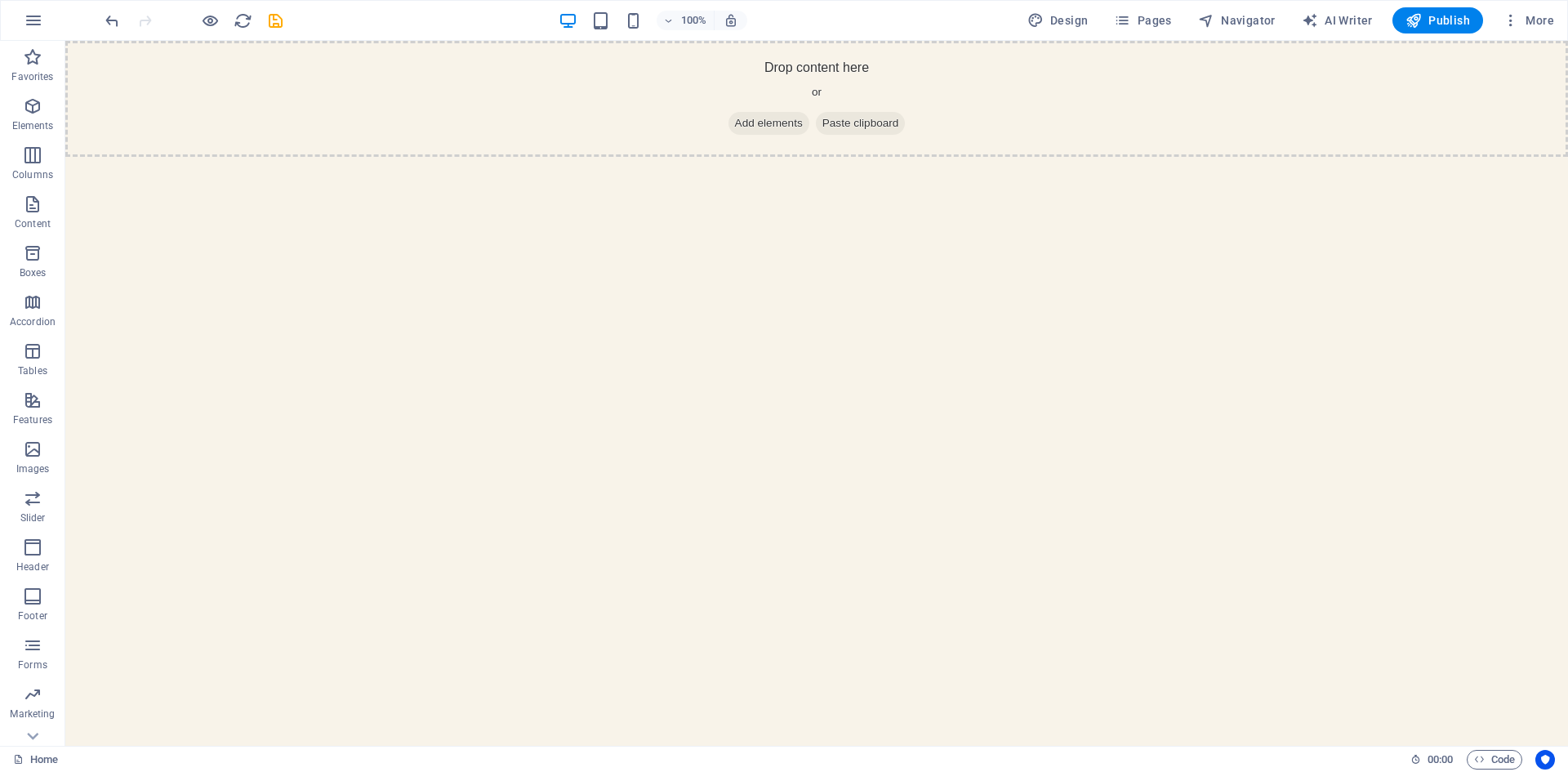
click at [1560, 157] on html "Skip to main content Drop content here or Add elements Paste clipboard" at bounding box center [817, 99] width 1502 height 116
drag, startPoint x: 1551, startPoint y: 202, endPoint x: 1542, endPoint y: 157, distance: 45.9
click at [1551, 157] on html "Skip to main content Drop content here or Add elements Paste clipboard" at bounding box center [817, 99] width 1502 height 116
click at [1563, 117] on div "Drop content here or Add elements Paste clipboard" at bounding box center [817, 99] width 1502 height 116
click at [264, 157] on html "Skip to main content Drop content here or Add elements Paste clipboard" at bounding box center [817, 99] width 1502 height 116
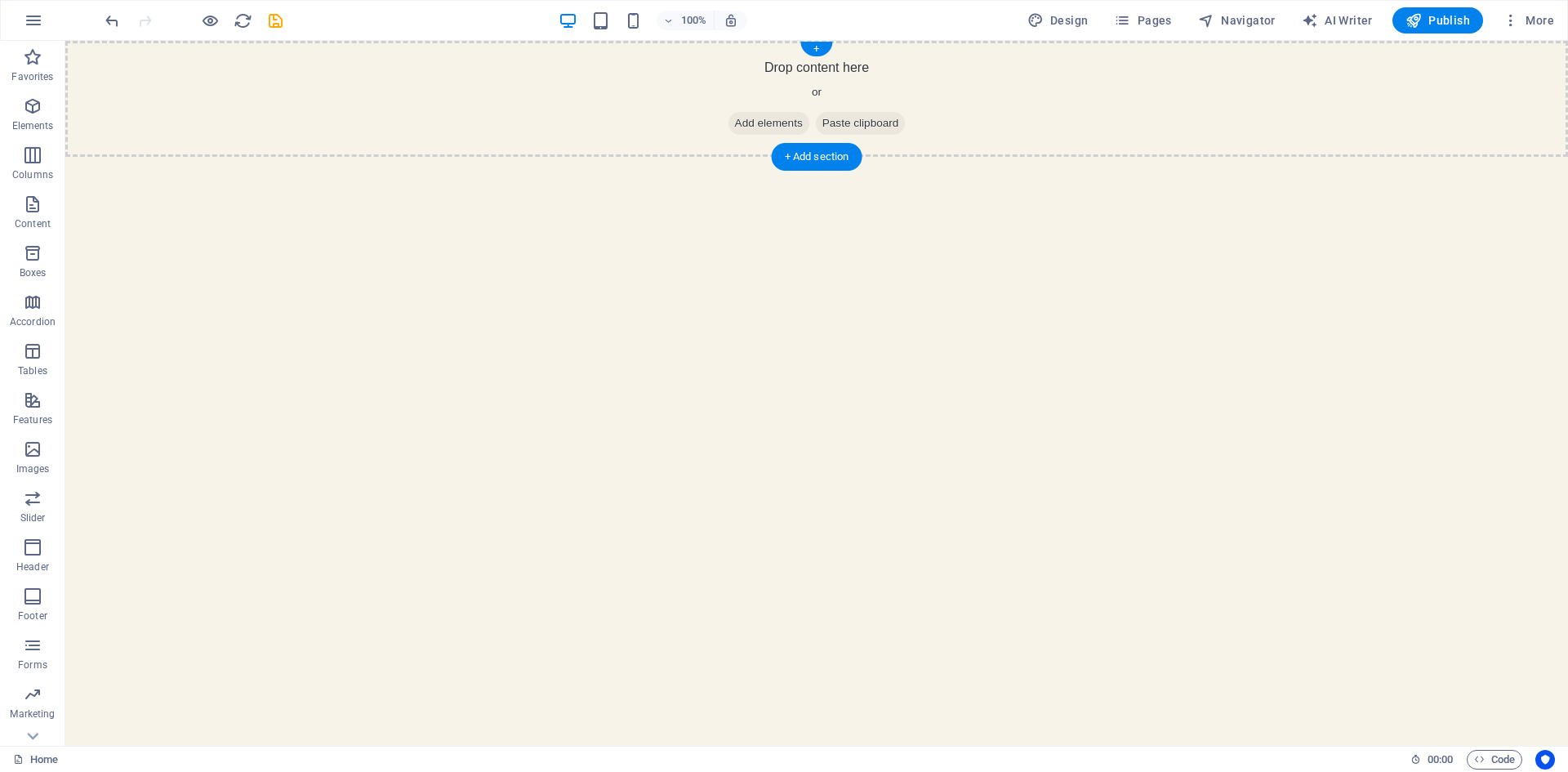
click at [279, 152] on div "Drop content here or Add elements Paste clipboard" at bounding box center [817, 99] width 1502 height 116
click at [812, 44] on div "+" at bounding box center [816, 49] width 32 height 15
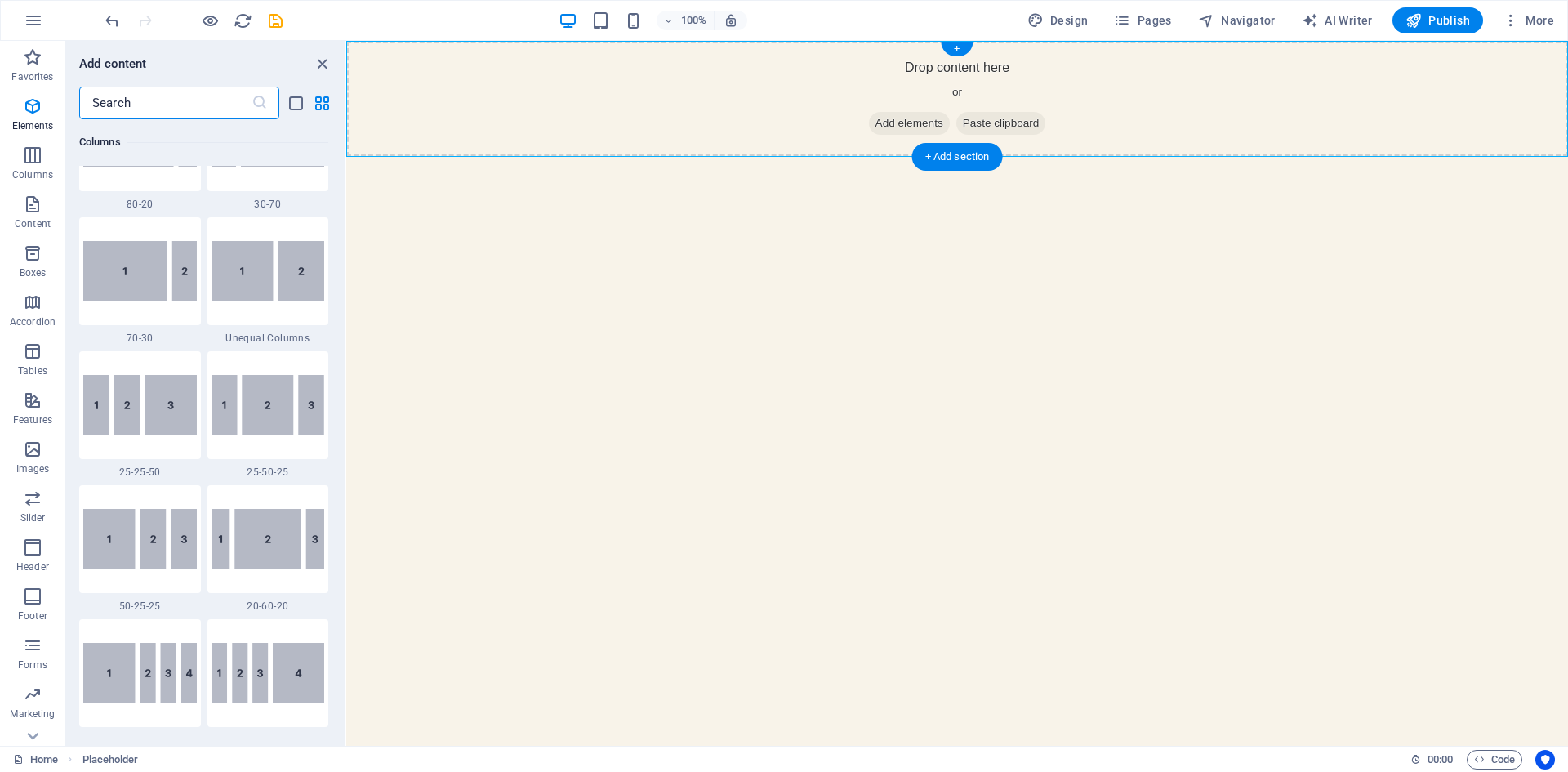
scroll to position [2858, 0]
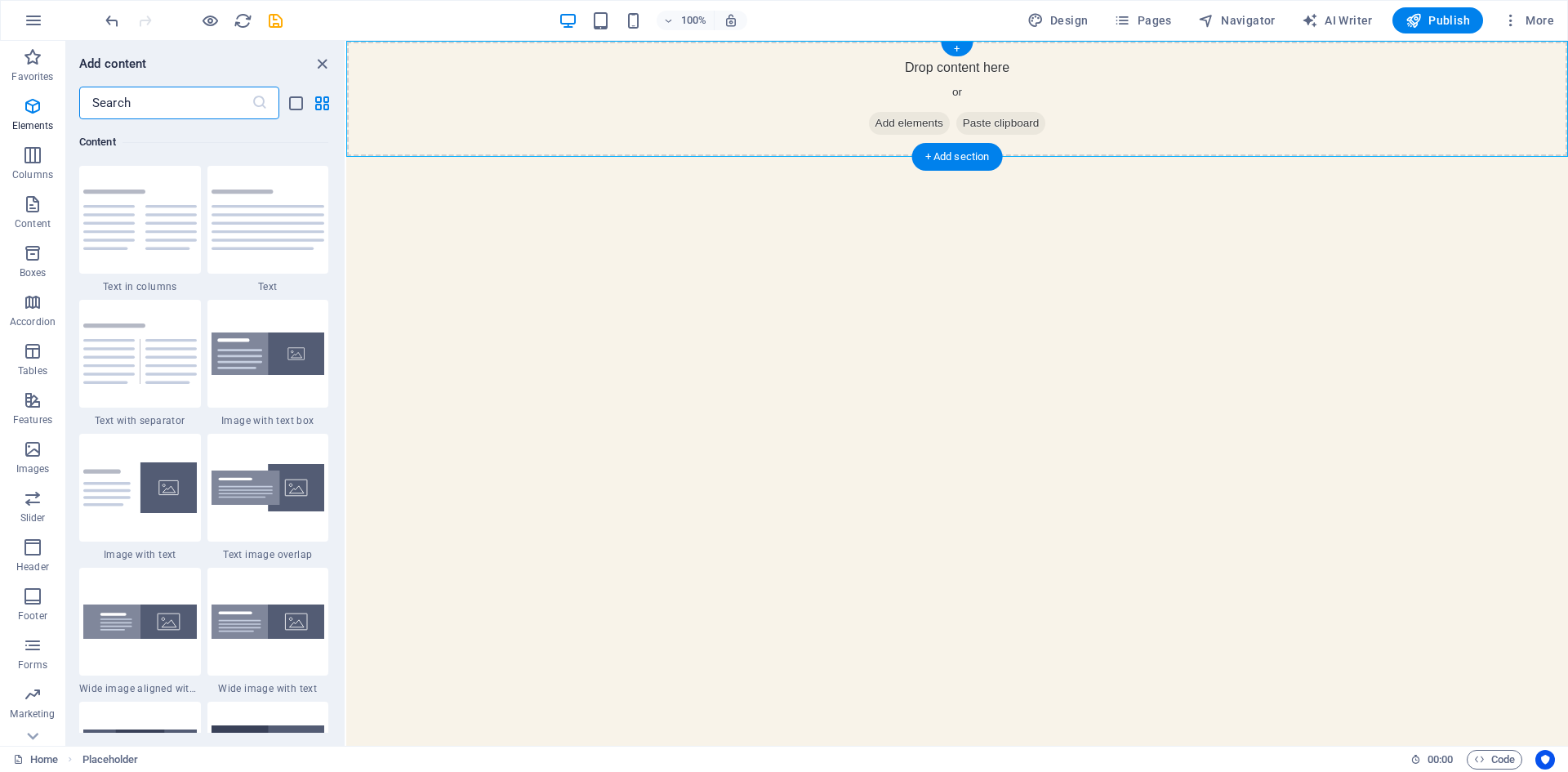
click at [1104, 156] on div "Drop content here or Add elements Paste clipboard" at bounding box center [957, 99] width 1222 height 116
